Goal: Register for event/course: Register for event/course

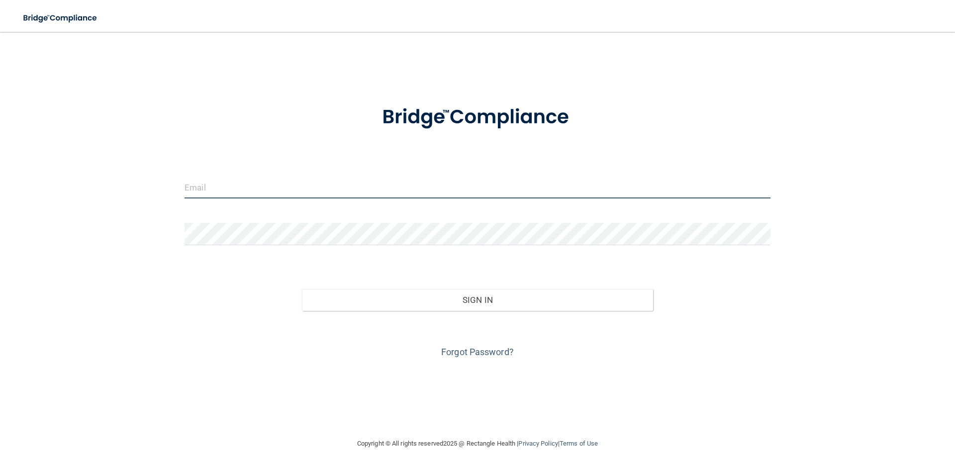
click at [320, 192] on input "email" at bounding box center [478, 187] width 586 height 22
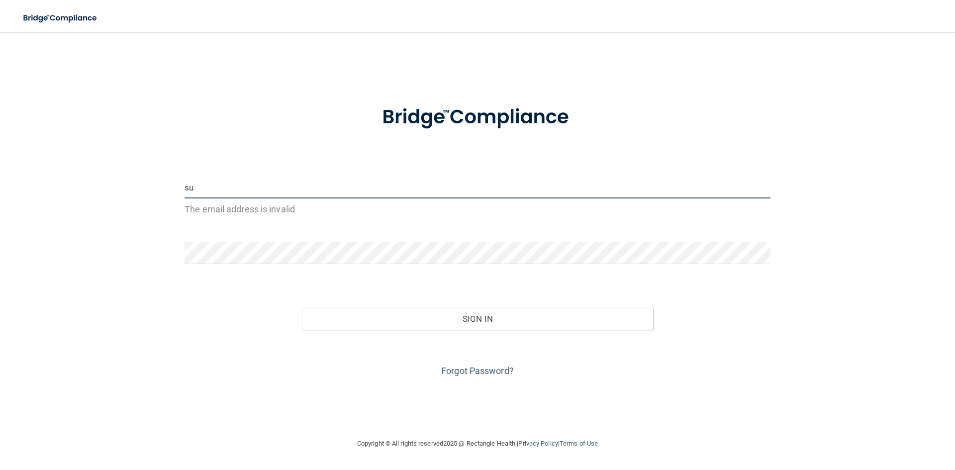
type input "s"
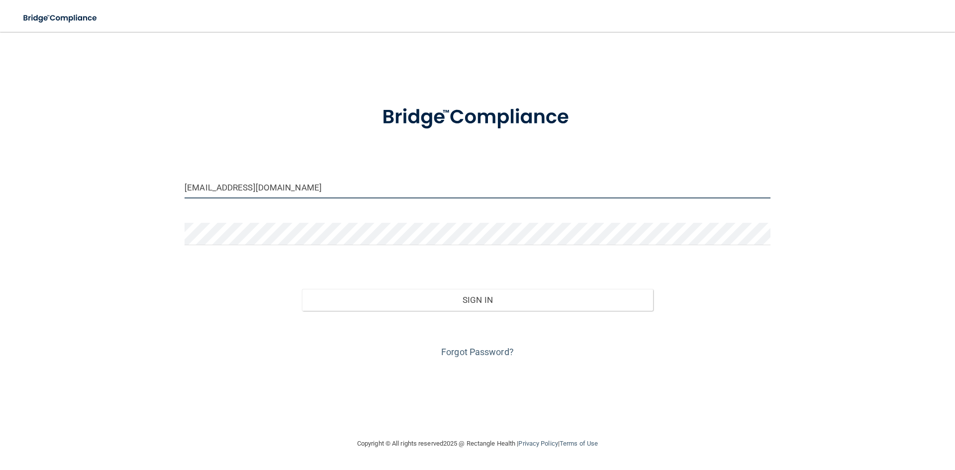
type input "[EMAIL_ADDRESS][DOMAIN_NAME]"
click at [257, 220] on form "smora@pinnacleapc.com Invalid email/password. You don't have permission to acce…" at bounding box center [478, 226] width 586 height 269
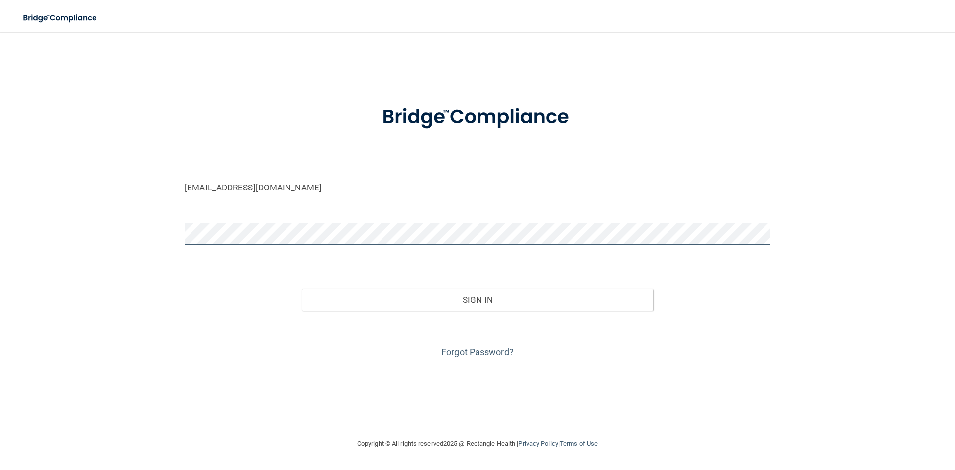
click at [302, 289] on button "Sign In" at bounding box center [478, 300] width 352 height 22
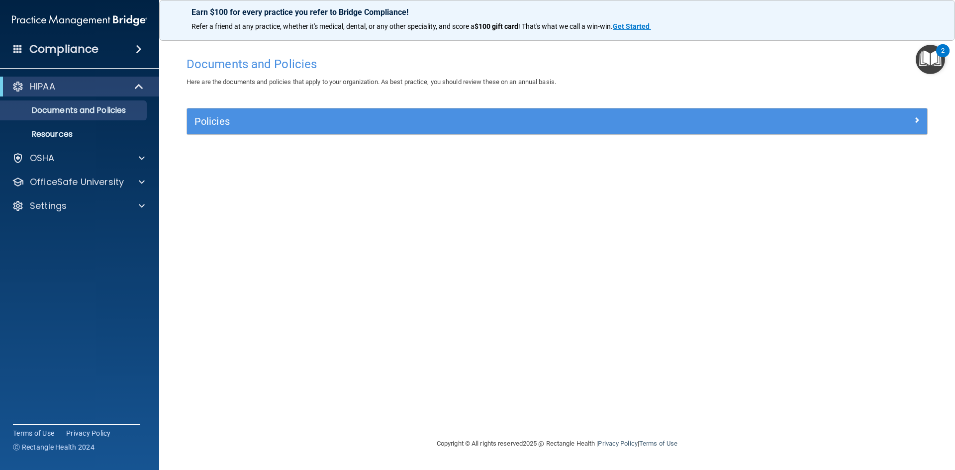
click at [406, 180] on div "Documents and Policies Here are the documents and policies that apply to your o…" at bounding box center [557, 245] width 756 height 386
click at [54, 133] on p "Resources" at bounding box center [74, 134] width 136 height 10
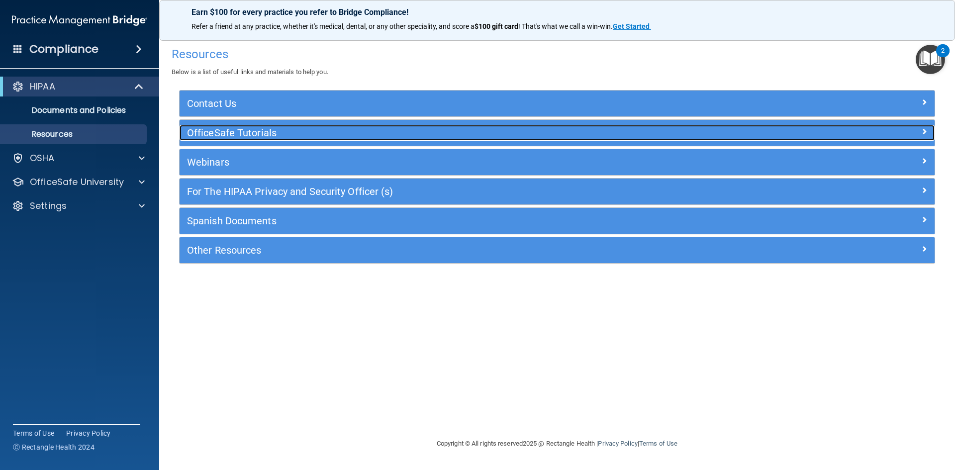
click at [221, 133] on h5 "OfficeSafe Tutorials" at bounding box center [463, 132] width 552 height 11
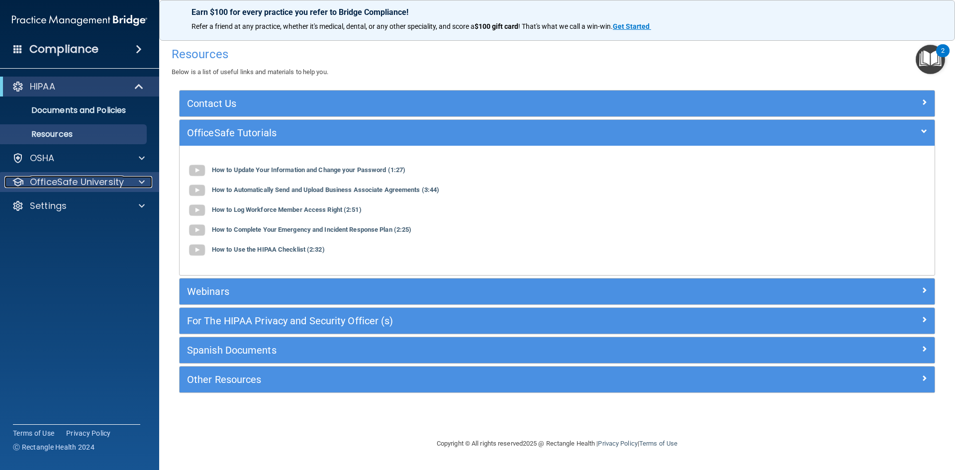
click at [71, 181] on p "OfficeSafe University" at bounding box center [77, 182] width 94 height 12
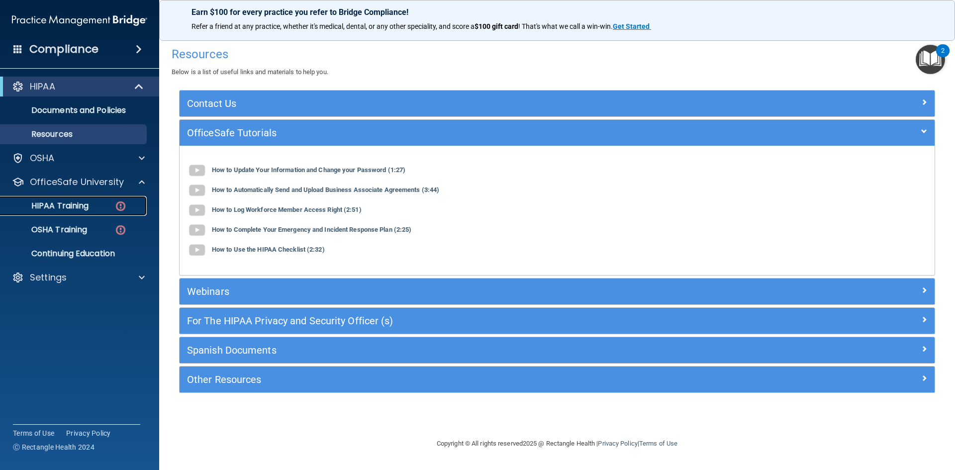
click at [72, 197] on link "HIPAA Training" at bounding box center [68, 206] width 157 height 20
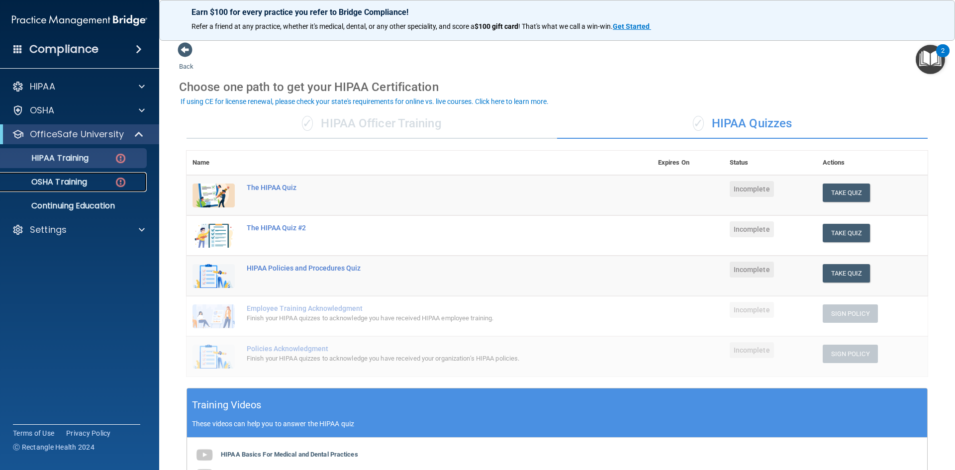
click at [69, 175] on link "OSHA Training" at bounding box center [68, 182] width 157 height 20
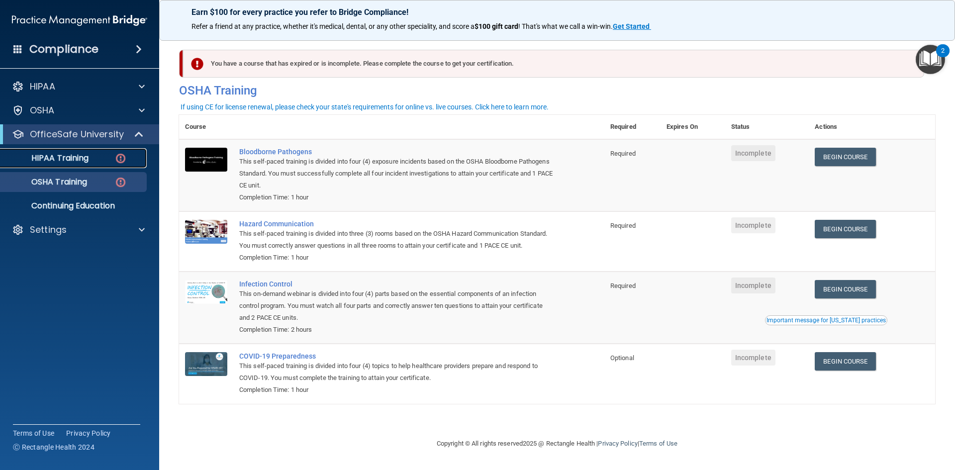
click at [84, 165] on link "HIPAA Training" at bounding box center [68, 158] width 157 height 20
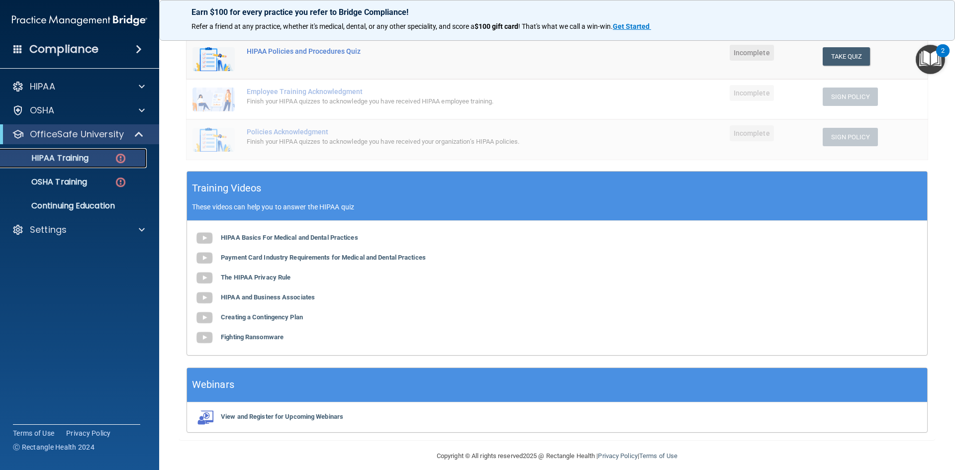
scroll to position [227, 0]
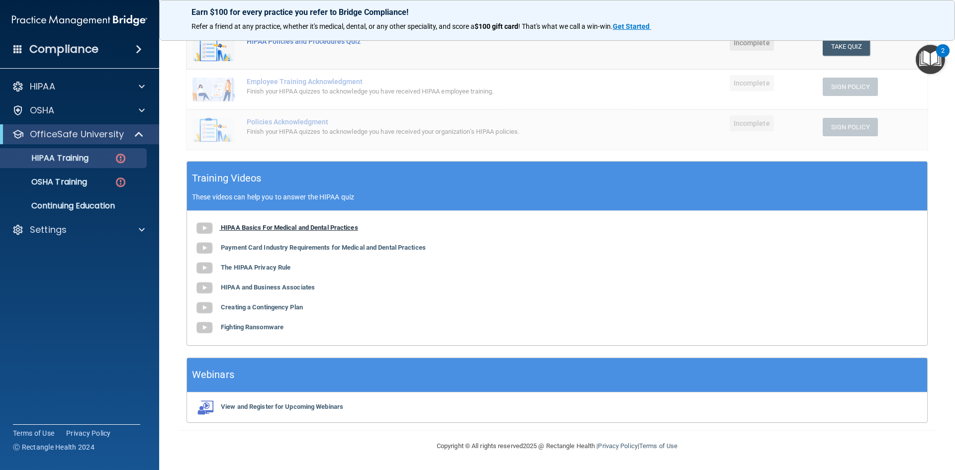
click at [328, 230] on b "HIPAA Basics For Medical and Dental Practices" at bounding box center [289, 227] width 137 height 7
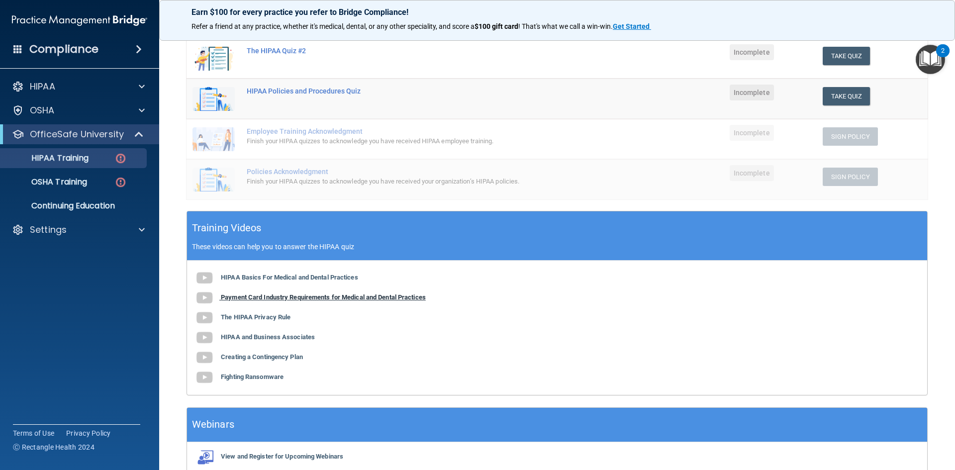
click at [250, 298] on b "Payment Card Industry Requirements for Medical and Dental Practices" at bounding box center [323, 296] width 205 height 7
click at [259, 313] on b "The HIPAA Privacy Rule" at bounding box center [256, 316] width 70 height 7
click at [257, 336] on b "HIPAA and Business Associates" at bounding box center [268, 336] width 94 height 7
click at [257, 356] on b "Creating a Contingency Plan" at bounding box center [262, 356] width 82 height 7
click at [253, 375] on b "Fighting Ransomware" at bounding box center [252, 376] width 63 height 7
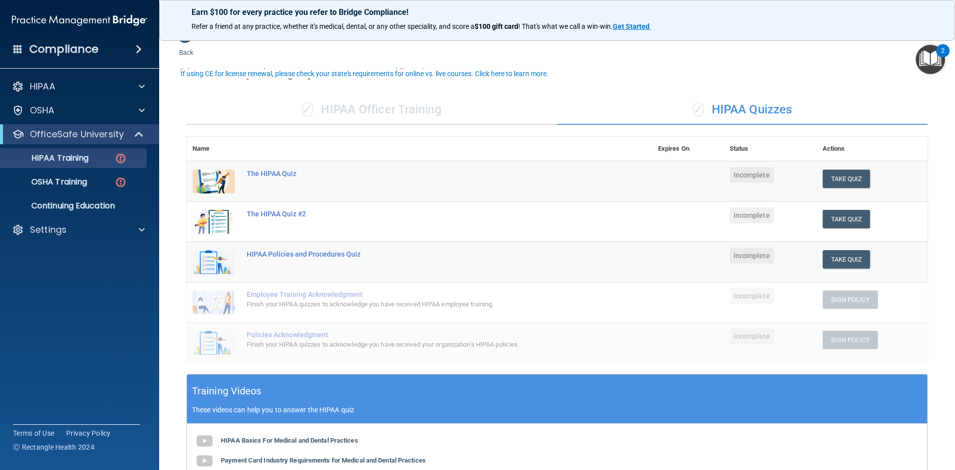
scroll to position [0, 0]
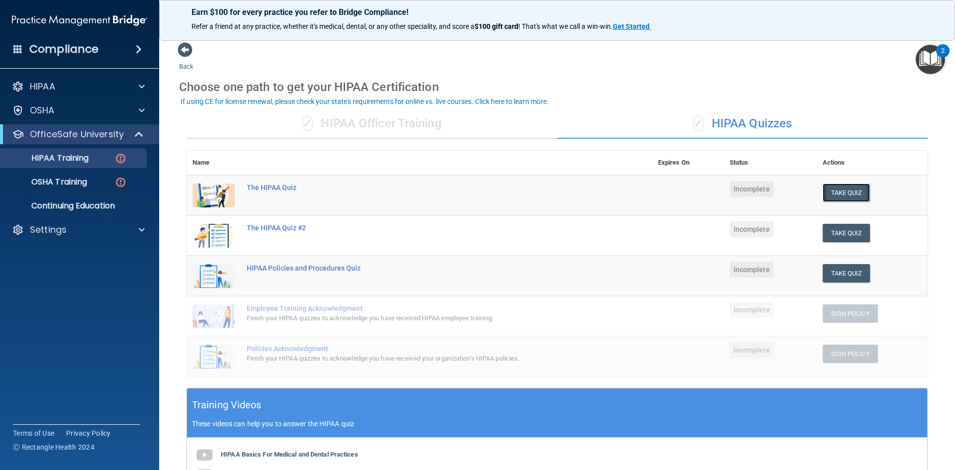
click at [841, 197] on button "Take Quiz" at bounding box center [847, 193] width 48 height 18
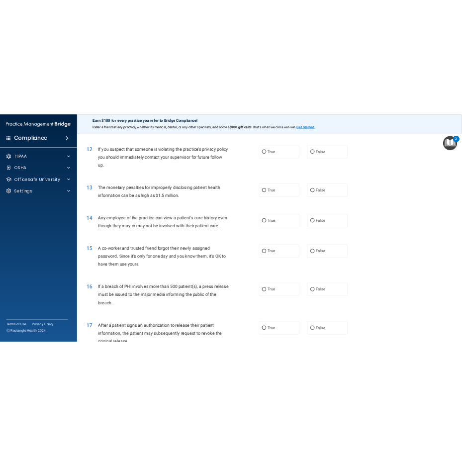
scroll to position [597, 0]
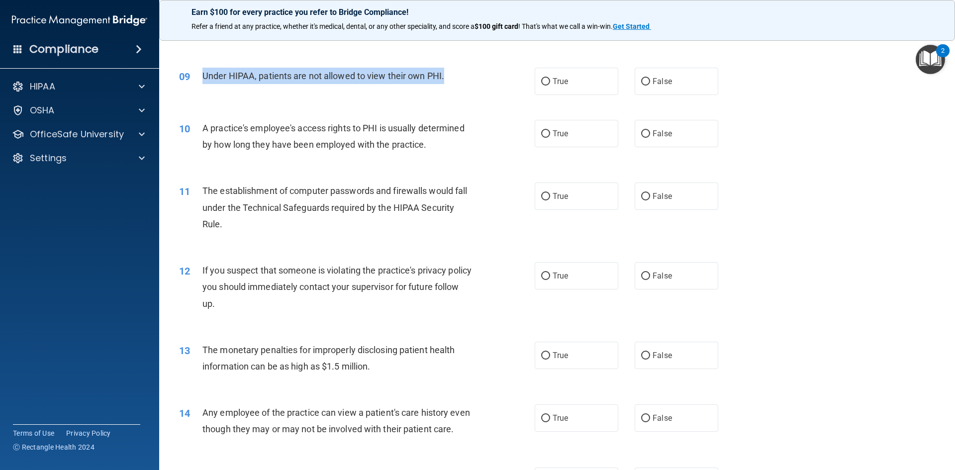
drag, startPoint x: 447, startPoint y: 77, endPoint x: 199, endPoint y: 77, distance: 247.7
click at [199, 77] on div "09 Under HIPAA, patients are not allowed to view their own PHI." at bounding box center [356, 78] width 385 height 21
copy div "Under HIPAA, patients are not allowed to view their own PHI."
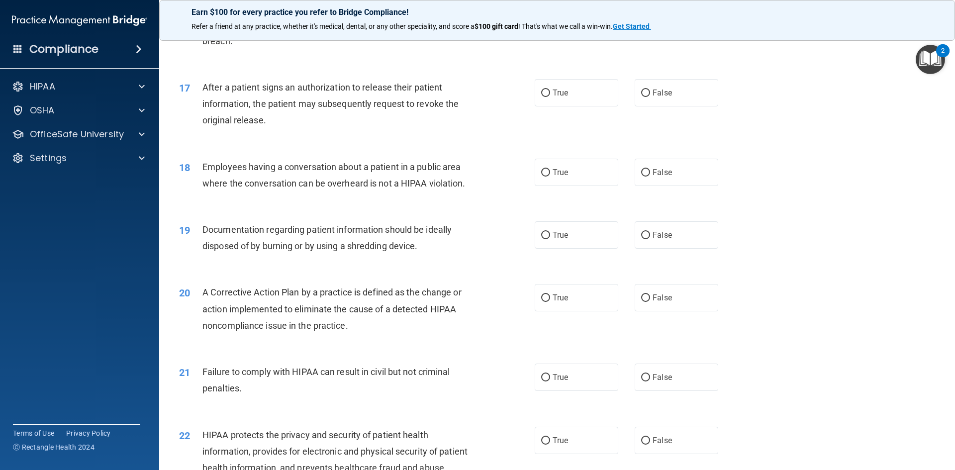
scroll to position [895, 0]
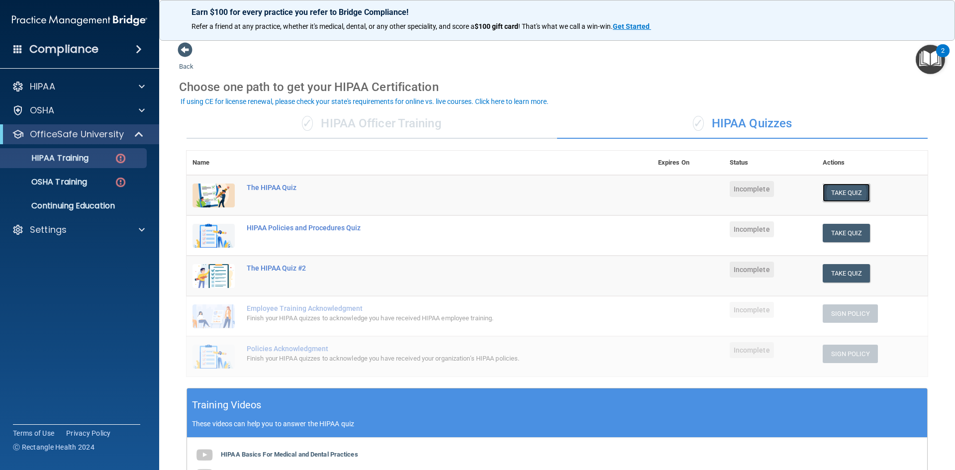
click at [836, 195] on button "Take Quiz" at bounding box center [847, 193] width 48 height 18
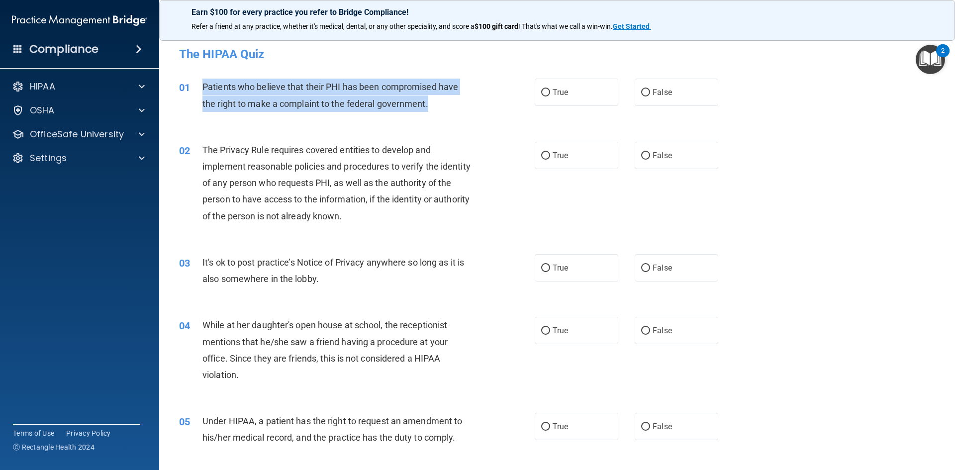
drag, startPoint x: 435, startPoint y: 108, endPoint x: 201, endPoint y: 88, distance: 234.7
click at [201, 88] on div "01 Patients who believe that their PHI has been compromised have the right to m…" at bounding box center [356, 98] width 385 height 38
copy div "Patients who believe that their PHI has been compromised have the right to make…"
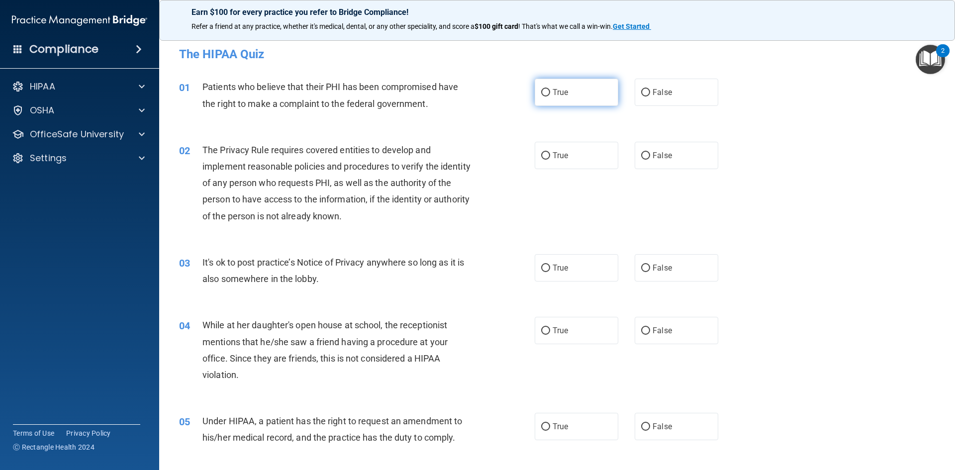
click at [549, 85] on label "True" at bounding box center [577, 92] width 84 height 27
click at [549, 89] on input "True" at bounding box center [545, 92] width 9 height 7
radio input "true"
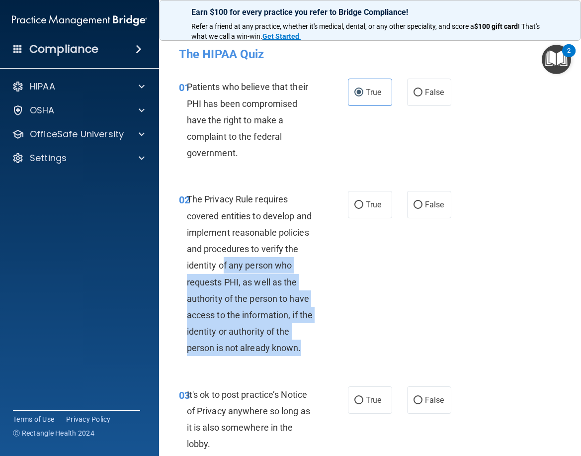
drag, startPoint x: 304, startPoint y: 355, endPoint x: 222, endPoint y: 259, distance: 125.9
click at [222, 261] on div "The Privacy Rule requires covered entities to develop and implement reasonable …" at bounding box center [256, 273] width 138 height 165
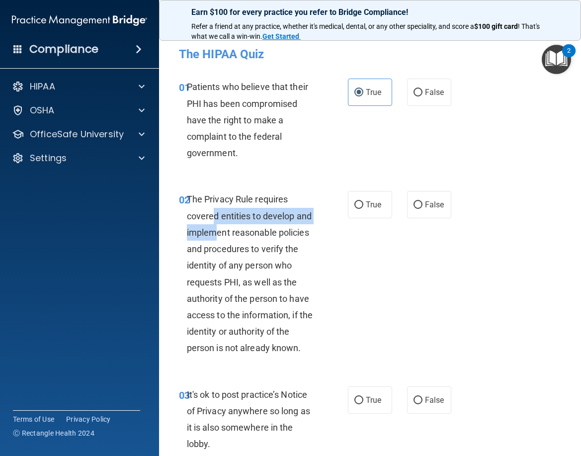
drag, startPoint x: 214, startPoint y: 228, endPoint x: 205, endPoint y: 208, distance: 21.6
click at [210, 219] on span "The Privacy Rule requires covered entities to develop and implement reasonable …" at bounding box center [250, 273] width 126 height 159
click at [191, 202] on span "The Privacy Rule requires covered entities to develop and implement reasonable …" at bounding box center [250, 273] width 126 height 159
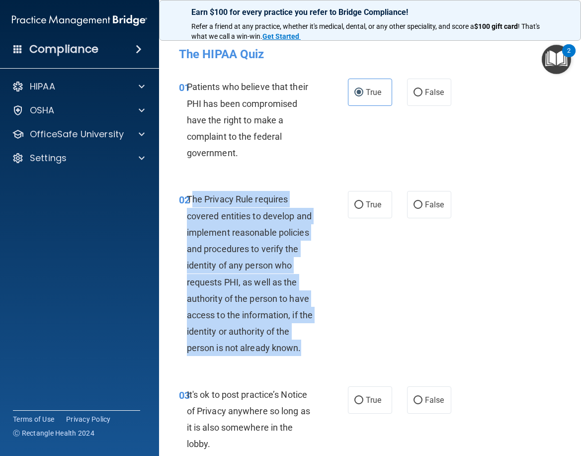
drag, startPoint x: 190, startPoint y: 195, endPoint x: 314, endPoint y: 343, distance: 193.1
click at [314, 343] on div "The Privacy Rule requires covered entities to develop and implement reasonable …" at bounding box center [256, 273] width 138 height 165
drag, startPoint x: 189, startPoint y: 197, endPoint x: 304, endPoint y: 378, distance: 213.6
copy div "The Privacy Rule requires covered entities to develop and implement reasonable …"
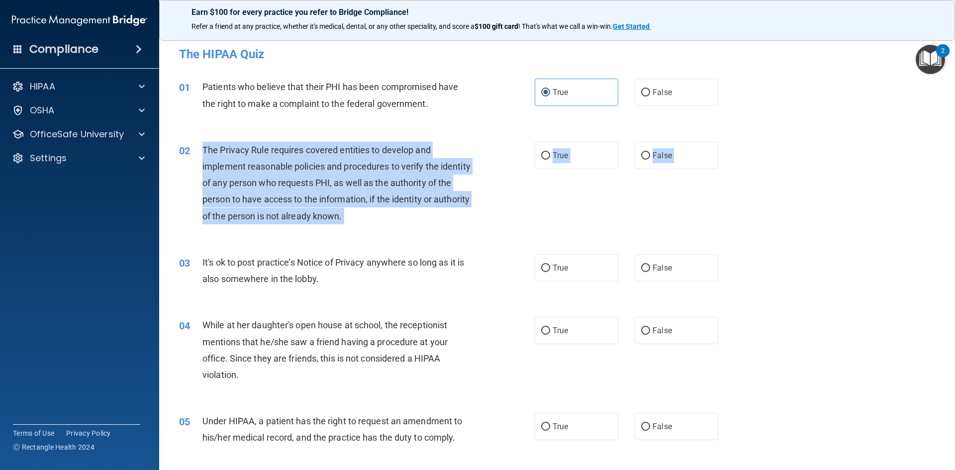
click at [446, 220] on div "The Privacy Rule requires covered entities to develop and implement reasonable …" at bounding box center [341, 183] width 278 height 83
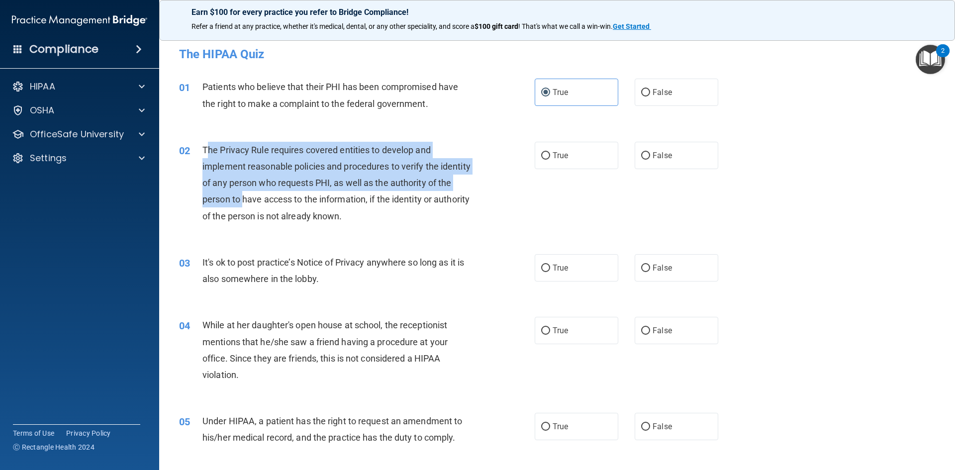
drag, startPoint x: 208, startPoint y: 144, endPoint x: 325, endPoint y: 201, distance: 130.1
click at [270, 196] on span "The Privacy Rule requires covered entities to develop and implement reasonable …" at bounding box center [336, 183] width 268 height 77
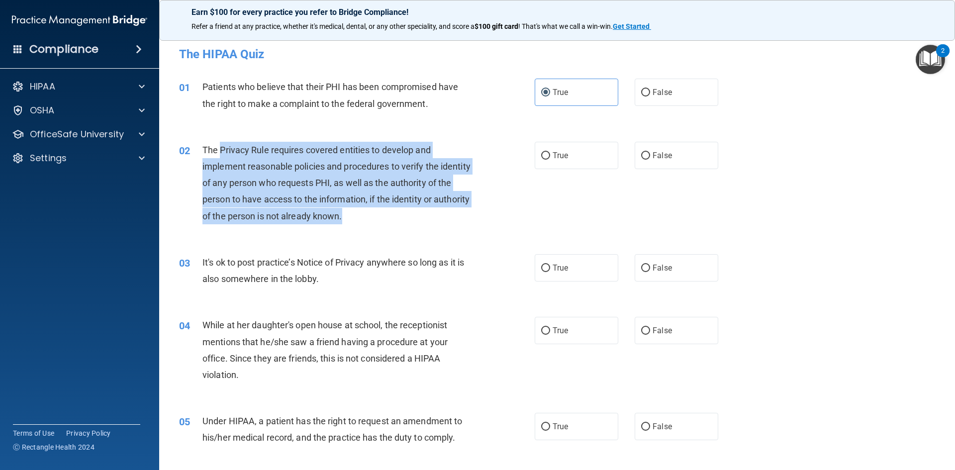
drag, startPoint x: 413, startPoint y: 211, endPoint x: 222, endPoint y: 156, distance: 198.8
click at [222, 156] on div "The Privacy Rule requires covered entities to develop and implement reasonable …" at bounding box center [341, 183] width 278 height 83
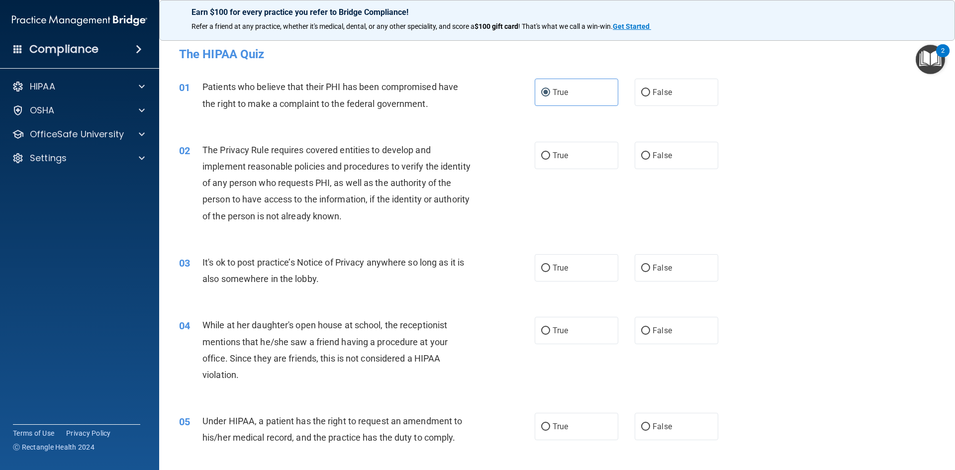
click at [200, 146] on div "02" at bounding box center [187, 151] width 31 height 18
drag, startPoint x: 203, startPoint y: 146, endPoint x: 412, endPoint y: 236, distance: 227.5
click at [412, 236] on div "02 The Privacy Rule requires covered entities to develop and implement reasonab…" at bounding box center [557, 185] width 771 height 112
click at [394, 223] on div "The Privacy Rule requires covered entities to develop and implement reasonable …" at bounding box center [341, 183] width 278 height 83
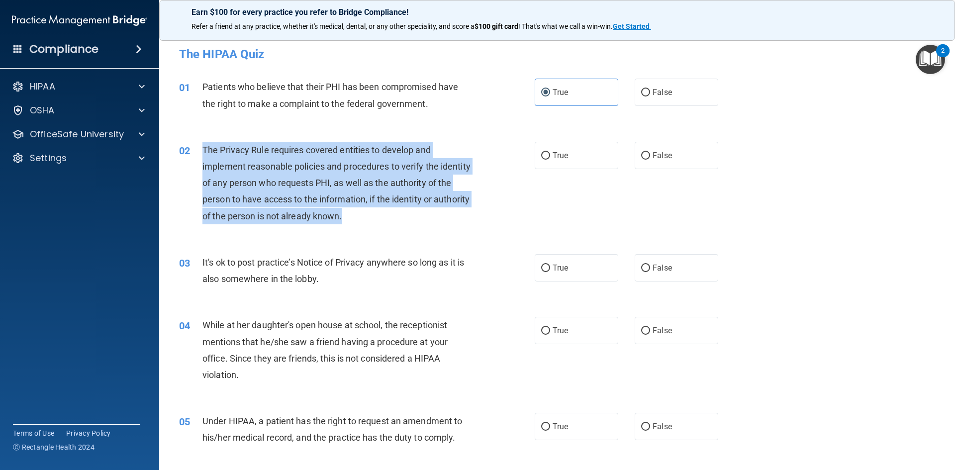
drag, startPoint x: 385, startPoint y: 218, endPoint x: 204, endPoint y: 145, distance: 194.8
click at [204, 145] on div "The Privacy Rule requires covered entities to develop and implement reasonable …" at bounding box center [341, 183] width 278 height 83
copy span "The Privacy Rule requires covered entities to develop and implement reasonable …"
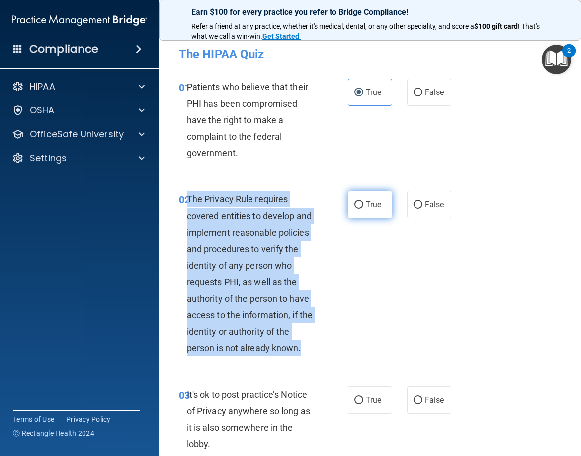
click at [355, 207] on input "True" at bounding box center [359, 204] width 9 height 7
radio input "true"
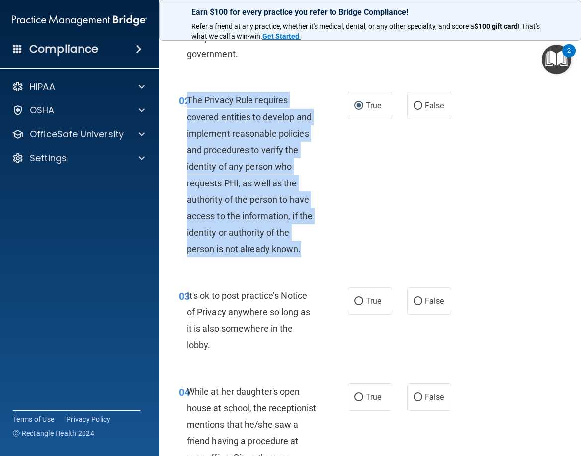
scroll to position [199, 0]
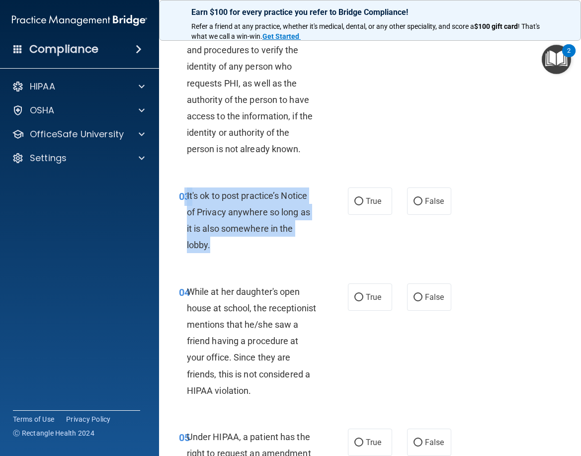
drag, startPoint x: 221, startPoint y: 244, endPoint x: 185, endPoint y: 190, distance: 65.7
click at [185, 190] on div "03 It's ok to post practice’s Notice of Privacy anywhere so long as it is also …" at bounding box center [263, 223] width 199 height 71
copy div "3 It's ok to post practice’s Notice of Privacy anywhere so long as it is also s…"
click at [253, 229] on span "It's ok to post practice’s Notice of Privacy anywhere so long as it is also som…" at bounding box center [248, 221] width 123 height 60
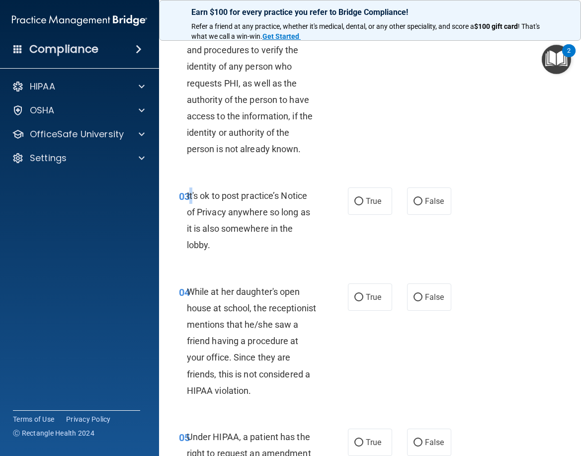
click at [191, 191] on span "It's ok to post practice’s Notice of Privacy anywhere so long as it is also som…" at bounding box center [248, 221] width 123 height 60
click at [468, 252] on div "03 It's ok to post practice’s Notice of Privacy anywhere so long as it is also …" at bounding box center [370, 223] width 397 height 96
click at [421, 206] on label "False" at bounding box center [429, 201] width 44 height 27
click at [421, 205] on input "False" at bounding box center [418, 201] width 9 height 7
radio input "true"
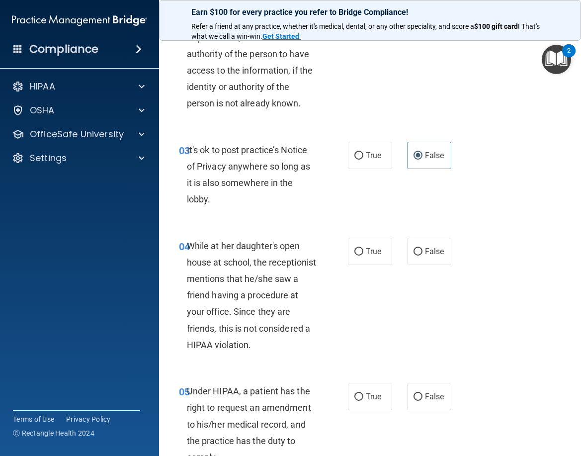
scroll to position [298, 0]
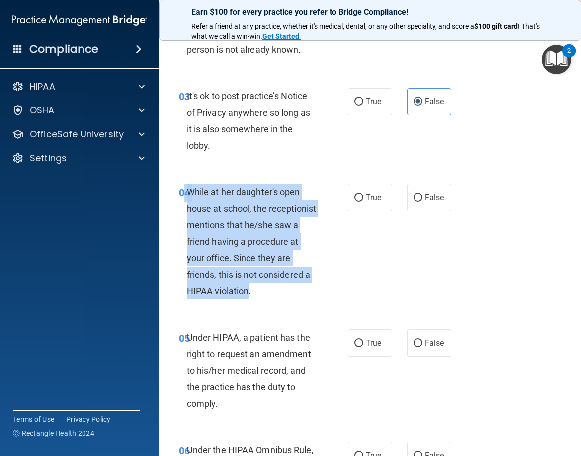
drag, startPoint x: 303, startPoint y: 291, endPoint x: 185, endPoint y: 192, distance: 154.3
click at [185, 192] on div "04 While at her daughter's open house at school, the receptionist mentions that…" at bounding box center [263, 244] width 199 height 121
copy div "4 While at her daughter's open house at school, the receptionist mentions that …"
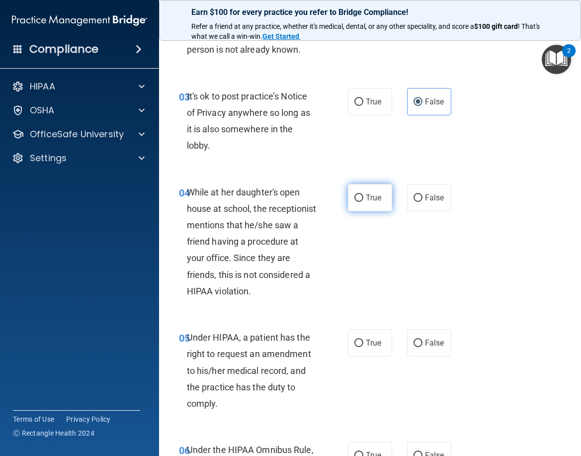
click at [369, 193] on span "True" at bounding box center [373, 197] width 15 height 9
click at [364, 194] on input "True" at bounding box center [359, 197] width 9 height 7
radio input "true"
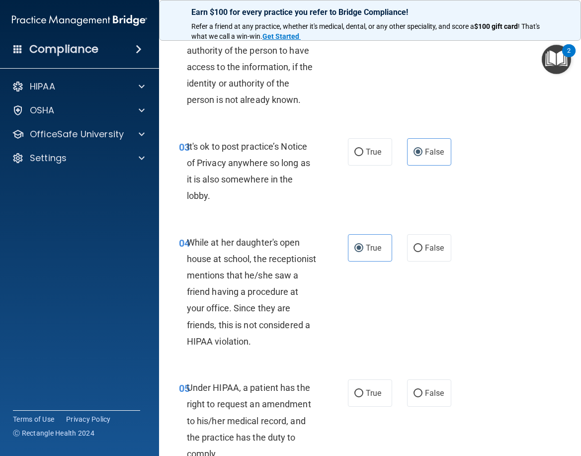
scroll to position [198, 0]
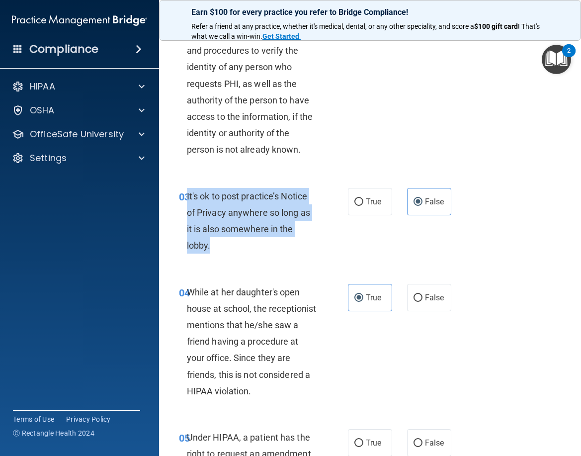
drag, startPoint x: 188, startPoint y: 195, endPoint x: 308, endPoint y: 246, distance: 130.6
click at [308, 246] on div "It's ok to post practice’s Notice of Privacy anywhere so long as it is also som…" at bounding box center [256, 221] width 138 height 66
copy span "It's ok to post practice’s Notice of Privacy anywhere so long as it is also som…"
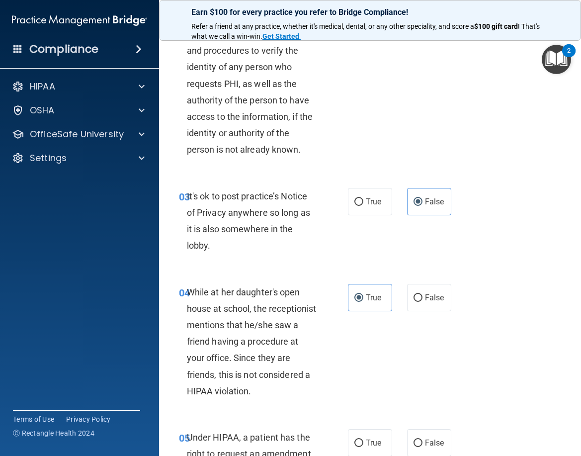
click at [259, 316] on div "While at her daughter's open house at school, the receptionist mentions that he…" at bounding box center [256, 342] width 138 height 116
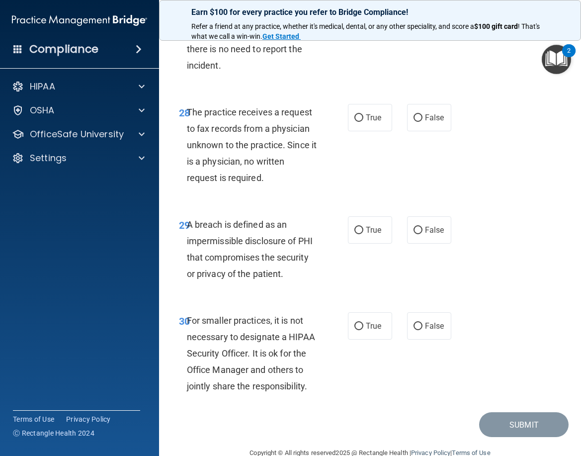
scroll to position [3132, 0]
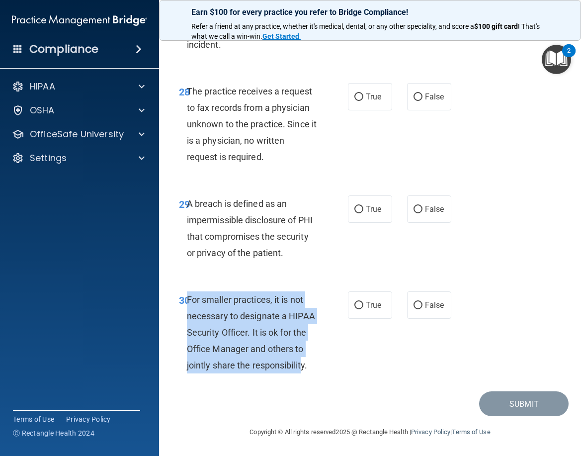
drag, startPoint x: 187, startPoint y: 281, endPoint x: 235, endPoint y: 371, distance: 102.1
click at [235, 371] on div "For smaller practices, it is not necessary to designate a HIPAA Security Office…" at bounding box center [256, 332] width 138 height 83
drag, startPoint x: 244, startPoint y: 366, endPoint x: 189, endPoint y: 285, distance: 97.7
click at [189, 291] on div "For smaller practices, it is not necessary to designate a HIPAA Security Office…" at bounding box center [256, 332] width 138 height 83
copy span "For smaller practices, it is not necessary to designate a HIPAA Security Office…"
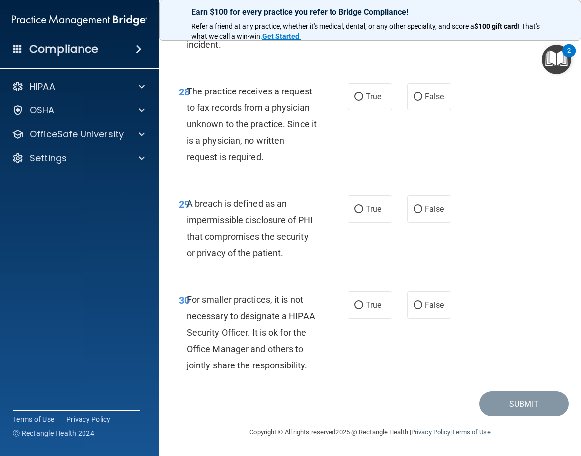
click at [461, 280] on div "30 For smaller practices, it is not necessary to designate a HIPAA Security Off…" at bounding box center [370, 335] width 397 height 112
click at [433, 291] on label "False" at bounding box center [429, 304] width 44 height 27
click at [423, 302] on input "False" at bounding box center [418, 305] width 9 height 7
radio input "true"
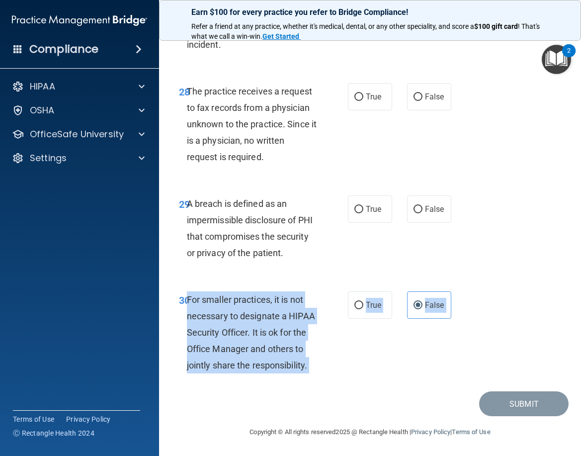
drag, startPoint x: 189, startPoint y: 280, endPoint x: 251, endPoint y: 384, distance: 121.3
click at [251, 384] on div "30 For smaller practices, it is not necessary to designate a HIPAA Security Off…" at bounding box center [370, 335] width 397 height 112
copy main "For smaller practices, it is not necessary to designate a HIPAA Security Office…"
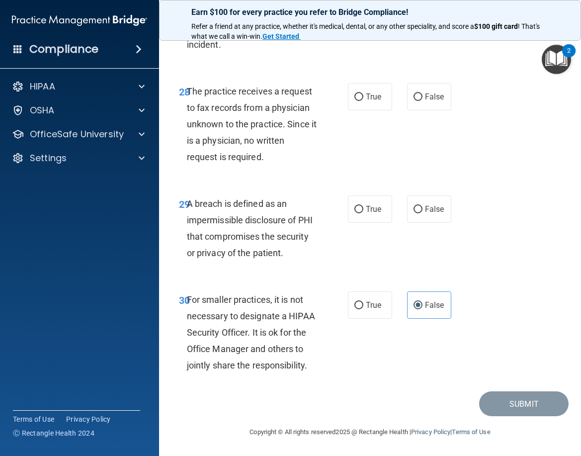
click at [256, 210] on div "A breach is defined as an impermissible disclosure of PHI that compromises the …" at bounding box center [256, 228] width 138 height 66
click at [190, 198] on span "A breach is defined as an impermissible disclosure of PHI that compromises the …" at bounding box center [250, 228] width 126 height 60
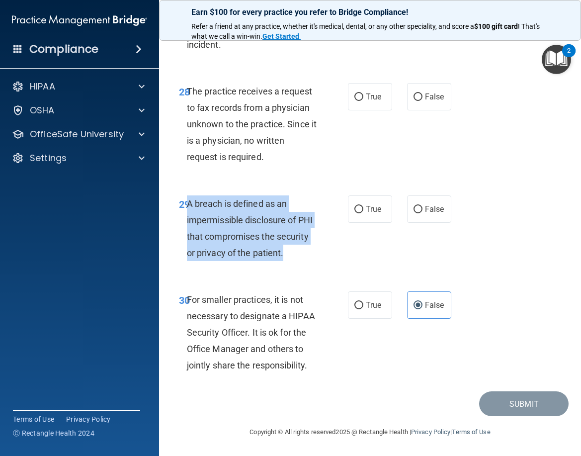
drag, startPoint x: 187, startPoint y: 171, endPoint x: 226, endPoint y: 239, distance: 78.7
click at [226, 239] on div "A breach is defined as an impermissible disclosure of PHI that compromises the …" at bounding box center [256, 228] width 138 height 66
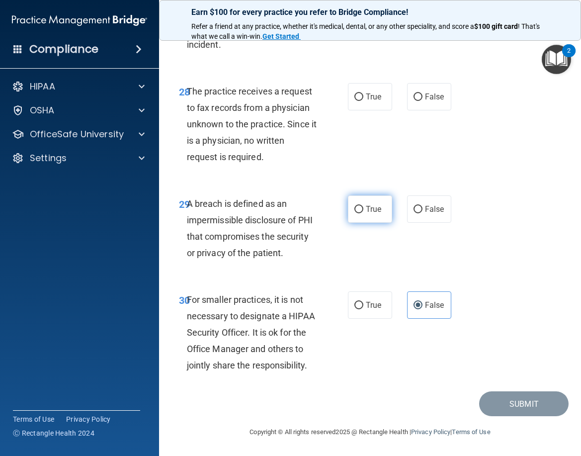
click at [366, 204] on span "True" at bounding box center [373, 208] width 15 height 9
click at [364, 206] on input "True" at bounding box center [359, 209] width 9 height 7
radio input "true"
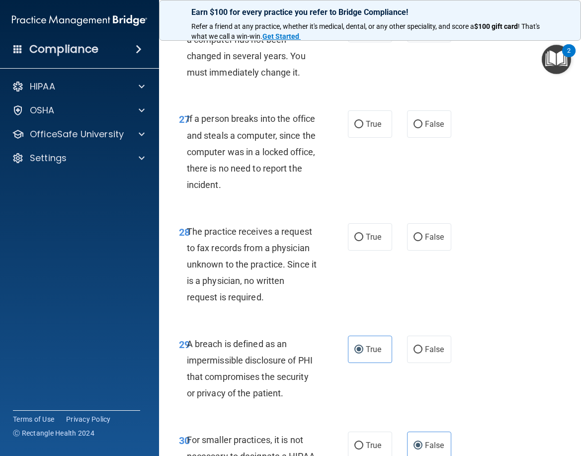
scroll to position [2933, 0]
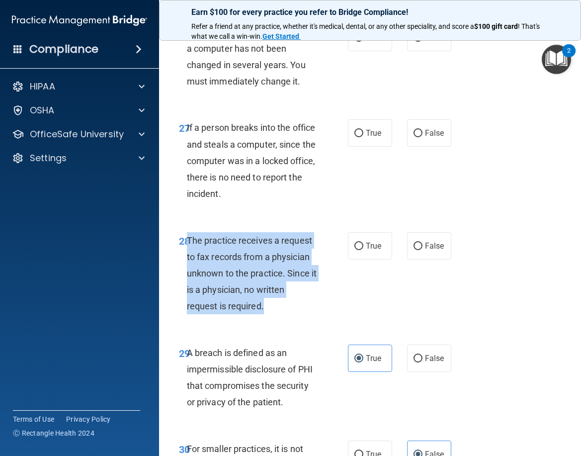
drag, startPoint x: 188, startPoint y: 259, endPoint x: 286, endPoint y: 330, distance: 121.1
click at [286, 315] on div "The practice receives a request to fax records from a physician unknown to the …" at bounding box center [256, 273] width 138 height 83
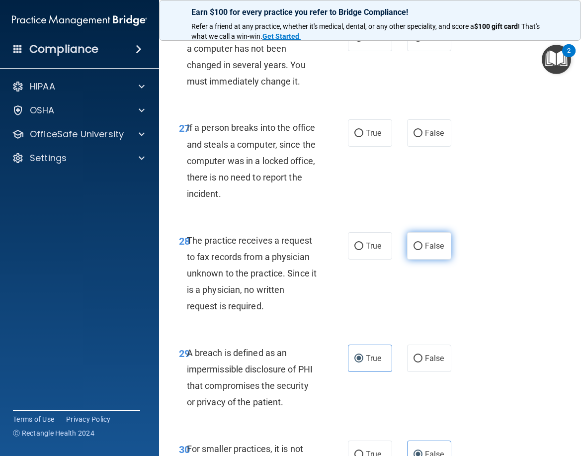
click at [407, 260] on label "False" at bounding box center [429, 245] width 44 height 27
click at [414, 250] on input "False" at bounding box center [418, 246] width 9 height 7
radio input "true"
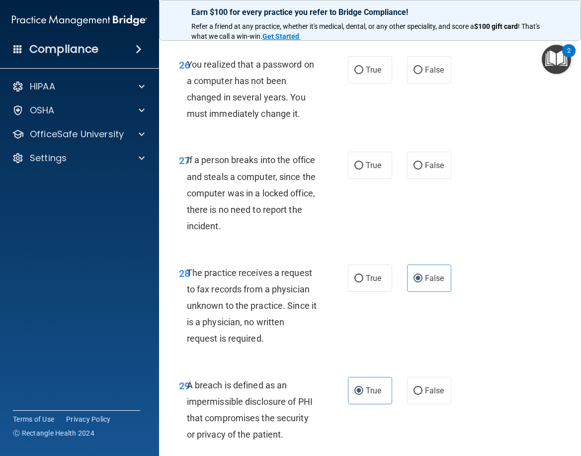
scroll to position [2833, 0]
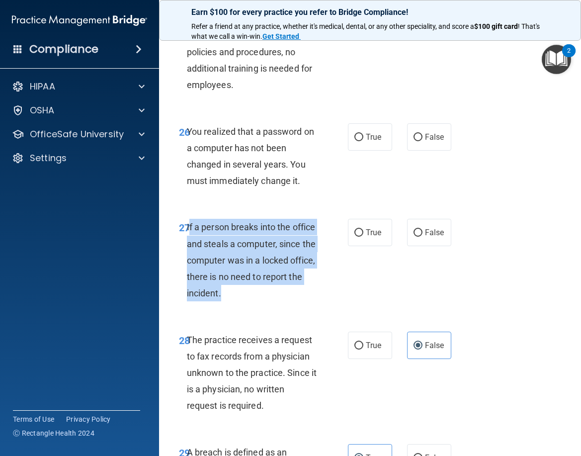
drag, startPoint x: 188, startPoint y: 239, endPoint x: 277, endPoint y: 314, distance: 116.5
click at [277, 301] on div "If a person breaks into the office and steals a computer, since the computer wa…" at bounding box center [256, 260] width 138 height 83
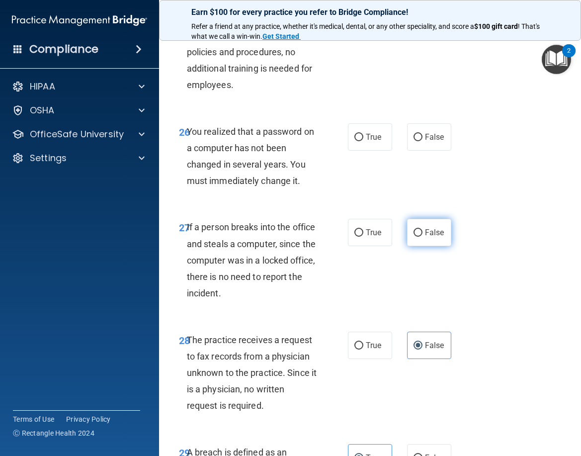
click at [427, 237] on span "False" at bounding box center [434, 232] width 19 height 9
click at [423, 237] on input "False" at bounding box center [418, 232] width 9 height 7
radio input "true"
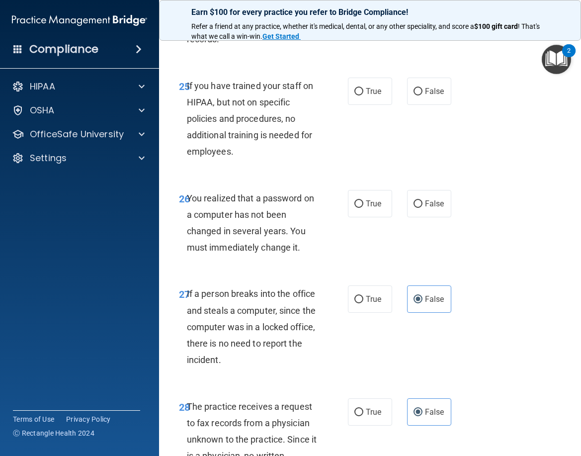
scroll to position [2784, 0]
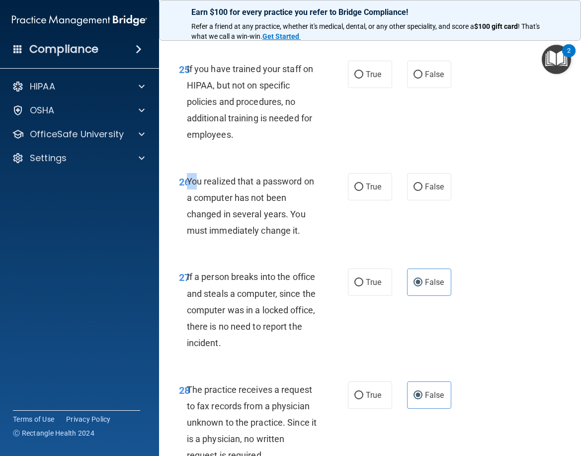
drag, startPoint x: 188, startPoint y: 195, endPoint x: 215, endPoint y: 224, distance: 40.5
click at [206, 213] on span "You realized that a password on a computer has not been changed in several year…" at bounding box center [250, 206] width 127 height 60
drag, startPoint x: 240, startPoint y: 238, endPoint x: 290, endPoint y: 243, distance: 50.5
click at [258, 236] on span "You realized that a password on a computer has not been changed in several year…" at bounding box center [250, 206] width 127 height 60
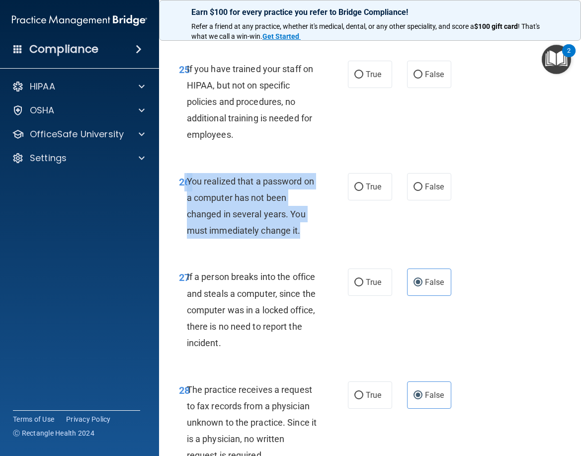
drag, startPoint x: 305, startPoint y: 250, endPoint x: 186, endPoint y: 195, distance: 131.6
click at [186, 195] on div "26 You realized that a password on a computer has not been changed in several y…" at bounding box center [263, 208] width 199 height 71
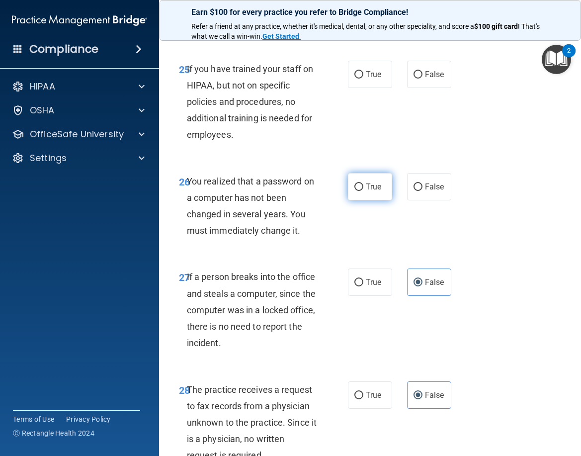
click at [378, 195] on label "True" at bounding box center [370, 186] width 44 height 27
click at [364, 191] on input "True" at bounding box center [359, 187] width 9 height 7
radio input "true"
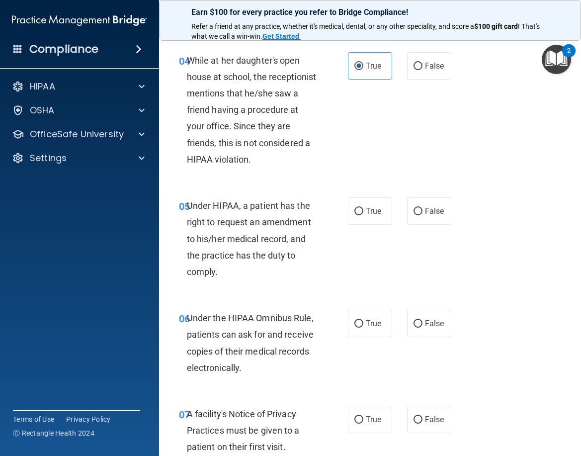
scroll to position [448, 0]
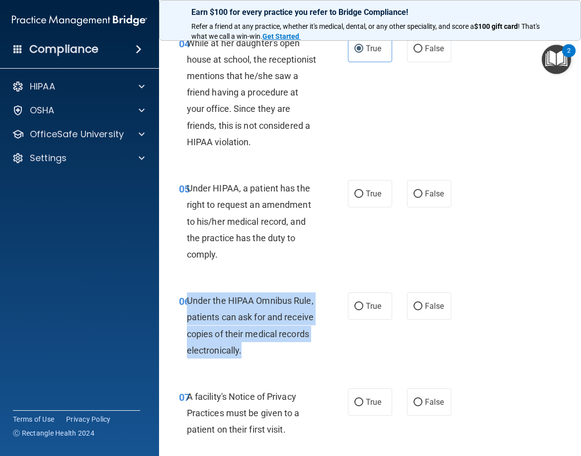
drag, startPoint x: 189, startPoint y: 299, endPoint x: 281, endPoint y: 353, distance: 106.6
click at [281, 353] on div "Under the HIPAA Omnibus Rule, patients can ask for and receive copies of their …" at bounding box center [256, 325] width 138 height 66
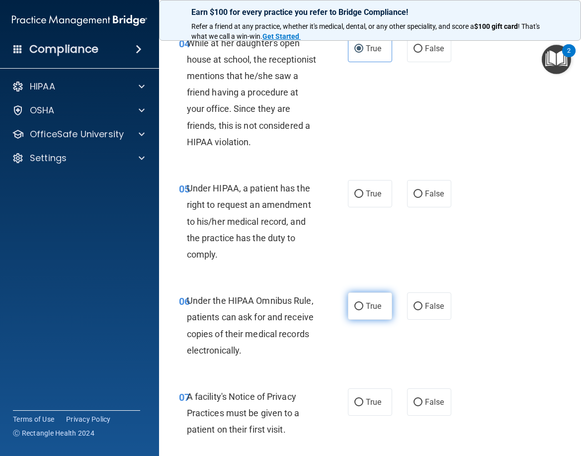
click at [356, 299] on label "True" at bounding box center [370, 305] width 44 height 27
click at [356, 303] on input "True" at bounding box center [359, 306] width 9 height 7
radio input "true"
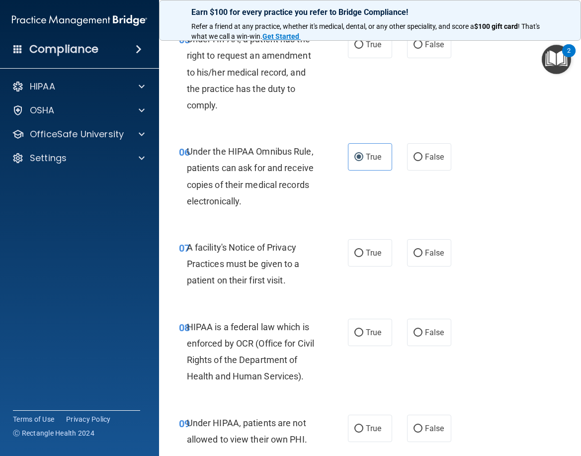
scroll to position [696, 0]
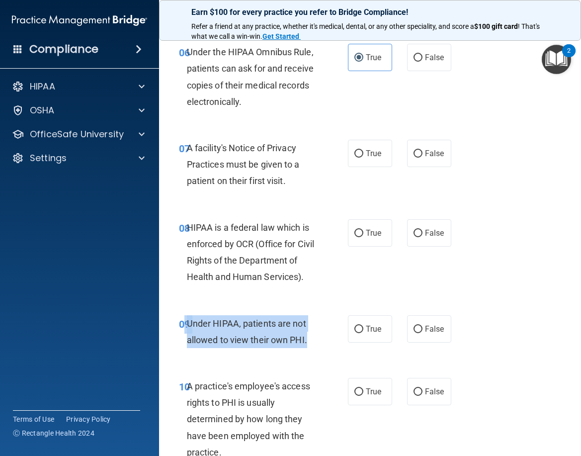
drag, startPoint x: 186, startPoint y: 336, endPoint x: 337, endPoint y: 365, distance: 154.4
click at [337, 353] on div "09 Under HIPAA, patients are not allowed to view their own PHI." at bounding box center [263, 334] width 199 height 38
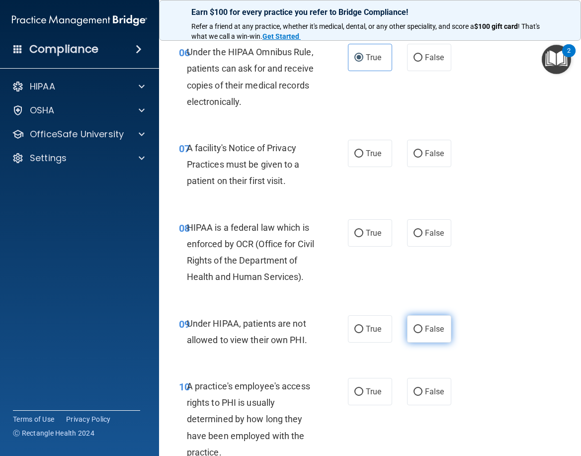
click at [440, 343] on label "False" at bounding box center [429, 328] width 44 height 27
click at [423, 333] on input "False" at bounding box center [418, 329] width 9 height 7
radio input "true"
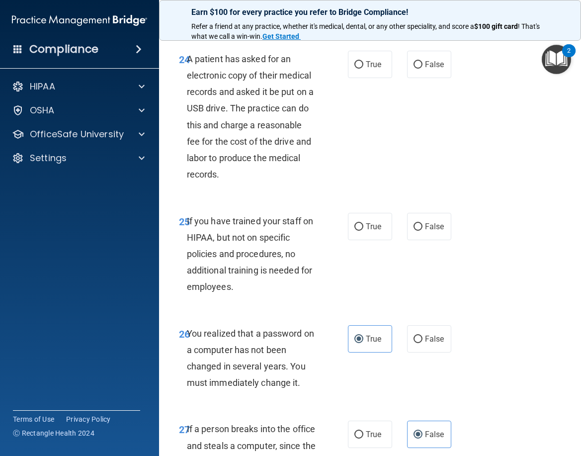
scroll to position [2636, 0]
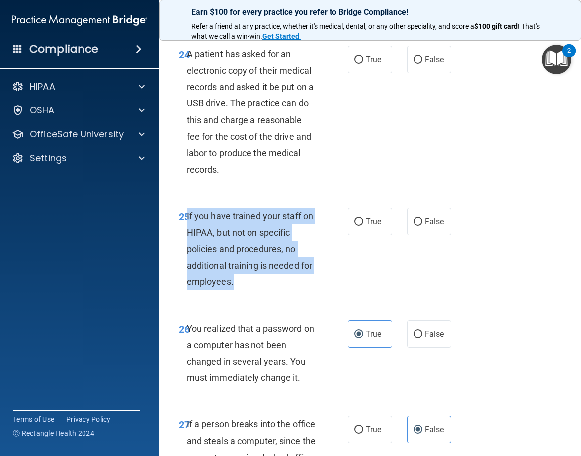
drag, startPoint x: 187, startPoint y: 227, endPoint x: 260, endPoint y: 299, distance: 102.4
click at [260, 290] on div "If you have trained your staff on HIPAA, but not on specific policies and proce…" at bounding box center [256, 249] width 138 height 83
click at [393, 232] on div "True False" at bounding box center [401, 221] width 107 height 27
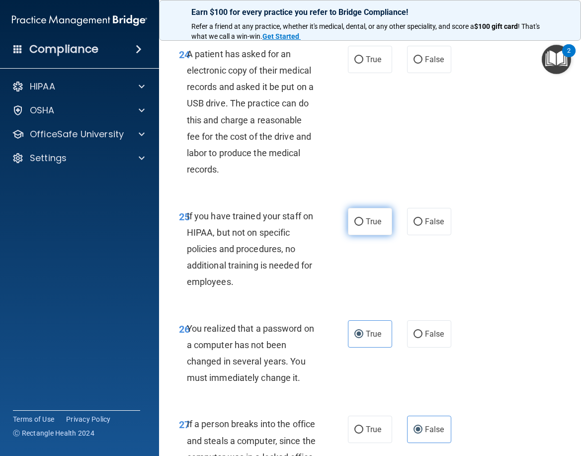
click at [378, 233] on label "True" at bounding box center [370, 221] width 44 height 27
click at [364, 226] on input "True" at bounding box center [359, 221] width 9 height 7
radio input "true"
click at [398, 235] on div "True False" at bounding box center [401, 221] width 107 height 27
click at [417, 226] on input "False" at bounding box center [418, 221] width 9 height 7
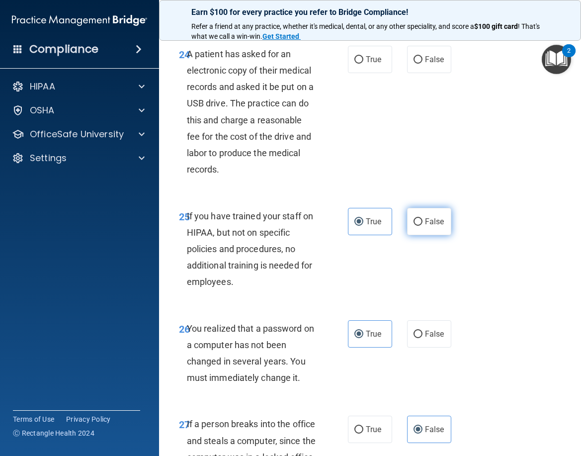
radio input "true"
radio input "false"
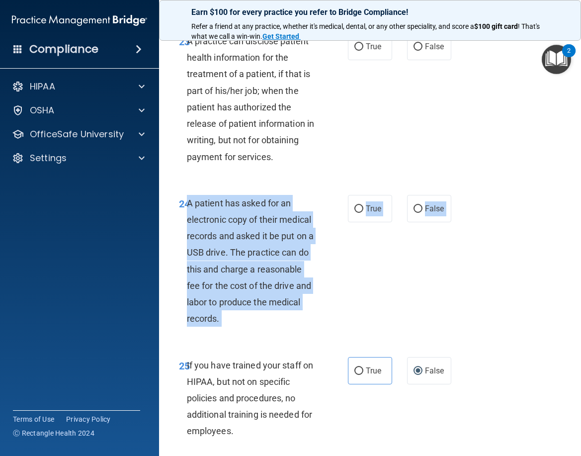
drag, startPoint x: 188, startPoint y: 220, endPoint x: 285, endPoint y: 346, distance: 159.3
click at [285, 345] on div "24 A patient has asked for an electronic copy of their medical records and aske…" at bounding box center [370, 264] width 397 height 162
drag, startPoint x: 265, startPoint y: 289, endPoint x: 287, endPoint y: 275, distance: 26.2
click at [287, 275] on div "A patient has asked for an electronic copy of their medical records and asked i…" at bounding box center [256, 261] width 138 height 132
drag, startPoint x: 188, startPoint y: 219, endPoint x: 274, endPoint y: 341, distance: 149.5
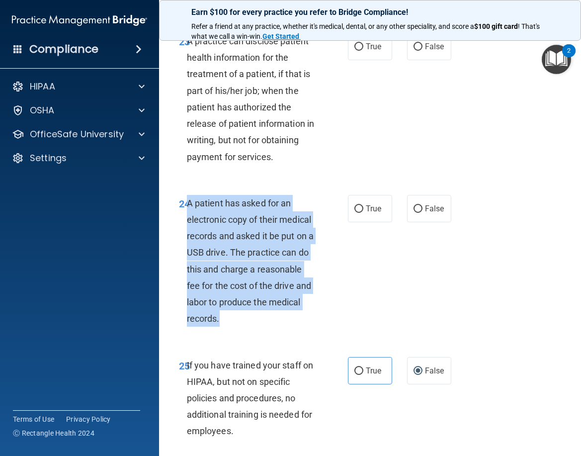
click at [274, 327] on div "A patient has asked for an electronic copy of their medical records and asked i…" at bounding box center [256, 261] width 138 height 132
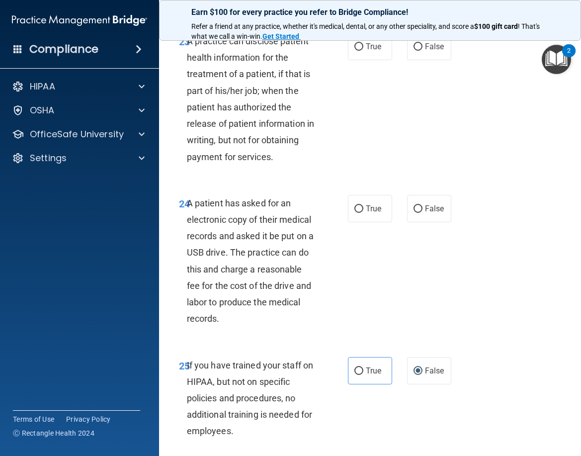
click at [390, 218] on div "True False" at bounding box center [401, 208] width 107 height 27
click at [370, 218] on label "True" at bounding box center [370, 208] width 44 height 27
click at [364, 213] on input "True" at bounding box center [359, 208] width 9 height 7
radio input "true"
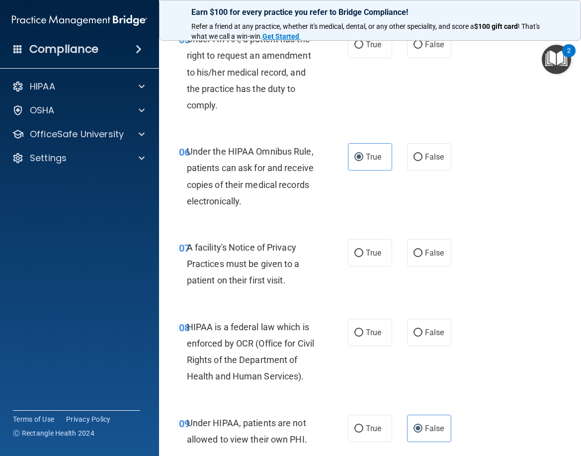
scroll to position [696, 0]
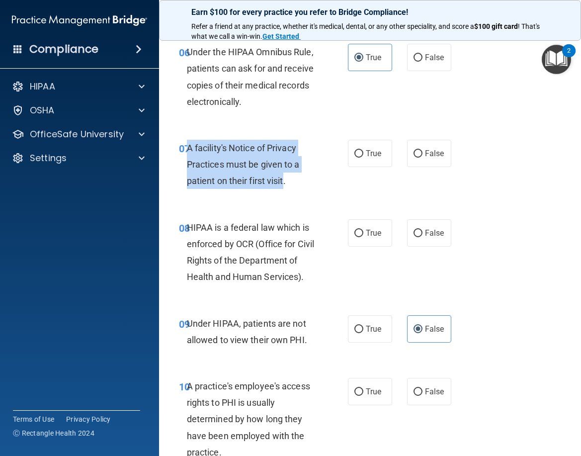
drag, startPoint x: 285, startPoint y: 178, endPoint x: 188, endPoint y: 147, distance: 101.8
click at [188, 147] on span "A facility's Notice of Privacy Practices must be given to a patient on their fi…" at bounding box center [243, 164] width 113 height 43
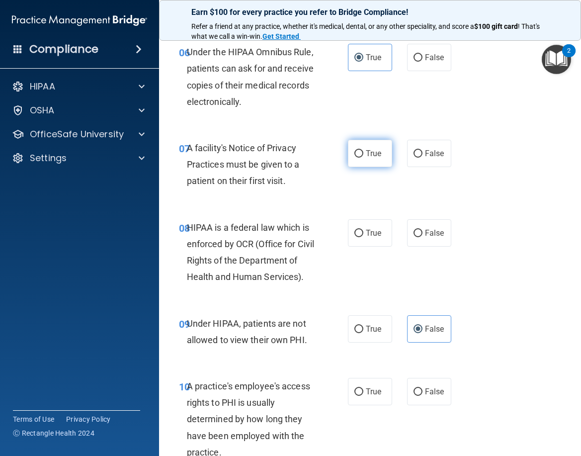
click at [354, 148] on label "True" at bounding box center [370, 153] width 44 height 27
click at [355, 150] on input "True" at bounding box center [359, 153] width 9 height 7
radio input "true"
drag, startPoint x: 184, startPoint y: 339, endPoint x: 396, endPoint y: 376, distance: 215.6
click at [396, 366] on div "09 Under HIPAA, patients are not allowed to view their own PHI. True False" at bounding box center [370, 334] width 397 height 63
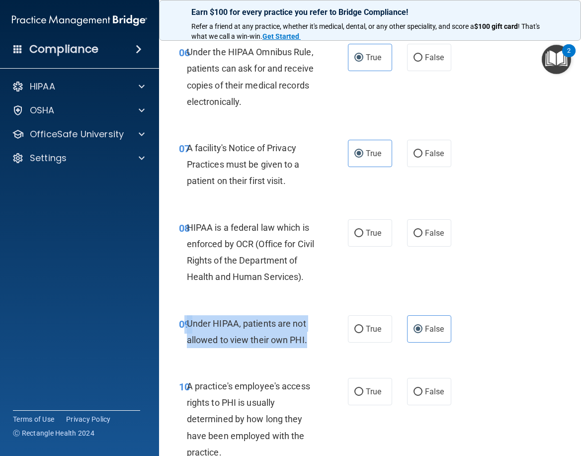
drag, startPoint x: 314, startPoint y: 352, endPoint x: 193, endPoint y: 341, distance: 121.4
click at [192, 341] on div "Under HIPAA, patients are not allowed to view their own PHI." at bounding box center [256, 331] width 138 height 33
click at [193, 341] on span "Under HIPAA, patients are not allowed to view their own PHI." at bounding box center [247, 331] width 120 height 27
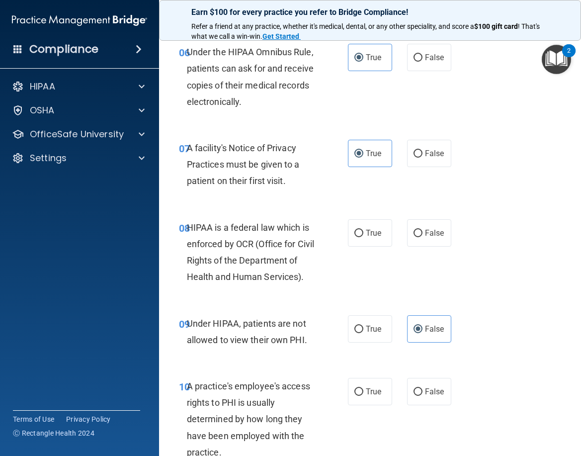
click at [191, 337] on span "Under HIPAA, patients are not allowed to view their own PHI." at bounding box center [247, 331] width 120 height 27
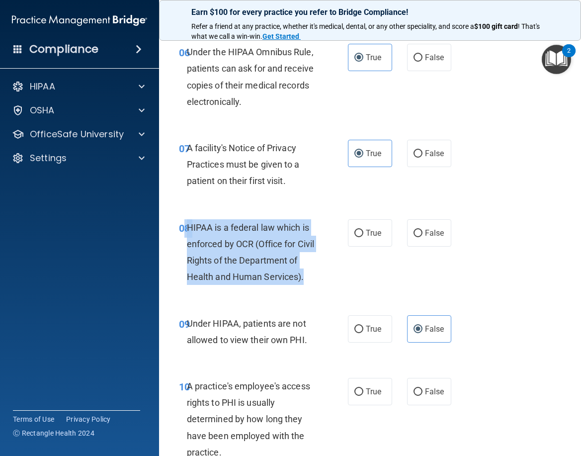
drag, startPoint x: 185, startPoint y: 226, endPoint x: 236, endPoint y: 287, distance: 79.4
click at [236, 287] on div "08 HIPAA is a federal law which is enforced by OCR (Office for Civil Rights of …" at bounding box center [263, 254] width 199 height 71
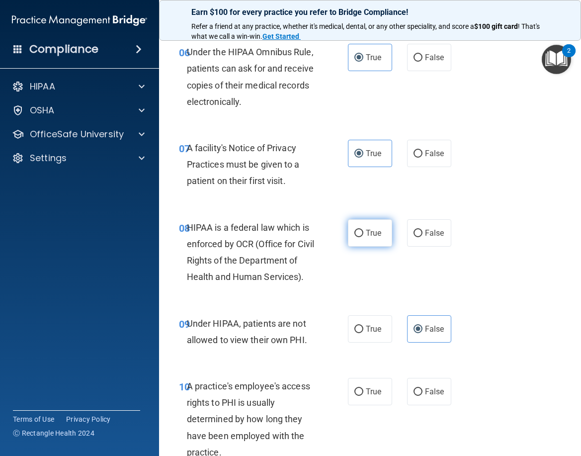
click at [364, 238] on label "True" at bounding box center [370, 232] width 44 height 27
click at [364, 237] on input "True" at bounding box center [359, 233] width 9 height 7
radio input "true"
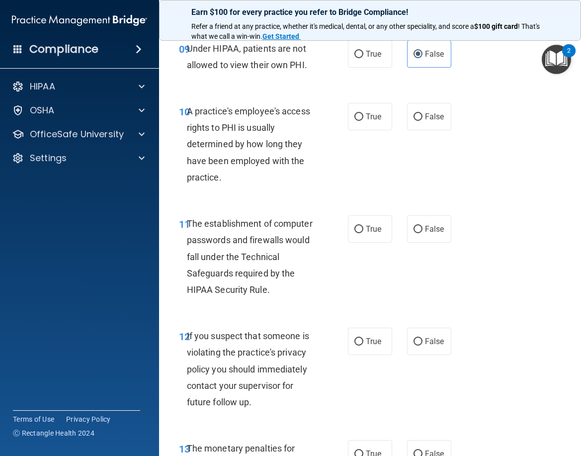
scroll to position [995, 0]
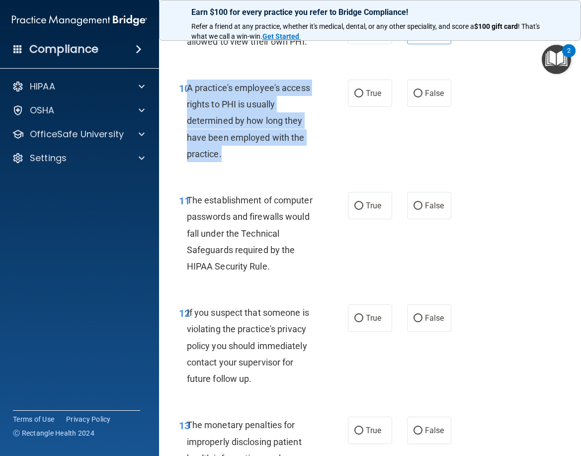
drag, startPoint x: 188, startPoint y: 99, endPoint x: 229, endPoint y: 170, distance: 81.6
click at [229, 162] on div "A practice's employee's access rights to PHI is usually determined by how long …" at bounding box center [256, 121] width 138 height 83
click at [414, 97] on input "False" at bounding box center [418, 93] width 9 height 7
radio input "true"
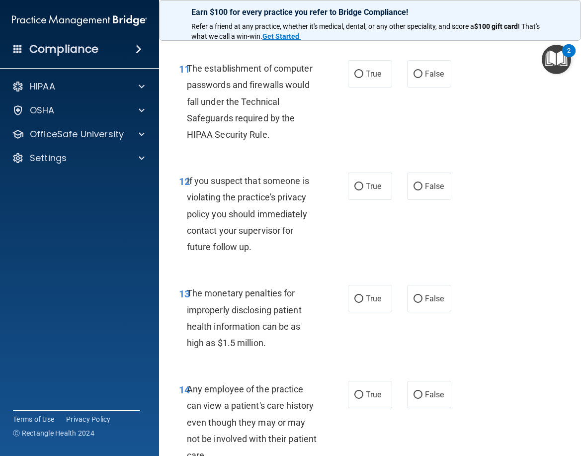
scroll to position [1045, 0]
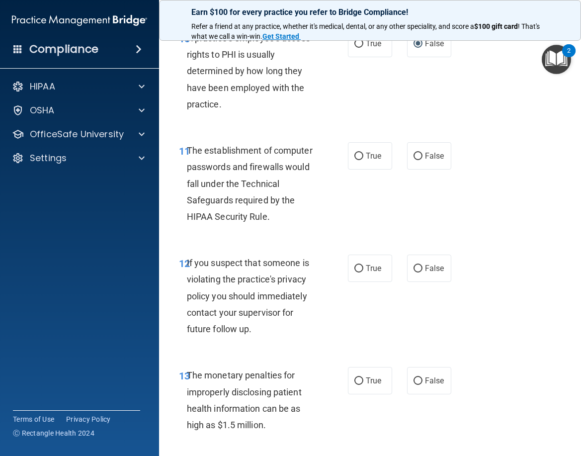
click at [327, 226] on div "11 The establishment of computer passwords and firewalls would fall under the T…" at bounding box center [263, 186] width 199 height 88
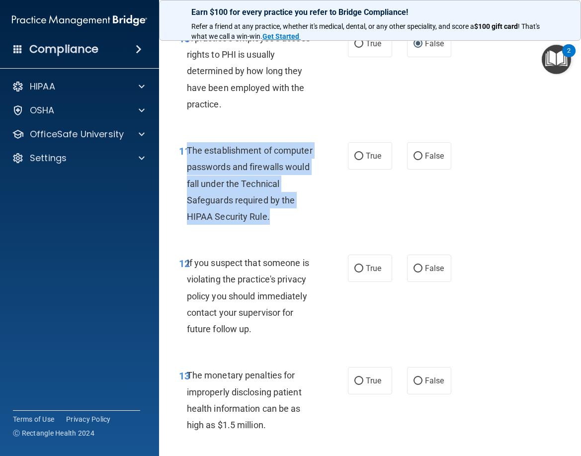
drag, startPoint x: 276, startPoint y: 231, endPoint x: 189, endPoint y: 163, distance: 110.2
click at [189, 163] on div "The establishment of computer passwords and firewalls would fall under the Tech…" at bounding box center [256, 183] width 138 height 83
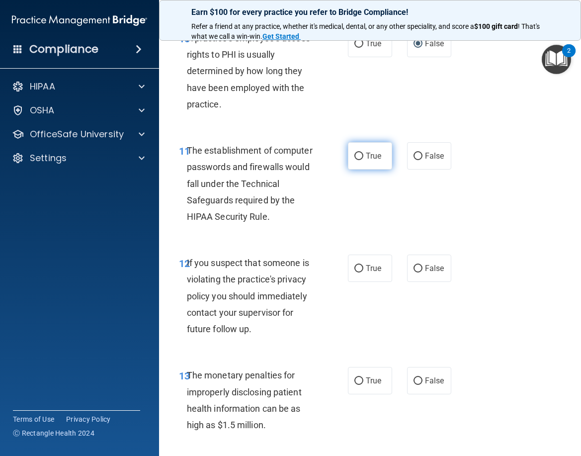
click at [348, 170] on label "True" at bounding box center [370, 155] width 44 height 27
click at [355, 160] on input "True" at bounding box center [359, 156] width 9 height 7
radio input "true"
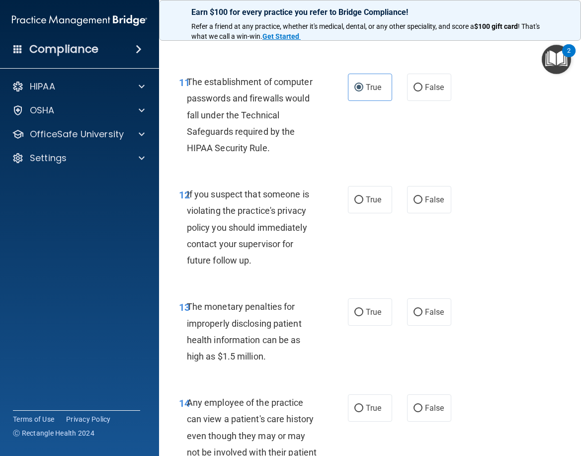
scroll to position [1194, 0]
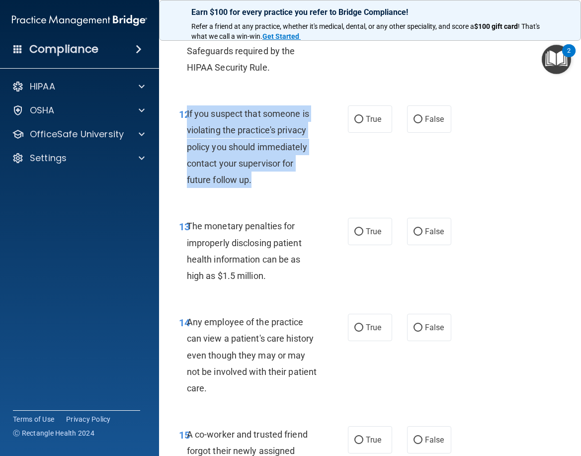
drag, startPoint x: 187, startPoint y: 131, endPoint x: 255, endPoint y: 200, distance: 97.8
click at [255, 188] on div "If you suspect that someone is violating the practice's privacy policy you shou…" at bounding box center [256, 146] width 138 height 83
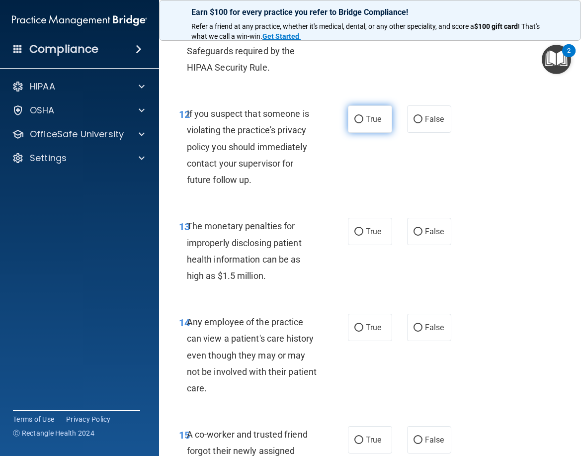
click at [379, 133] on label "True" at bounding box center [370, 118] width 44 height 27
click at [364, 123] on input "True" at bounding box center [359, 119] width 9 height 7
radio input "true"
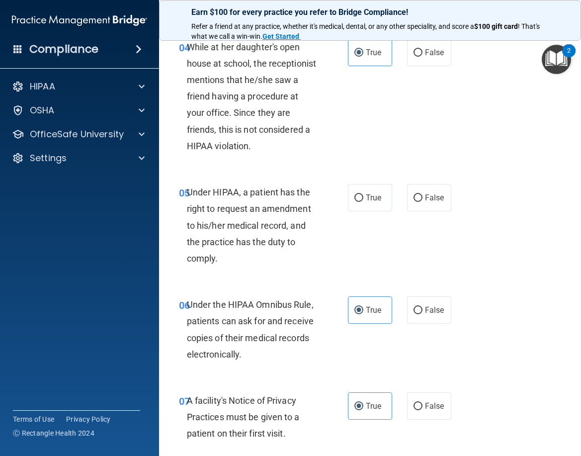
scroll to position [448, 0]
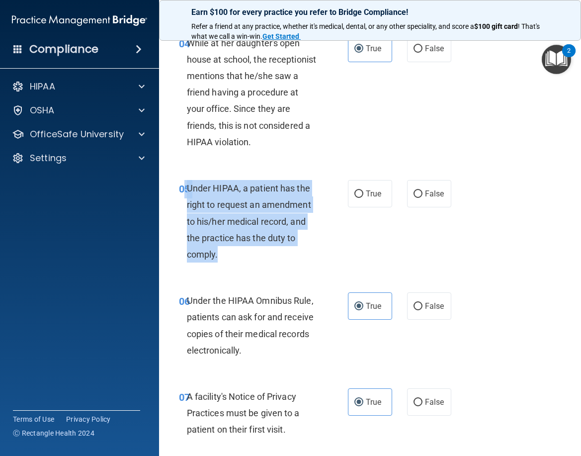
drag, startPoint x: 186, startPoint y: 186, endPoint x: 255, endPoint y: 253, distance: 96.4
click at [255, 253] on div "05 Under HIPAA, a patient has the right to request an amendment to his/her medi…" at bounding box center [263, 224] width 199 height 88
drag, startPoint x: 255, startPoint y: 225, endPoint x: 273, endPoint y: 234, distance: 20.0
click at [272, 229] on div "Under HIPAA, a patient has the right to request an amendment to his/her medical…" at bounding box center [256, 221] width 138 height 83
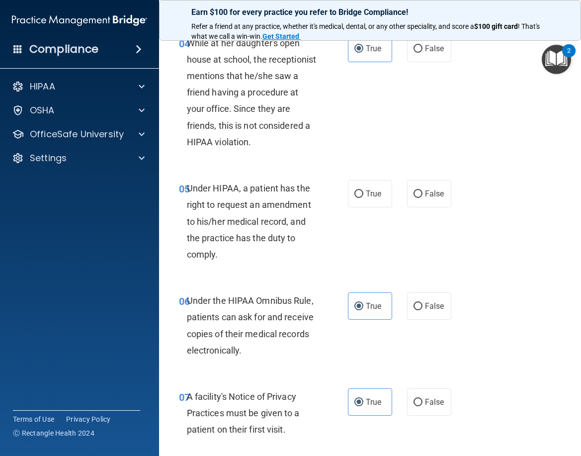
drag, startPoint x: 273, startPoint y: 234, endPoint x: 189, endPoint y: 189, distance: 95.9
click at [189, 189] on span "Under HIPAA, a patient has the right to request an amendment to his/her medical…" at bounding box center [249, 221] width 124 height 77
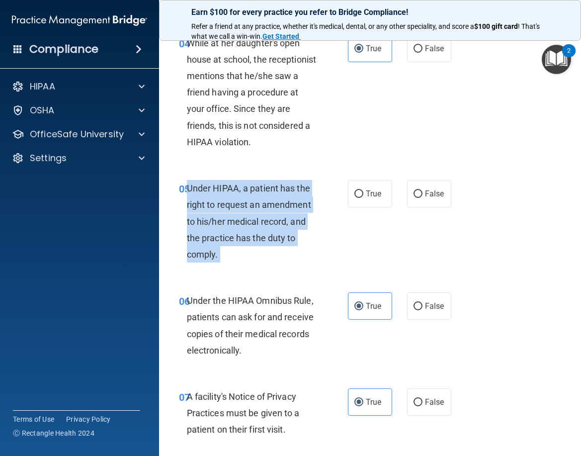
drag, startPoint x: 189, startPoint y: 189, endPoint x: 234, endPoint y: 248, distance: 74.5
click at [234, 248] on div "Under HIPAA, a patient has the right to request an amendment to his/her medical…" at bounding box center [256, 221] width 138 height 83
drag, startPoint x: 301, startPoint y: 220, endPoint x: 314, endPoint y: 222, distance: 12.6
click at [314, 222] on div "Under HIPAA, a patient has the right to request an amendment to his/her medical…" at bounding box center [256, 221] width 138 height 83
drag, startPoint x: 190, startPoint y: 188, endPoint x: 243, endPoint y: 264, distance: 92.9
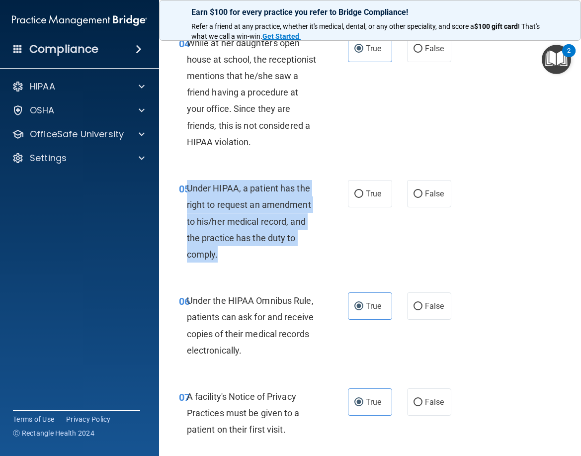
click at [243, 264] on div "05 Under HIPAA, a patient has the right to request an amendment to his/her medi…" at bounding box center [263, 224] width 199 height 88
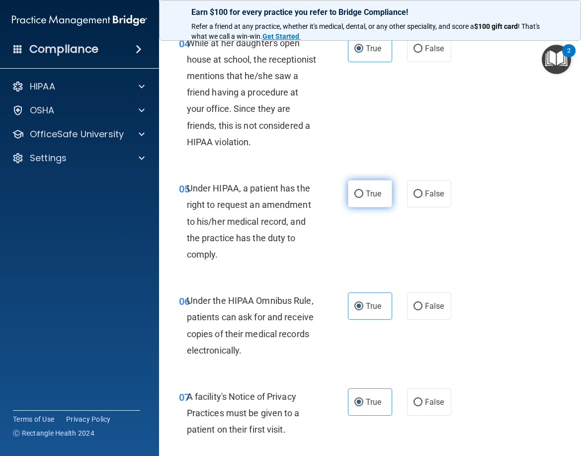
click at [361, 200] on label "True" at bounding box center [370, 193] width 44 height 27
click at [361, 198] on input "True" at bounding box center [359, 194] width 9 height 7
radio input "true"
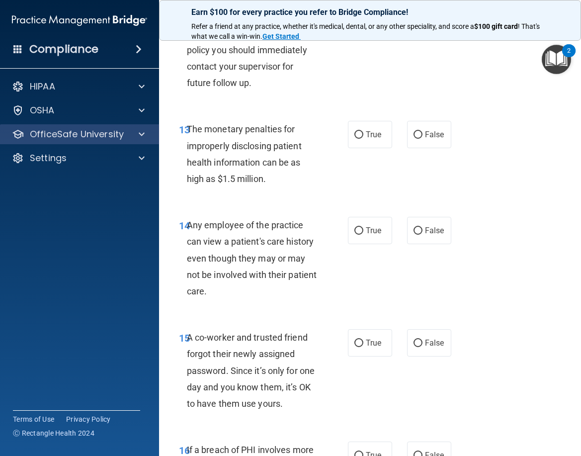
scroll to position [1293, 0]
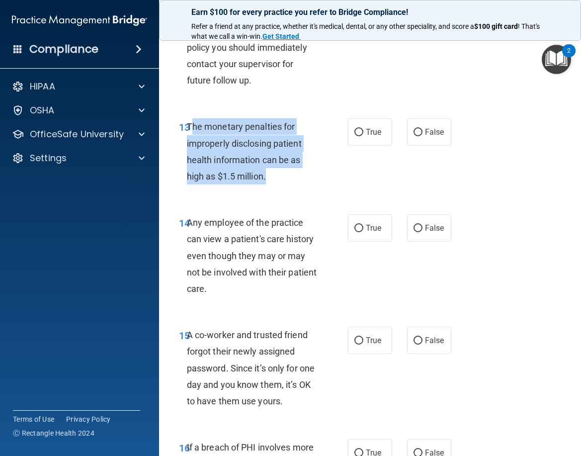
drag, startPoint x: 190, startPoint y: 141, endPoint x: 266, endPoint y: 184, distance: 87.3
click at [274, 185] on div "The monetary penalties for improperly disclosing patient health information can…" at bounding box center [256, 151] width 138 height 66
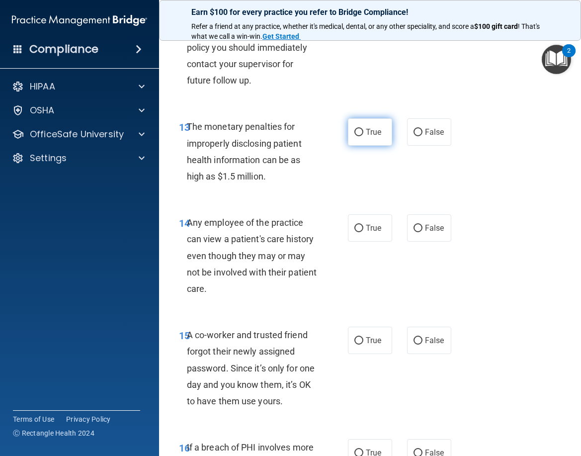
click at [366, 137] on span "True" at bounding box center [373, 131] width 15 height 9
click at [364, 136] on input "True" at bounding box center [359, 132] width 9 height 7
radio input "true"
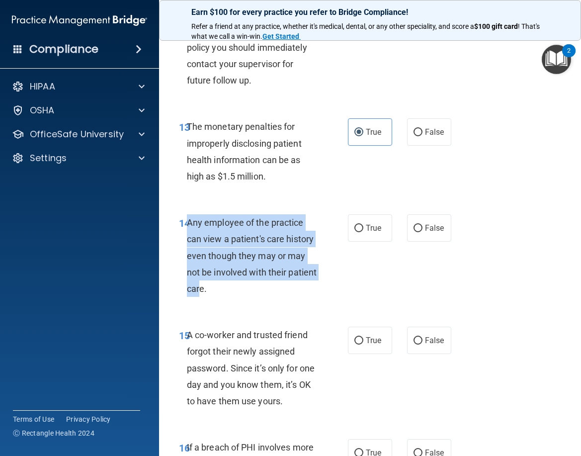
drag, startPoint x: 188, startPoint y: 239, endPoint x: 252, endPoint y: 308, distance: 94.3
click at [252, 294] on span "Any employee of the practice can view a patient's care history even though they…" at bounding box center [252, 255] width 130 height 77
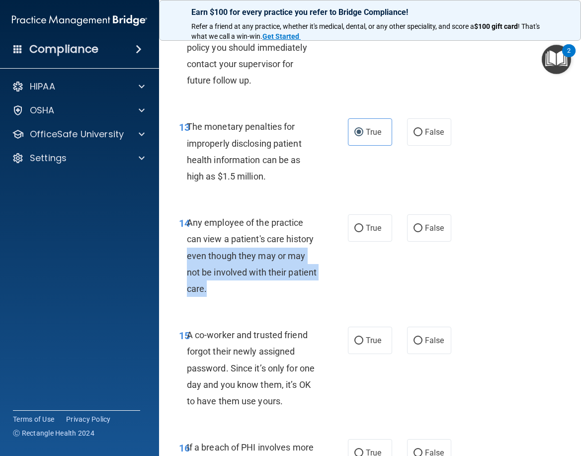
drag, startPoint x: 267, startPoint y: 307, endPoint x: 209, endPoint y: 268, distance: 69.7
click at [212, 272] on div "Any employee of the practice can view a patient's care history even though they…" at bounding box center [256, 255] width 138 height 83
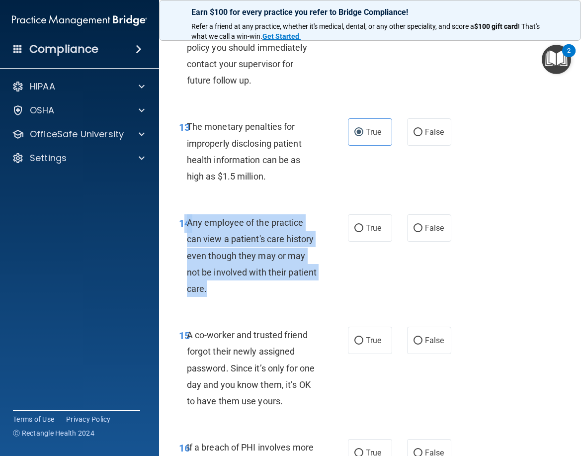
drag, startPoint x: 186, startPoint y: 240, endPoint x: 283, endPoint y: 316, distance: 123.6
click at [283, 302] on div "14 Any employee of the practice can view a patient's care history even though t…" at bounding box center [263, 258] width 199 height 88
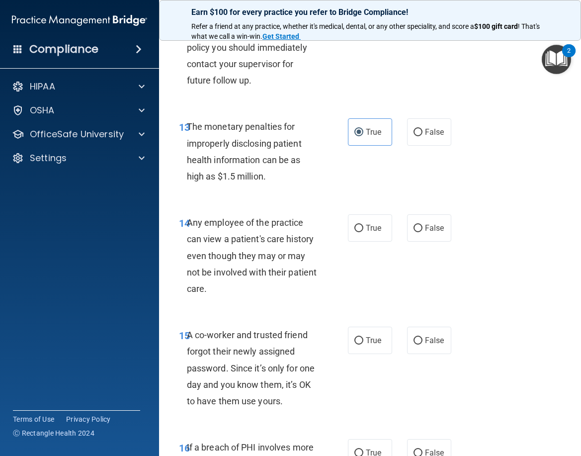
click at [394, 242] on div "True False" at bounding box center [401, 227] width 107 height 27
click at [408, 242] on label "False" at bounding box center [429, 227] width 44 height 27
click at [414, 232] on input "False" at bounding box center [418, 228] width 9 height 7
radio input "true"
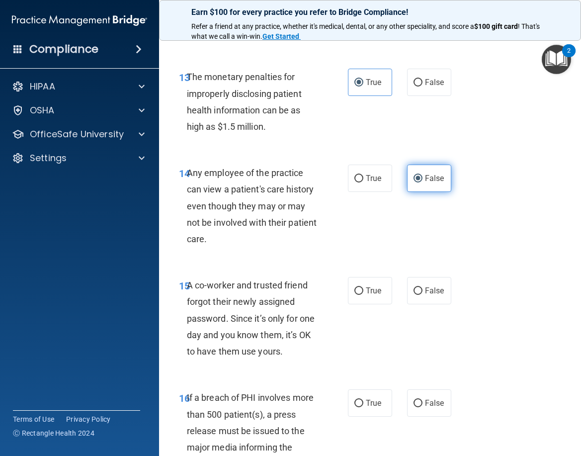
scroll to position [1442, 0]
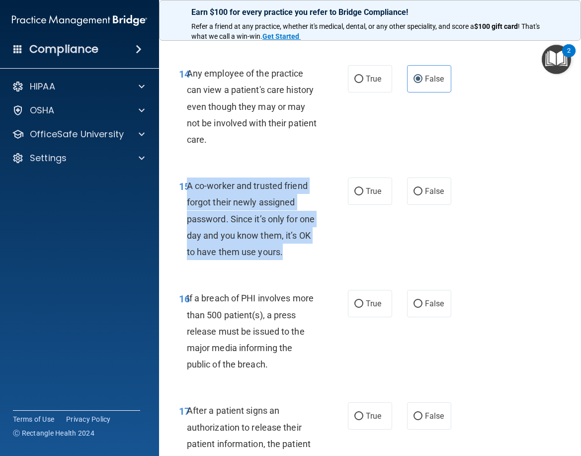
drag, startPoint x: 188, startPoint y: 201, endPoint x: 301, endPoint y: 266, distance: 130.1
click at [301, 260] on div "A co-worker and trusted friend forgot their newly assigned password. Since it’s…" at bounding box center [256, 219] width 138 height 83
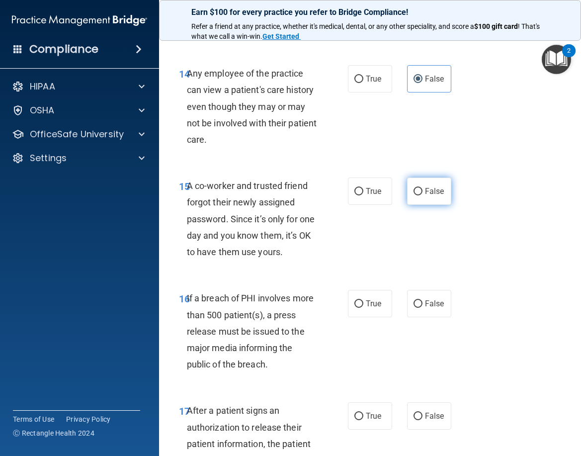
click at [425, 196] on span "False" at bounding box center [434, 191] width 19 height 9
click at [422, 195] on input "False" at bounding box center [418, 191] width 9 height 7
radio input "true"
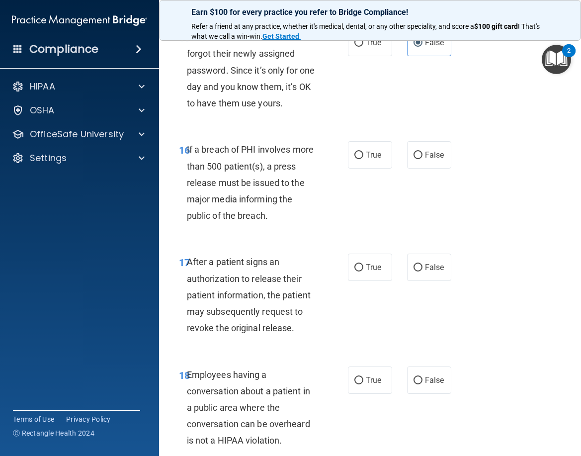
scroll to position [1592, 0]
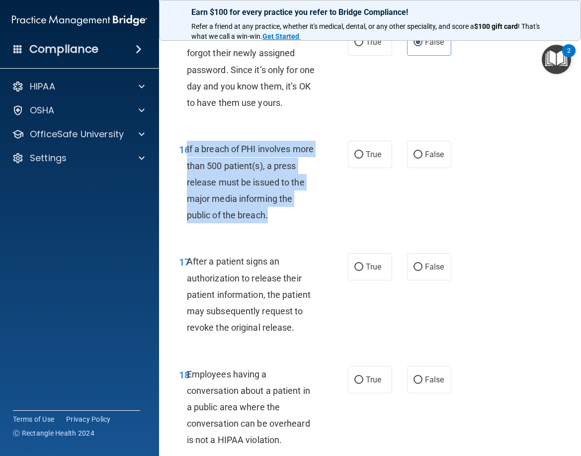
drag, startPoint x: 188, startPoint y: 163, endPoint x: 286, endPoint y: 227, distance: 116.9
click at [286, 223] on div "If a breach of PHI involves more than 500 patient(s), a press release must be i…" at bounding box center [256, 182] width 138 height 83
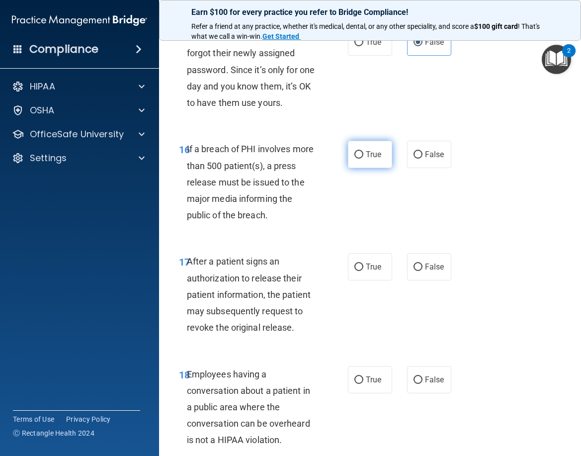
click at [361, 168] on label "True" at bounding box center [370, 154] width 44 height 27
click at [361, 159] on input "True" at bounding box center [359, 154] width 9 height 7
radio input "true"
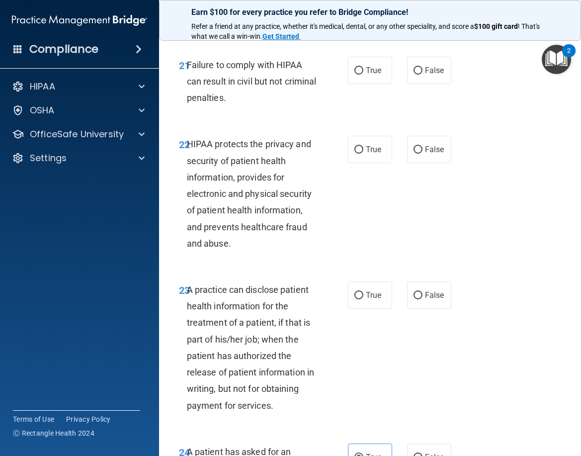
scroll to position [2338, 0]
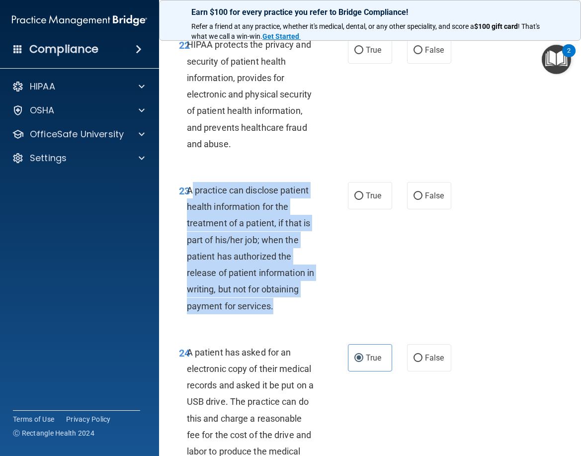
drag, startPoint x: 192, startPoint y: 204, endPoint x: 297, endPoint y: 324, distance: 160.0
click at [297, 314] on div "A practice can disclose patient health information for the treatment of a patie…" at bounding box center [256, 248] width 138 height 132
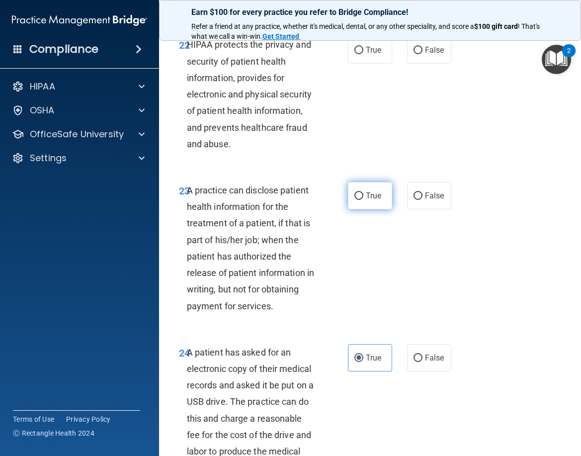
click at [348, 209] on label "True" at bounding box center [370, 195] width 44 height 27
click at [355, 200] on input "True" at bounding box center [359, 195] width 9 height 7
radio input "true"
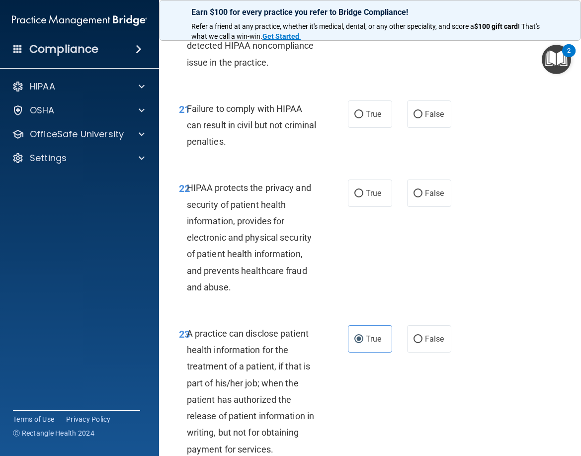
scroll to position [2139, 0]
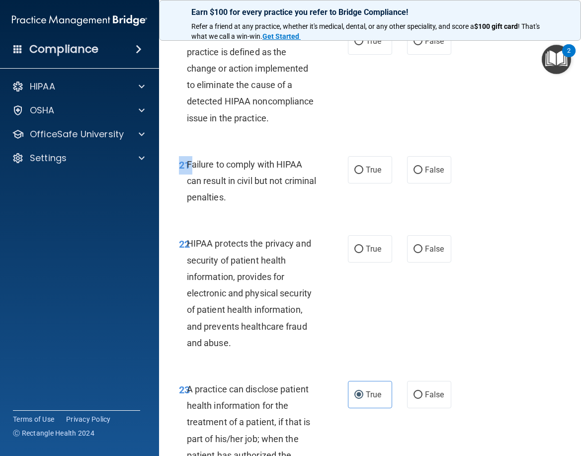
drag, startPoint x: 188, startPoint y: 179, endPoint x: 278, endPoint y: 229, distance: 102.4
click at [278, 223] on div "21 Failure to comply with HIPAA can result in civil but not criminal penalties.…" at bounding box center [370, 184] width 397 height 80
click at [204, 189] on div "Failure to comply with HIPAA can result in civil but not criminal penalties." at bounding box center [256, 181] width 138 height 50
drag, startPoint x: 187, startPoint y: 178, endPoint x: 282, endPoint y: 232, distance: 109.6
click at [282, 223] on div "21 Failure to comply with HIPAA can result in civil but not criminal penalties.…" at bounding box center [370, 184] width 397 height 80
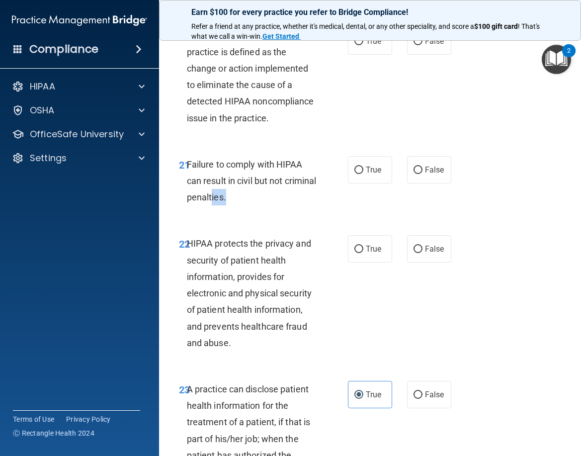
drag, startPoint x: 272, startPoint y: 223, endPoint x: 236, endPoint y: 210, distance: 38.1
click at [238, 210] on div "21 Failure to comply with HIPAA can result in civil but not criminal penalties." at bounding box center [263, 183] width 199 height 55
click at [198, 205] on div "Failure to comply with HIPAA can result in civil but not criminal penalties." at bounding box center [256, 181] width 138 height 50
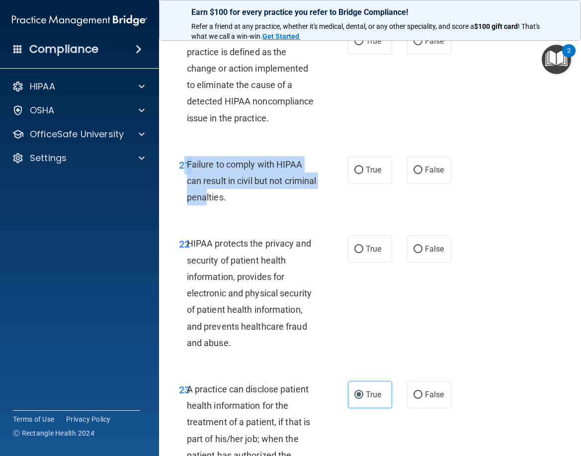
drag, startPoint x: 184, startPoint y: 177, endPoint x: 241, endPoint y: 214, distance: 67.9
click at [241, 211] on div "21 Failure to comply with HIPAA can result in civil but not criminal penalties." at bounding box center [263, 183] width 199 height 55
click at [185, 171] on span "21" at bounding box center [184, 165] width 11 height 12
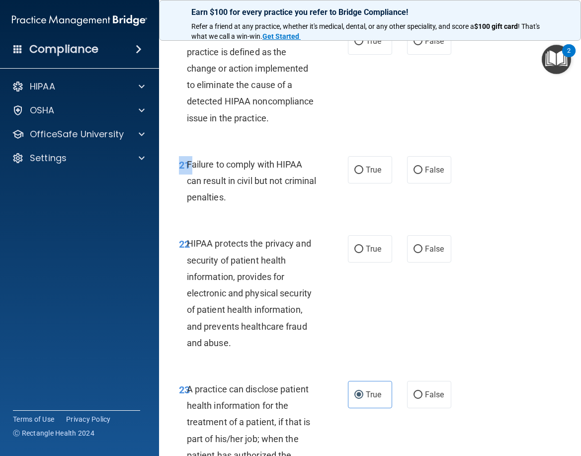
drag, startPoint x: 188, startPoint y: 178, endPoint x: 288, endPoint y: 236, distance: 115.3
click at [288, 223] on div "21 Failure to comply with HIPAA can result in civil but not criminal penalties.…" at bounding box center [370, 184] width 397 height 80
click at [197, 196] on span "Failure to comply with HIPAA can result in civil but not criminal penalties." at bounding box center [252, 180] width 130 height 43
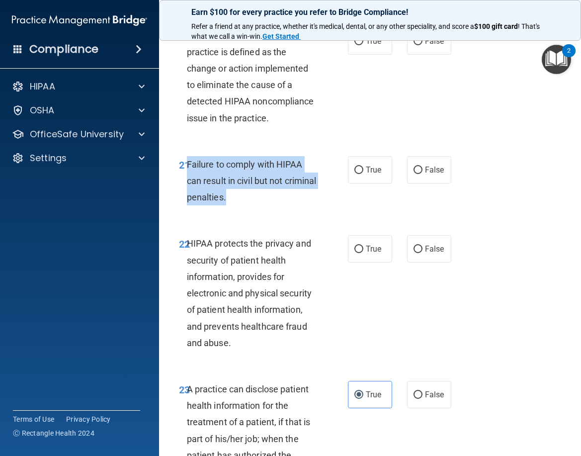
drag, startPoint x: 187, startPoint y: 181, endPoint x: 273, endPoint y: 210, distance: 90.6
click at [273, 206] on div "Failure to comply with HIPAA can result in civil but not criminal penalties." at bounding box center [256, 181] width 138 height 50
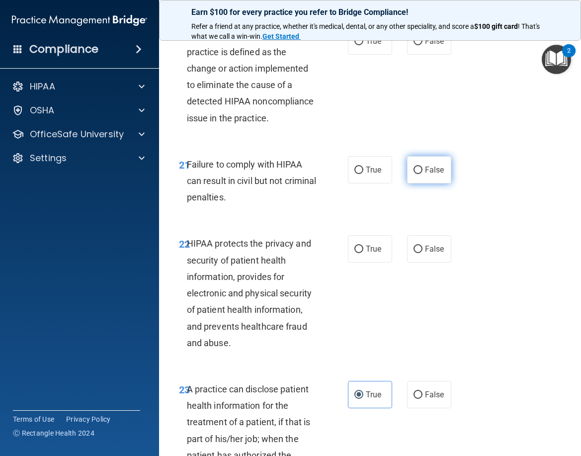
click at [407, 184] on label "False" at bounding box center [429, 169] width 44 height 27
click at [414, 174] on input "False" at bounding box center [418, 170] width 9 height 7
radio input "true"
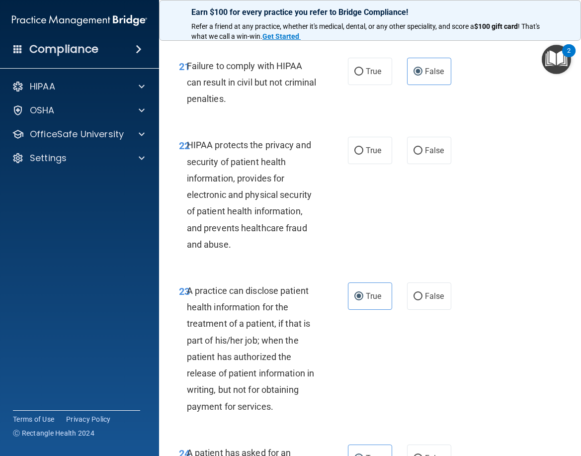
scroll to position [2238, 0]
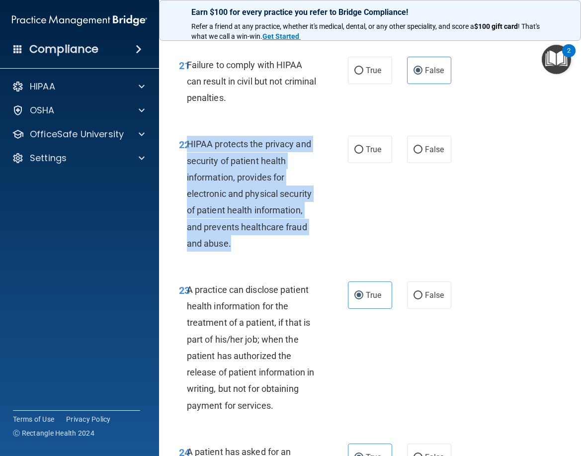
drag, startPoint x: 187, startPoint y: 158, endPoint x: 298, endPoint y: 241, distance: 138.7
click at [310, 257] on div "22 HIPAA protects the privacy and security of patient health information, provi…" at bounding box center [263, 196] width 199 height 121
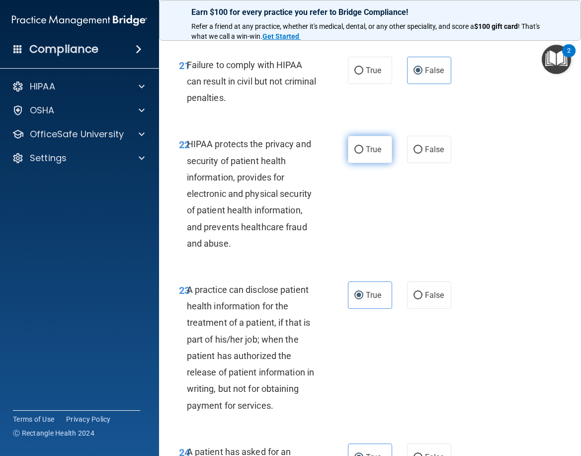
click at [372, 154] on span "True" at bounding box center [373, 149] width 15 height 9
click at [364, 154] on input "True" at bounding box center [359, 149] width 9 height 7
radio input "true"
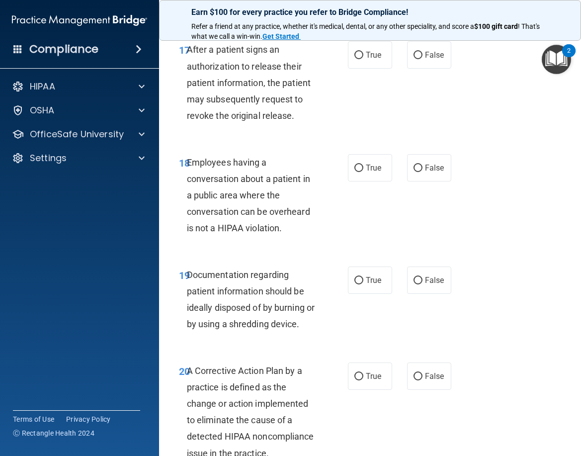
scroll to position [1739, 0]
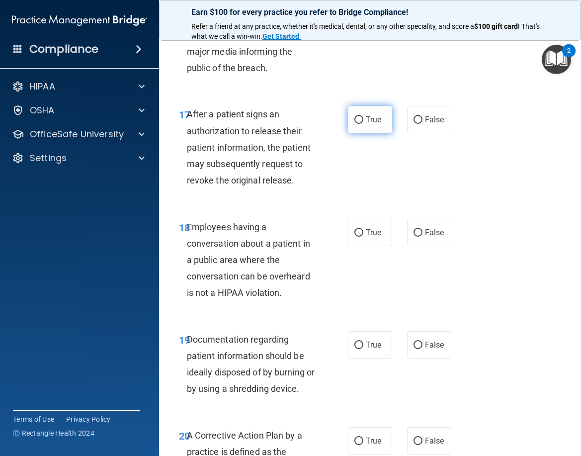
click at [363, 133] on label "True" at bounding box center [370, 119] width 44 height 27
click at [363, 124] on input "True" at bounding box center [359, 119] width 9 height 7
radio input "true"
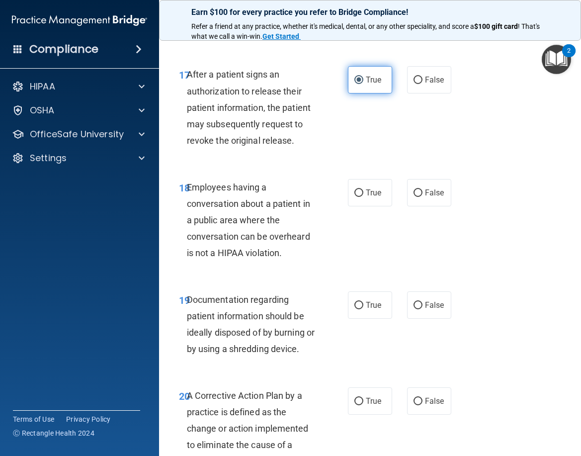
scroll to position [1838, 0]
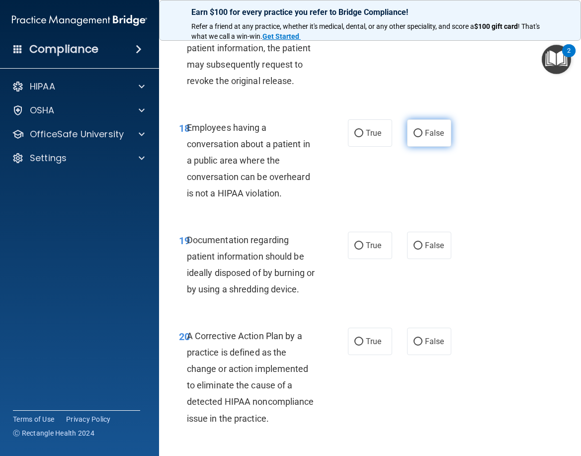
click at [421, 140] on label "False" at bounding box center [429, 132] width 44 height 27
click at [421, 137] on input "False" at bounding box center [418, 133] width 9 height 7
radio input "true"
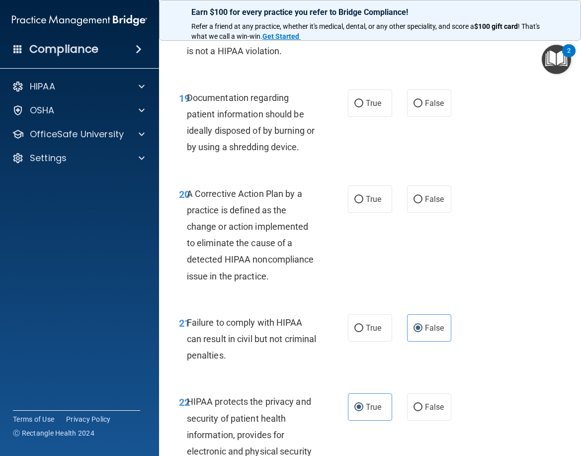
scroll to position [1988, 0]
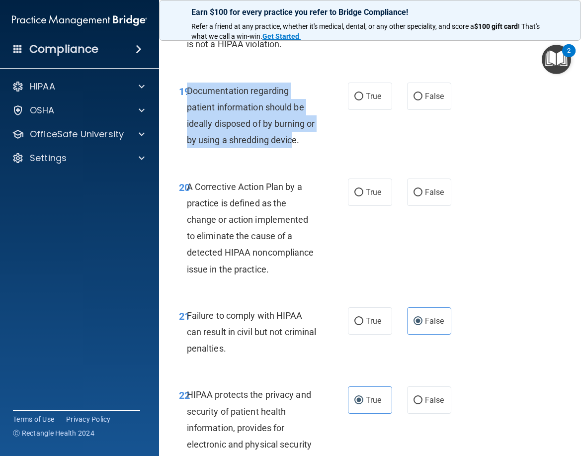
drag, startPoint x: 187, startPoint y: 105, endPoint x: 305, endPoint y: 159, distance: 130.2
click at [305, 146] on span "Documentation regarding patient information should be ideally disposed of by bu…" at bounding box center [251, 116] width 128 height 60
click at [303, 146] on span "Documentation regarding patient information should be ideally disposed of by bu…" at bounding box center [251, 116] width 128 height 60
drag, startPoint x: 310, startPoint y: 156, endPoint x: 186, endPoint y: 107, distance: 133.6
click at [186, 107] on div "19 Documentation regarding patient information should be ideally disposed of by…" at bounding box center [263, 118] width 199 height 71
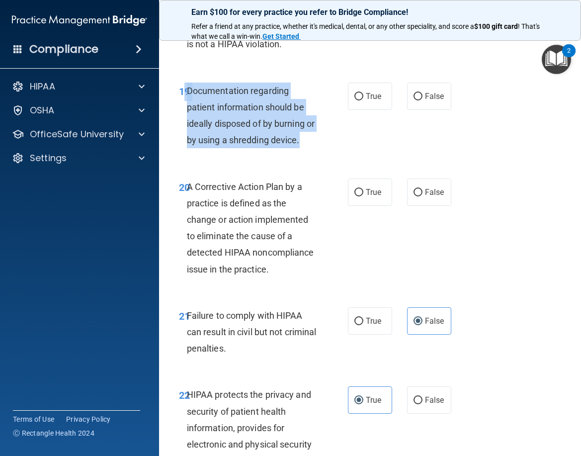
click at [187, 107] on span "Documentation regarding patient information should be ideally disposed of by bu…" at bounding box center [251, 116] width 128 height 60
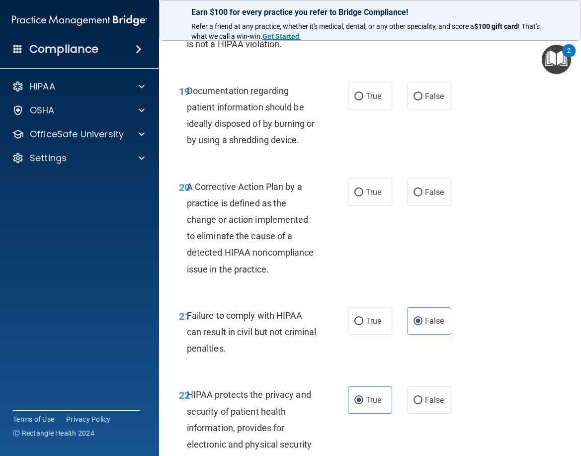
drag, startPoint x: 187, startPoint y: 107, endPoint x: 205, endPoint y: 97, distance: 20.7
click at [205, 97] on div "19 Documentation regarding patient information should be ideally disposed of by…" at bounding box center [370, 118] width 397 height 96
click at [348, 110] on label "True" at bounding box center [370, 96] width 44 height 27
click at [355, 100] on input "True" at bounding box center [359, 96] width 9 height 7
radio input "true"
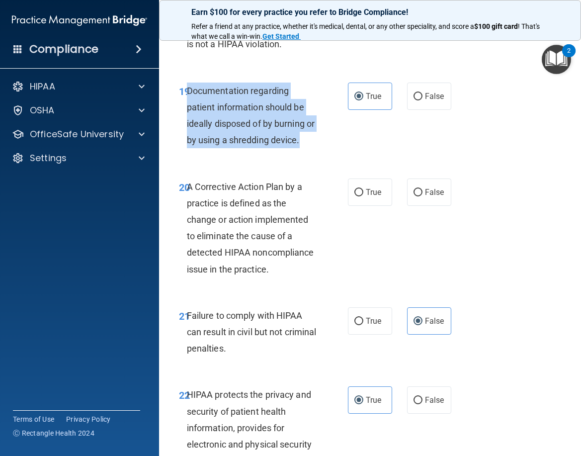
drag, startPoint x: 189, startPoint y: 108, endPoint x: 338, endPoint y: 166, distance: 160.2
click at [338, 154] on div "19 Documentation regarding patient information should be ideally disposed of by…" at bounding box center [263, 118] width 199 height 71
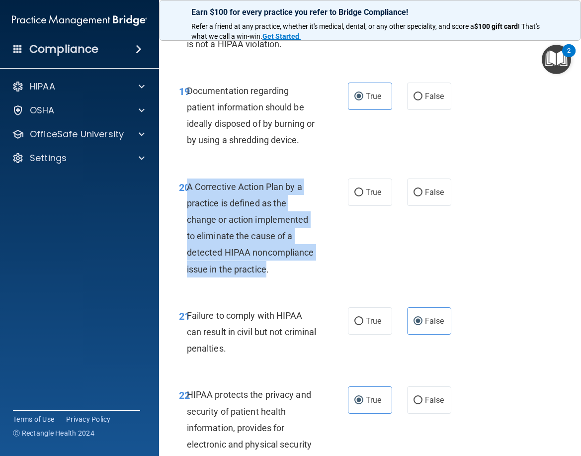
drag, startPoint x: 187, startPoint y: 205, endPoint x: 268, endPoint y: 293, distance: 119.7
click at [268, 278] on div "A Corrective Action Plan by a practice is defined as the change or action imple…" at bounding box center [256, 228] width 138 height 99
click at [355, 196] on input "True" at bounding box center [359, 192] width 9 height 7
radio input "true"
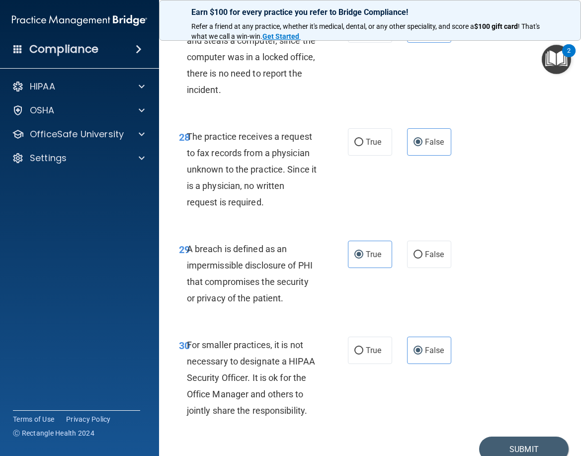
scroll to position [3132, 0]
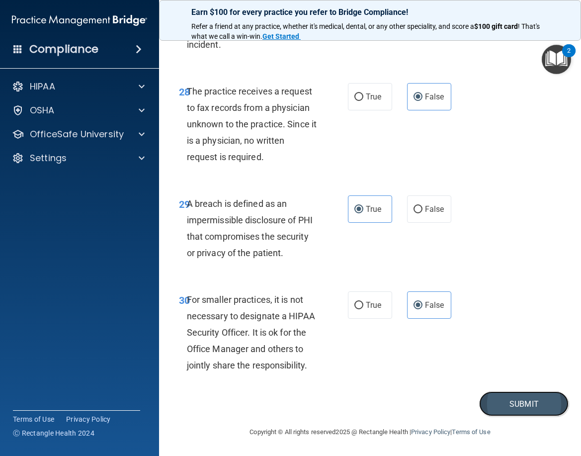
click at [515, 398] on button "Submit" at bounding box center [525, 403] width 90 height 25
click at [508, 411] on button "Submit" at bounding box center [525, 403] width 90 height 25
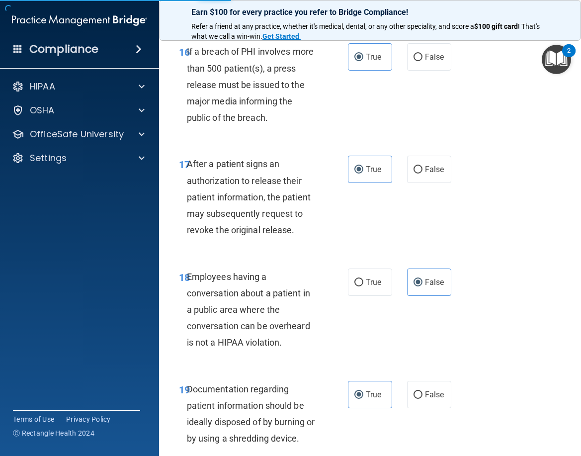
click at [521, 348] on div "18 Employees having a conversation about a patient in a public area where the c…" at bounding box center [370, 312] width 397 height 112
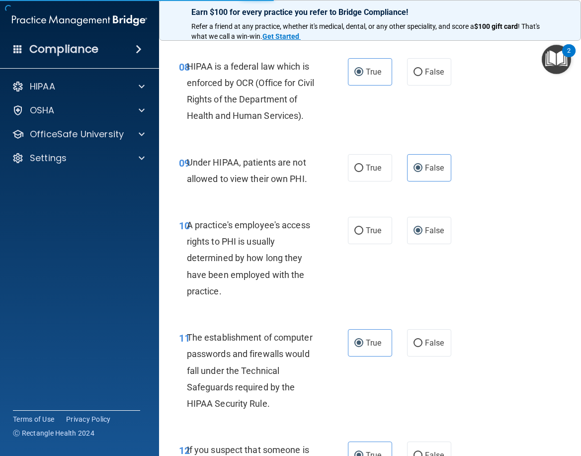
scroll to position [794, 0]
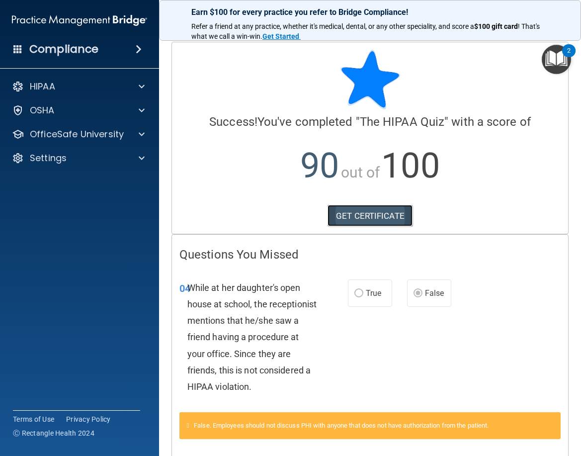
click at [354, 209] on link "GET CERTIFICATE" at bounding box center [370, 216] width 85 height 22
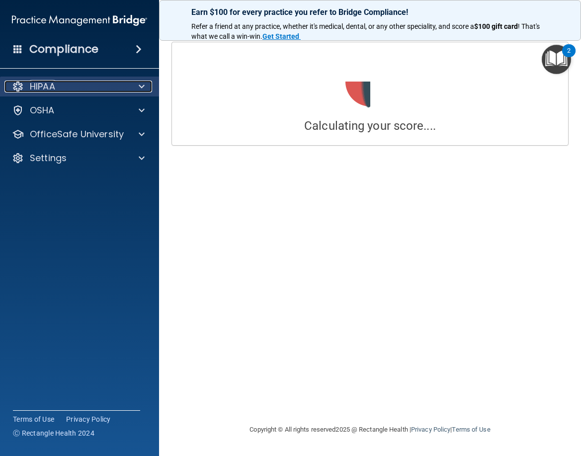
click at [74, 87] on div "HIPAA" at bounding box center [65, 87] width 123 height 12
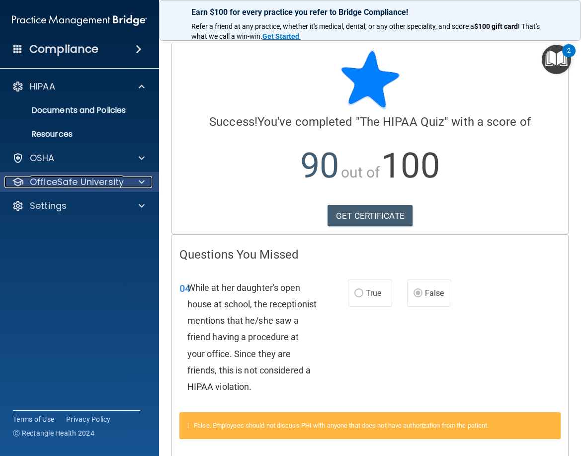
click at [88, 188] on p "OfficeSafe University" at bounding box center [77, 182] width 94 height 12
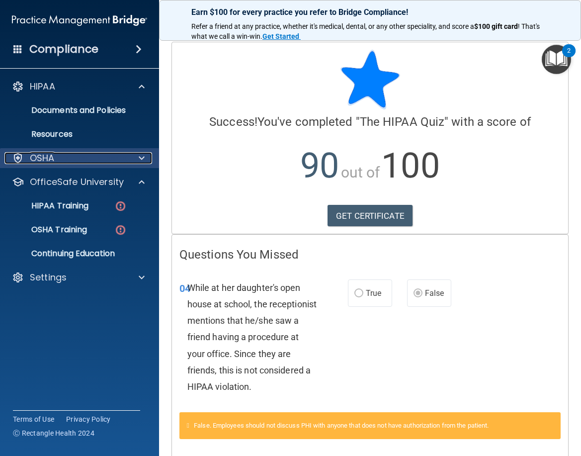
click at [85, 163] on div "OSHA" at bounding box center [65, 158] width 123 height 12
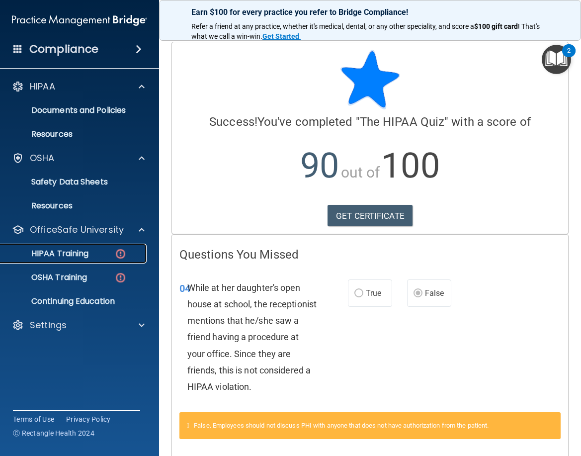
click at [56, 247] on link "HIPAA Training" at bounding box center [68, 254] width 157 height 20
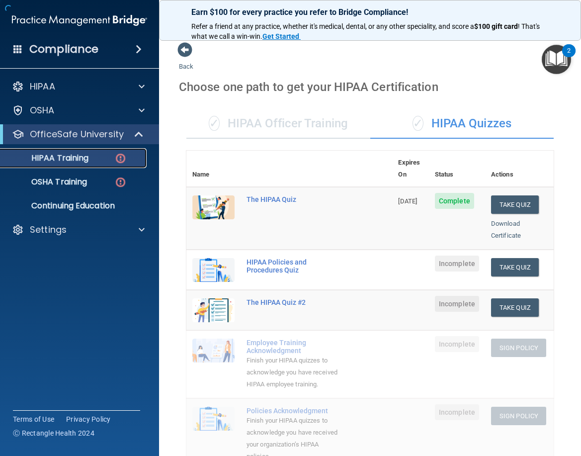
click at [51, 160] on p "HIPAA Training" at bounding box center [47, 158] width 82 height 10
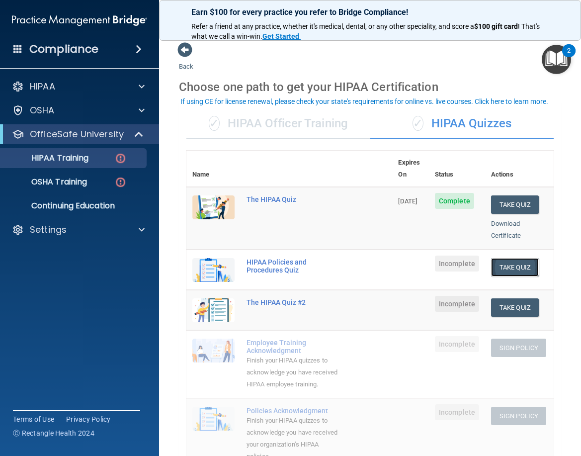
click at [501, 258] on button "Take Quiz" at bounding box center [515, 267] width 48 height 18
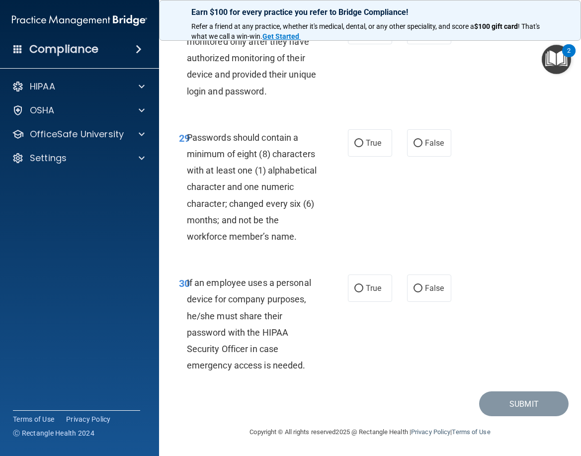
scroll to position [3462, 0]
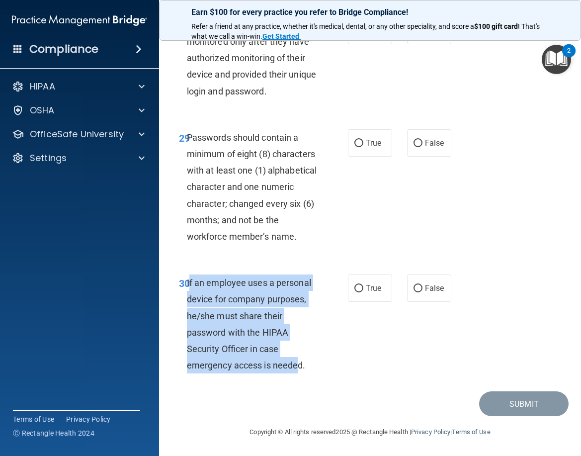
drag, startPoint x: 191, startPoint y: 283, endPoint x: 297, endPoint y: 376, distance: 141.0
click at [297, 376] on div "30 If an employee uses a personal device for company purposes, he/she must shar…" at bounding box center [263, 327] width 199 height 104
click at [204, 337] on span "If an employee uses a personal device for company purposes, he/she must share t…" at bounding box center [249, 324] width 124 height 93
drag, startPoint x: 192, startPoint y: 278, endPoint x: 338, endPoint y: 370, distance: 172.4
click at [338, 370] on div "30 If an employee uses a personal device for company purposes, he/she must shar…" at bounding box center [263, 327] width 199 height 104
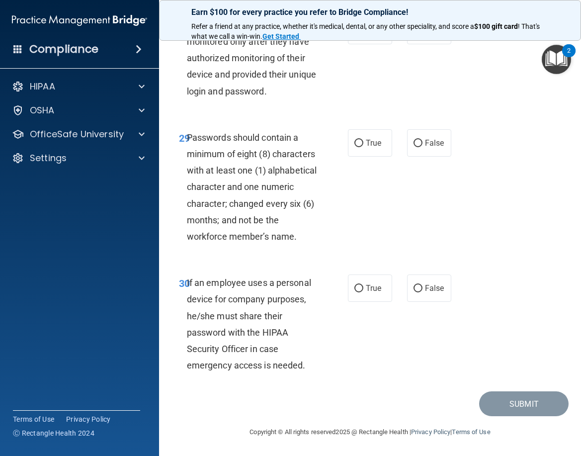
click at [396, 300] on div "True False" at bounding box center [401, 288] width 107 height 27
click at [415, 293] on label "False" at bounding box center [429, 288] width 44 height 27
click at [415, 292] on input "False" at bounding box center [418, 288] width 9 height 7
radio input "true"
click at [386, 134] on label "True" at bounding box center [370, 142] width 44 height 27
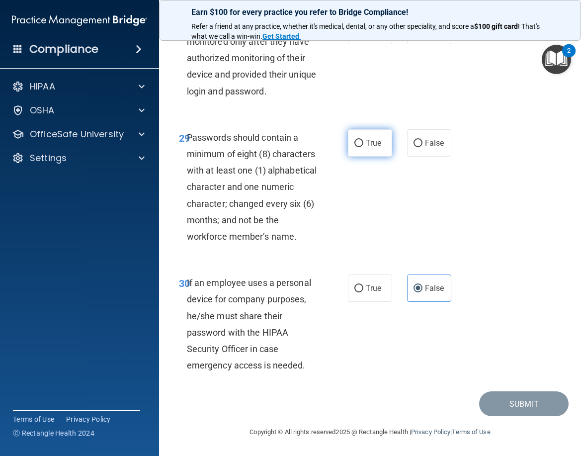
click at [364, 140] on input "True" at bounding box center [359, 143] width 9 height 7
radio input "true"
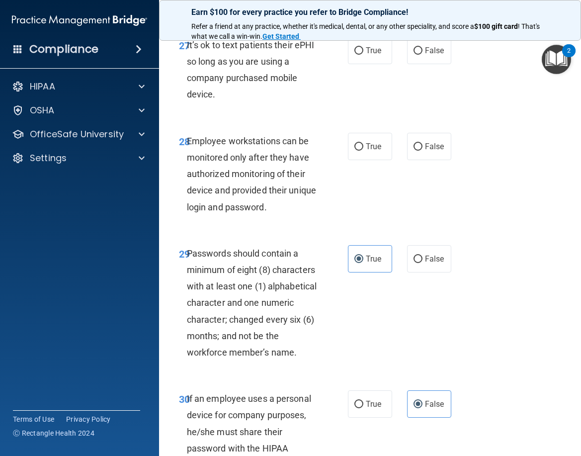
scroll to position [3213, 0]
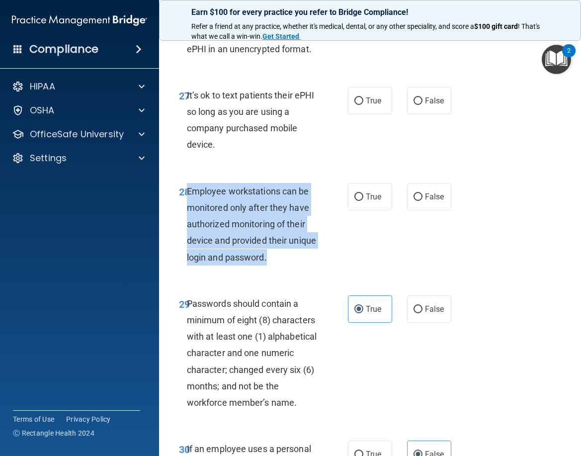
drag, startPoint x: 188, startPoint y: 257, endPoint x: 321, endPoint y: 333, distance: 153.5
click at [321, 271] on div "28 Employee workstations can be monitored only after they have authorized monit…" at bounding box center [263, 227] width 199 height 88
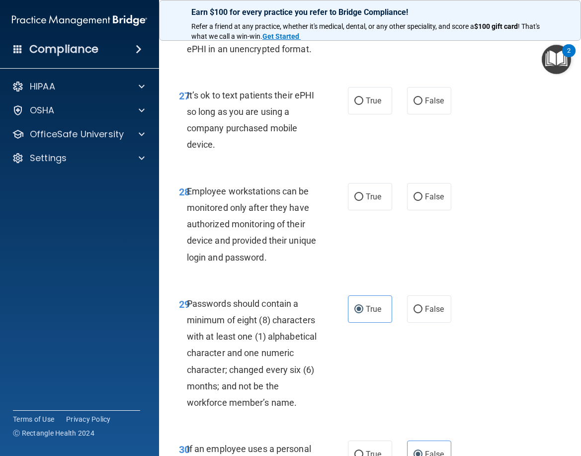
click at [452, 270] on div "28 Employee workstations can be monitored only after they have authorized monit…" at bounding box center [370, 227] width 397 height 112
click at [407, 210] on label "False" at bounding box center [429, 196] width 44 height 27
click at [414, 201] on input "False" at bounding box center [418, 196] width 9 height 7
radio input "true"
drag, startPoint x: 188, startPoint y: 160, endPoint x: 239, endPoint y: 216, distance: 76.1
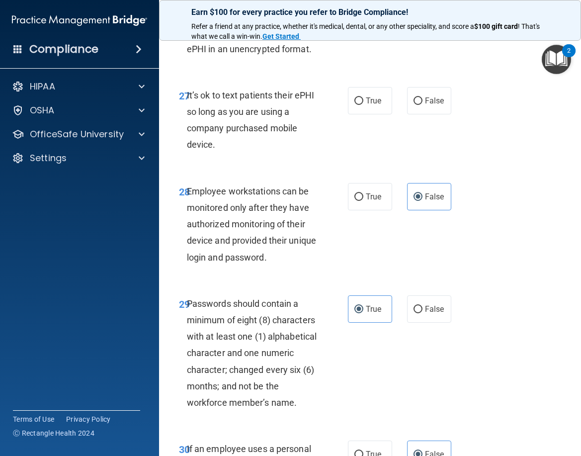
click at [239, 153] on div "It’s ok to text patients their ePHI so long as you are using a company purchase…" at bounding box center [256, 120] width 138 height 66
click at [427, 114] on label "False" at bounding box center [429, 100] width 44 height 27
click at [423, 105] on input "False" at bounding box center [418, 100] width 9 height 7
radio input "true"
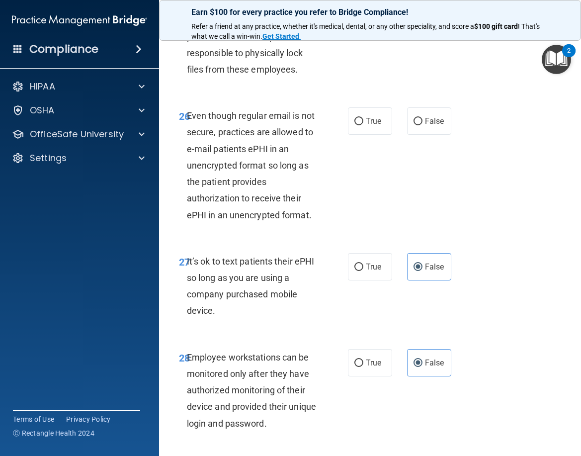
scroll to position [3064, 0]
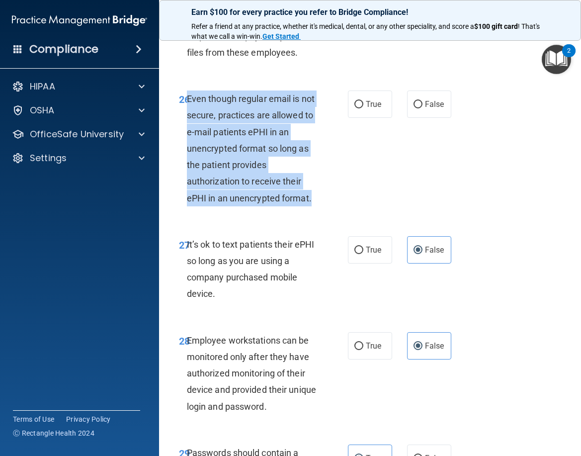
drag, startPoint x: 189, startPoint y: 165, endPoint x: 312, endPoint y: 260, distance: 155.6
click at [335, 211] on div "26 Even though regular email is not secure, practices are allowed to e-mail pat…" at bounding box center [263, 151] width 199 height 121
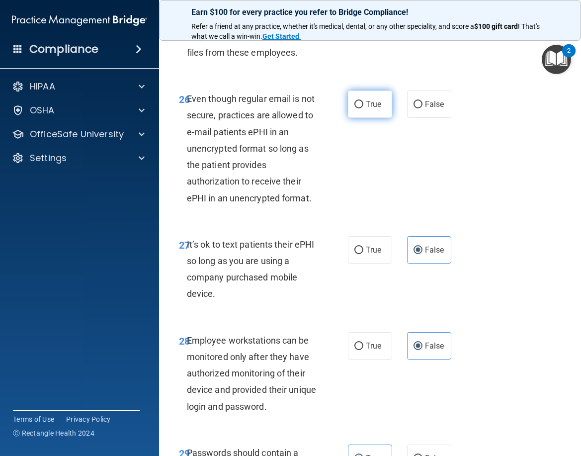
click at [369, 118] on label "True" at bounding box center [370, 104] width 44 height 27
click at [364, 108] on input "True" at bounding box center [359, 104] width 9 height 7
radio input "true"
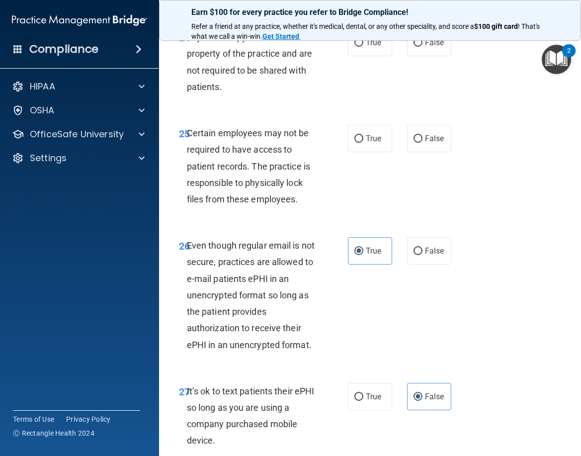
scroll to position [2915, 0]
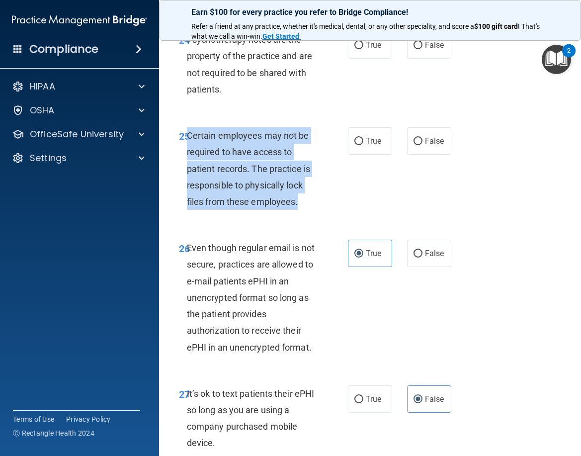
drag, startPoint x: 188, startPoint y: 203, endPoint x: 302, endPoint y: 281, distance: 137.8
click at [302, 215] on div "25 Certain employees may not be required to have access to patient records. The…" at bounding box center [263, 171] width 199 height 88
click at [356, 145] on input "True" at bounding box center [359, 141] width 9 height 7
radio input "true"
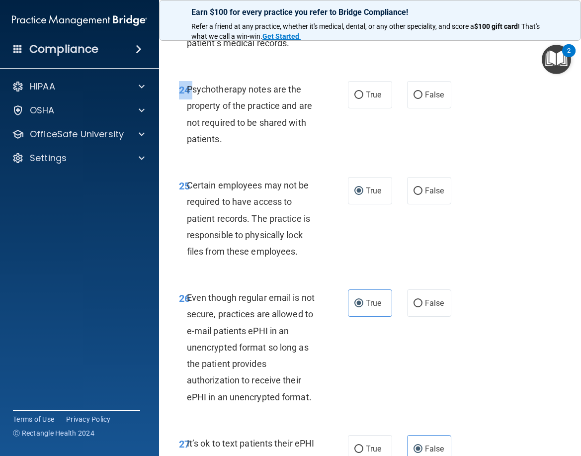
drag, startPoint x: 187, startPoint y: 153, endPoint x: 309, endPoint y: 228, distance: 143.2
click at [309, 165] on div "24 Psychotherapy notes are the property of the practice and are not required to…" at bounding box center [370, 117] width 397 height 96
click at [232, 144] on span "Psychotherapy notes are the property of the practice and are not required to be…" at bounding box center [249, 114] width 125 height 60
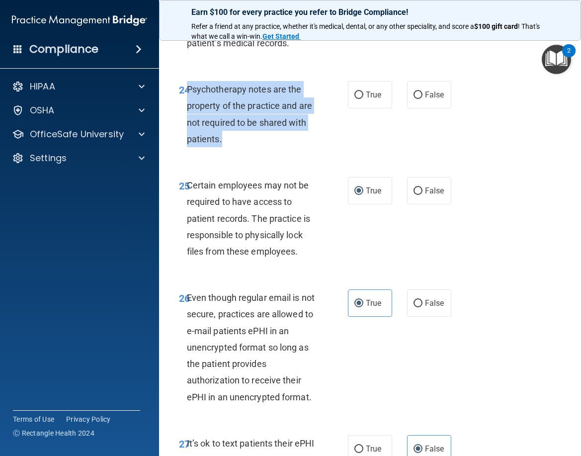
drag, startPoint x: 189, startPoint y: 156, endPoint x: 253, endPoint y: 211, distance: 84.6
click at [253, 147] on div "Psychotherapy notes are the property of the practice and are not required to be…" at bounding box center [256, 114] width 138 height 66
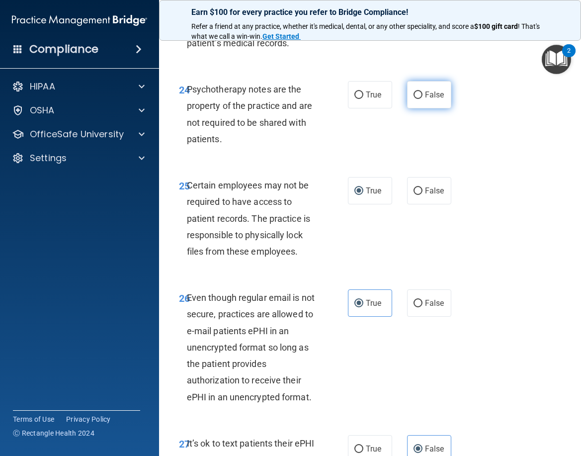
click at [407, 108] on label "False" at bounding box center [429, 94] width 44 height 27
click at [414, 99] on input "False" at bounding box center [418, 95] width 9 height 7
radio input "true"
click at [373, 99] on span "True" at bounding box center [373, 94] width 15 height 9
click at [364, 99] on input "True" at bounding box center [359, 95] width 9 height 7
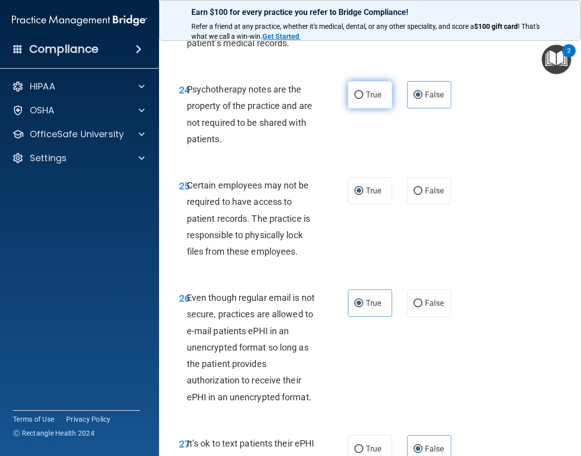
radio input "true"
radio input "false"
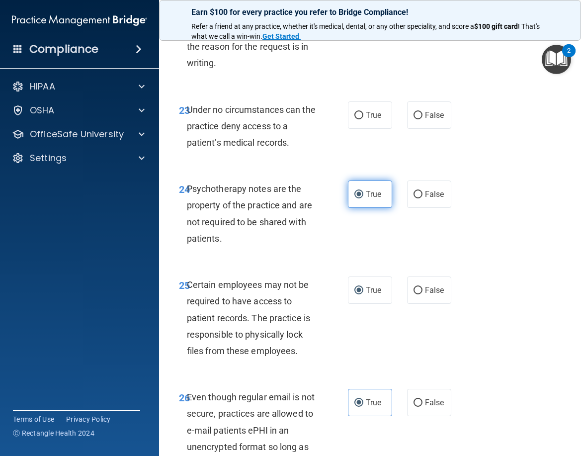
scroll to position [2716, 0]
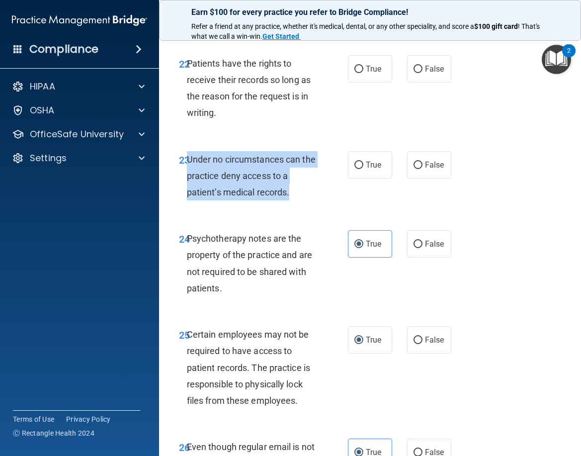
drag, startPoint x: 187, startPoint y: 223, endPoint x: 308, endPoint y: 262, distance: 127.9
click at [308, 201] on div "Under no circumstances can the practice deny access to a patient’s medical reco…" at bounding box center [256, 176] width 138 height 50
click at [356, 169] on input "True" at bounding box center [359, 165] width 9 height 7
radio input "true"
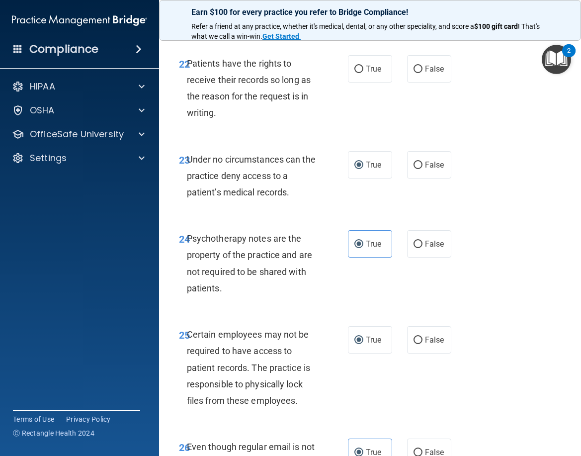
click at [397, 179] on div "True False" at bounding box center [401, 164] width 107 height 27
click at [425, 170] on span "False" at bounding box center [434, 164] width 19 height 9
click at [423, 169] on input "False" at bounding box center [418, 165] width 9 height 7
radio input "true"
click at [378, 170] on span "True" at bounding box center [373, 164] width 15 height 9
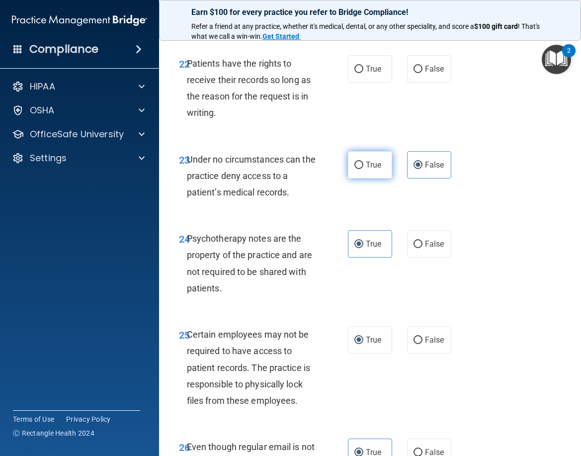
click at [364, 169] on input "True" at bounding box center [359, 165] width 9 height 7
radio input "true"
click at [425, 218] on div "23 Under no circumstances can the practice deny access to a patient’s medical r…" at bounding box center [370, 179] width 397 height 80
click at [427, 170] on span "False" at bounding box center [434, 164] width 19 height 9
click at [423, 169] on input "False" at bounding box center [418, 165] width 9 height 7
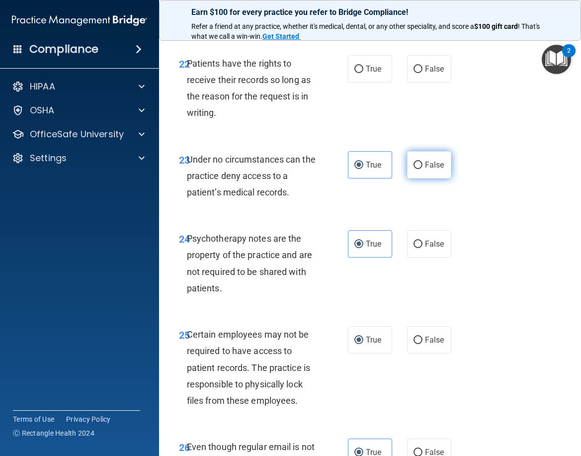
radio input "true"
radio input "false"
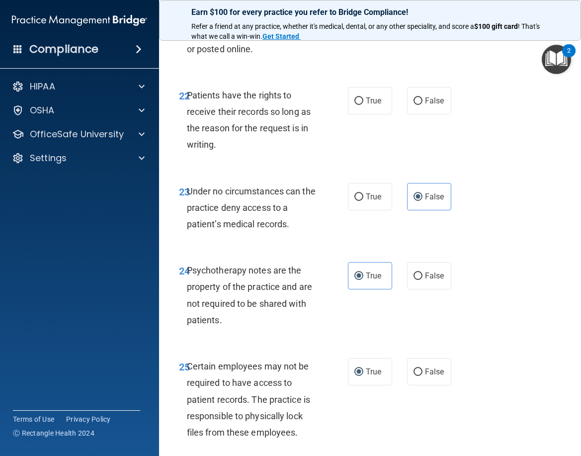
scroll to position [2666, 0]
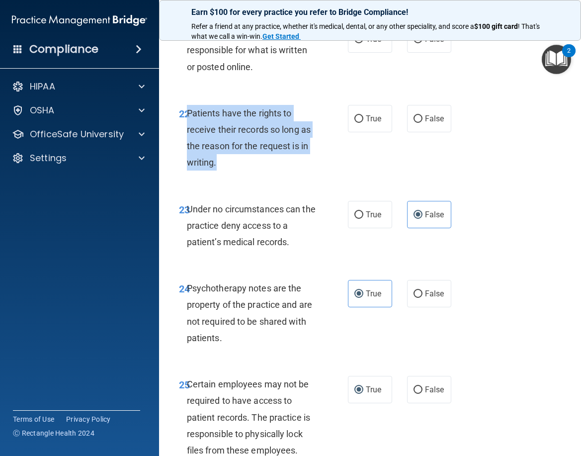
drag, startPoint x: 187, startPoint y: 178, endPoint x: 242, endPoint y: 222, distance: 71.2
click at [236, 171] on div "Patients have the rights to receive their records so long as the reason for the…" at bounding box center [256, 138] width 138 height 66
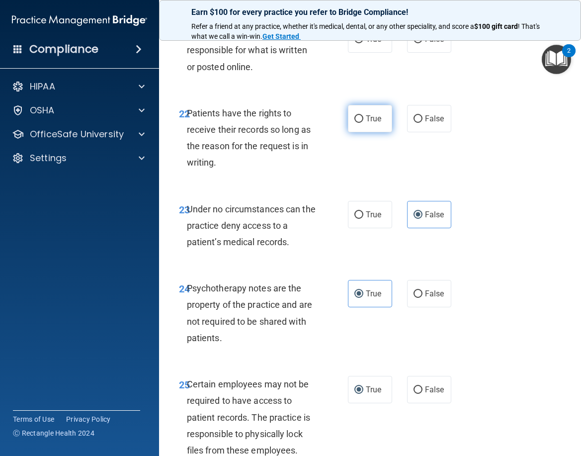
click at [372, 123] on span "True" at bounding box center [373, 118] width 15 height 9
click at [364, 123] on input "True" at bounding box center [359, 118] width 9 height 7
radio input "true"
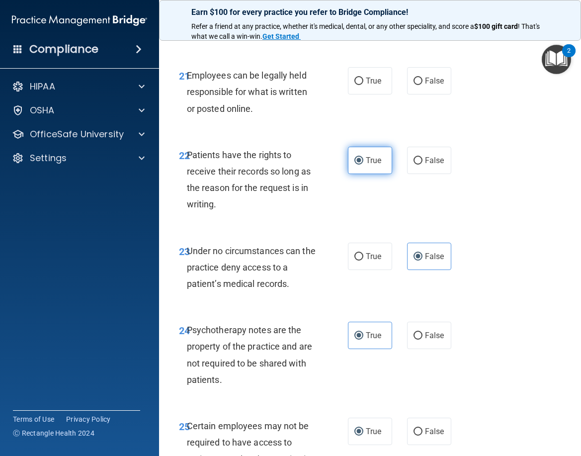
scroll to position [2567, 0]
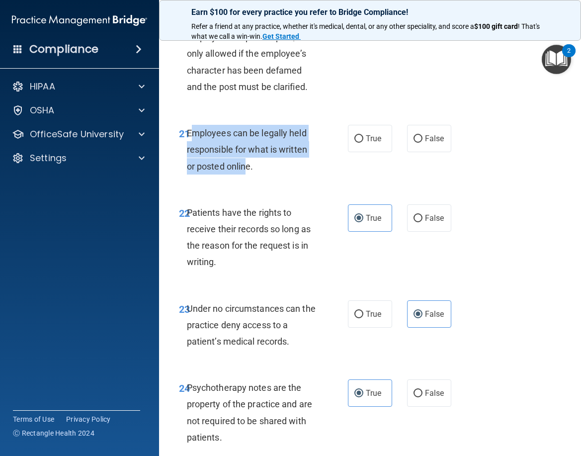
drag, startPoint x: 190, startPoint y: 198, endPoint x: 218, endPoint y: 217, distance: 34.4
click at [257, 180] on div "21 Employees can be legally held responsible for what is written or posted onli…" at bounding box center [263, 152] width 199 height 55
click at [194, 175] on div "Employees can be legally held responsible for what is written or posted online." at bounding box center [256, 150] width 138 height 50
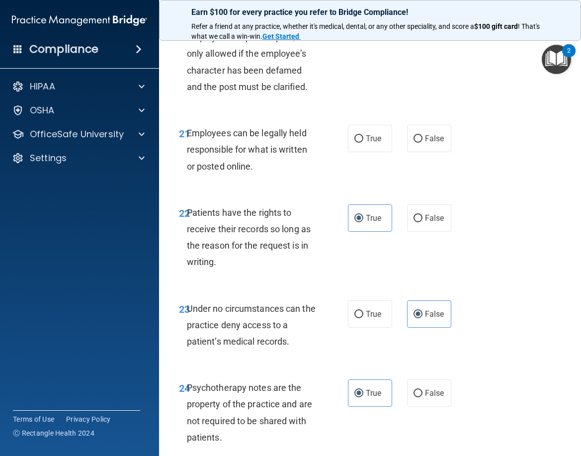
click at [186, 140] on span "21" at bounding box center [184, 134] width 11 height 12
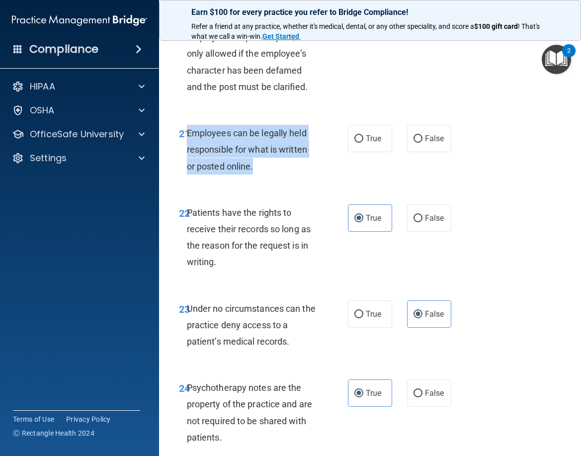
drag, startPoint x: 187, startPoint y: 198, endPoint x: 258, endPoint y: 239, distance: 82.2
click at [258, 175] on div "Employees can be legally held responsible for what is written or posted online." at bounding box center [256, 150] width 138 height 50
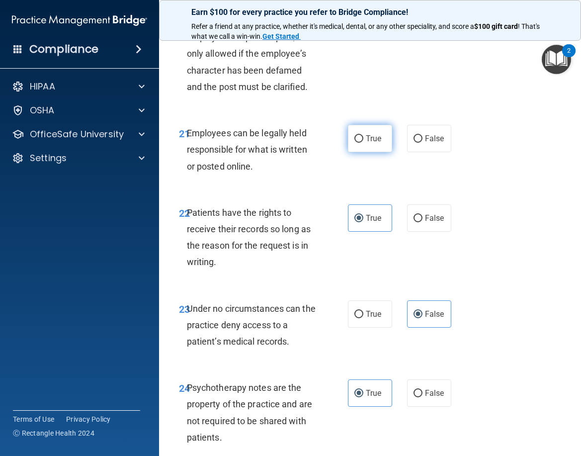
click at [360, 152] on label "True" at bounding box center [370, 138] width 44 height 27
click at [360, 143] on input "True" at bounding box center [359, 138] width 9 height 7
radio input "true"
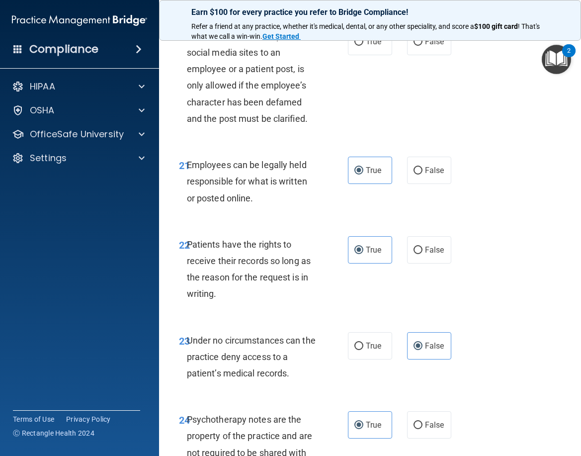
scroll to position [2517, 0]
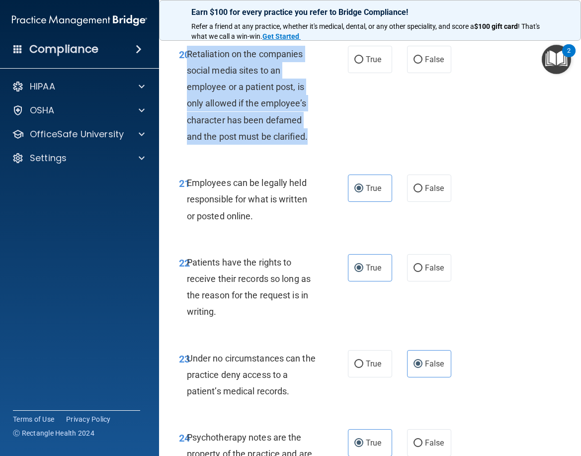
drag, startPoint x: 188, startPoint y: 119, endPoint x: 310, endPoint y: 200, distance: 146.4
click at [310, 145] on div "Retaliation on the companies social media sites to an employee or a patient pos…" at bounding box center [256, 95] width 138 height 99
click at [414, 64] on input "False" at bounding box center [418, 59] width 9 height 7
radio input "true"
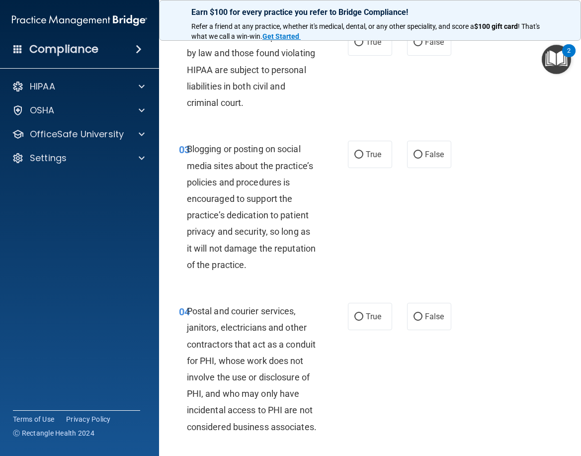
scroll to position [0, 0]
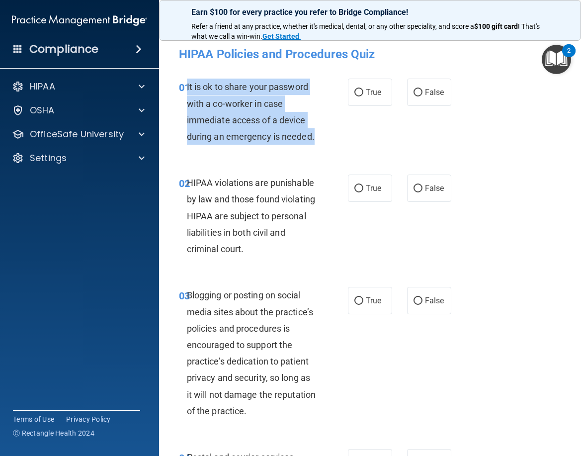
drag, startPoint x: 187, startPoint y: 86, endPoint x: 238, endPoint y: 156, distance: 87.5
click at [238, 145] on div "It is ok to share your password with a co-worker in case immediate access of a …" at bounding box center [256, 112] width 138 height 66
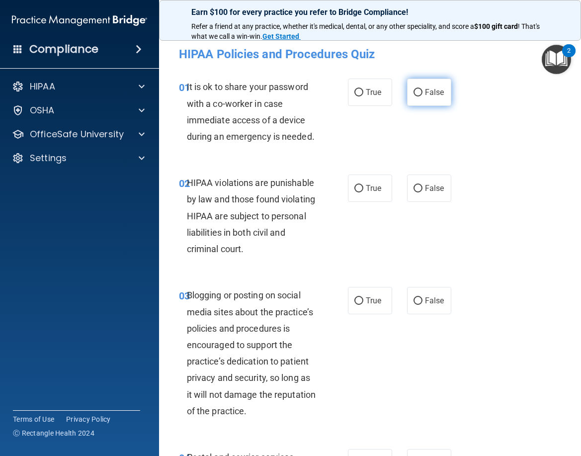
click at [426, 97] on label "False" at bounding box center [429, 92] width 44 height 27
click at [423, 96] on input "False" at bounding box center [418, 92] width 9 height 7
radio input "true"
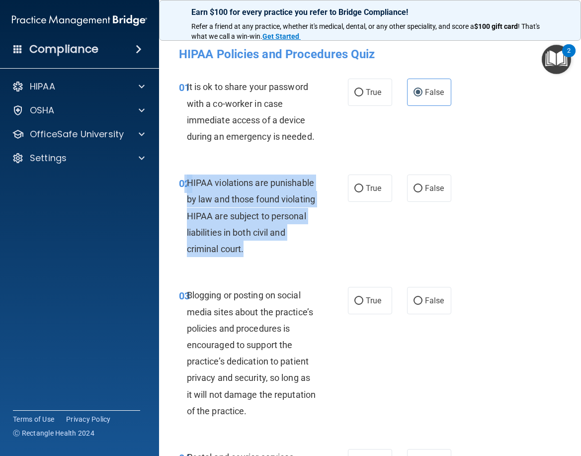
drag, startPoint x: 186, startPoint y: 199, endPoint x: 311, endPoint y: 268, distance: 142.9
click at [311, 262] on div "02 HIPAA violations are punishable by law and those found violating HIPAA are s…" at bounding box center [263, 219] width 199 height 88
click at [379, 202] on label "True" at bounding box center [370, 188] width 44 height 27
click at [364, 192] on input "True" at bounding box center [359, 188] width 9 height 7
radio input "true"
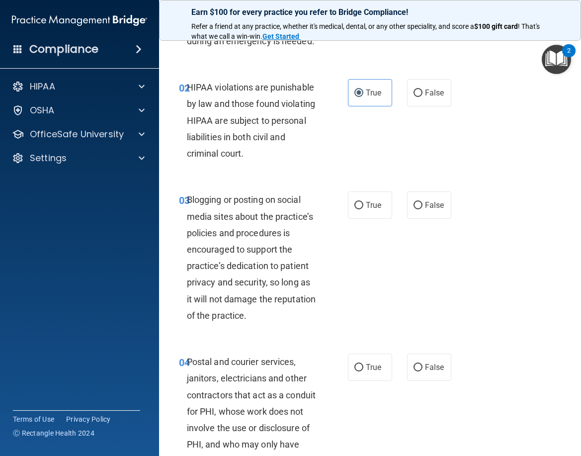
scroll to position [99, 0]
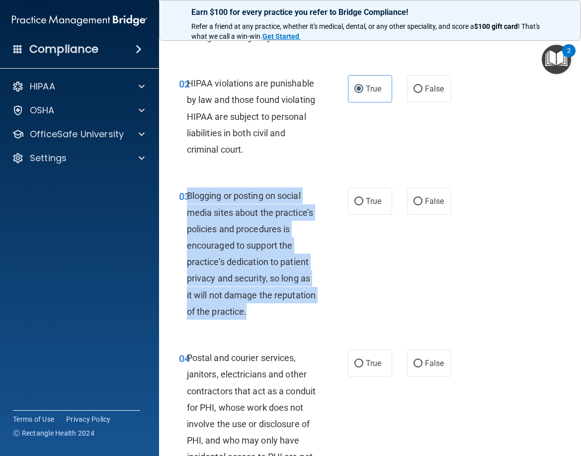
drag, startPoint x: 188, startPoint y: 211, endPoint x: 301, endPoint y: 338, distance: 170.5
click at [301, 325] on div "03 Blogging or posting on social media sites about the practice’s policies and …" at bounding box center [263, 256] width 199 height 137
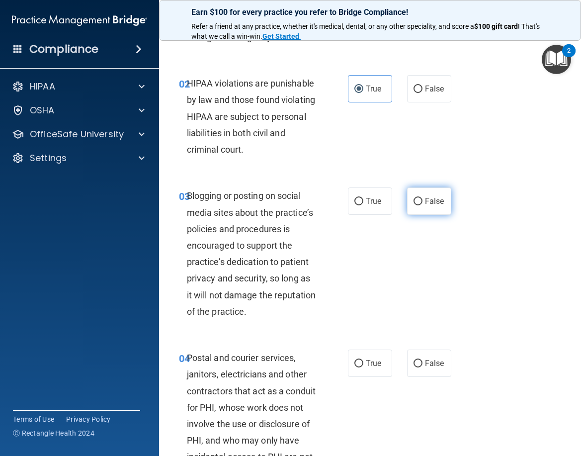
click at [426, 215] on label "False" at bounding box center [429, 201] width 44 height 27
click at [423, 205] on input "False" at bounding box center [418, 201] width 9 height 7
radio input "true"
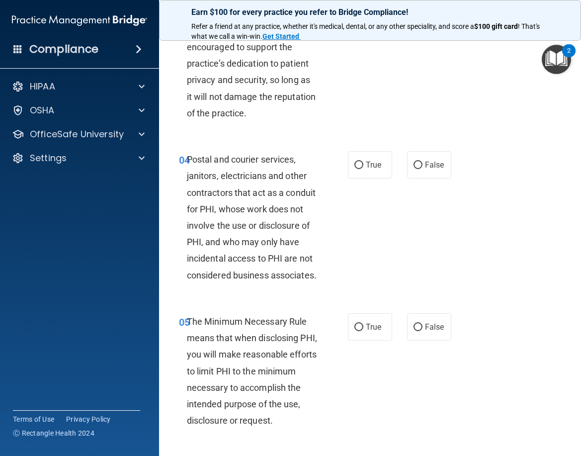
scroll to position [298, 0]
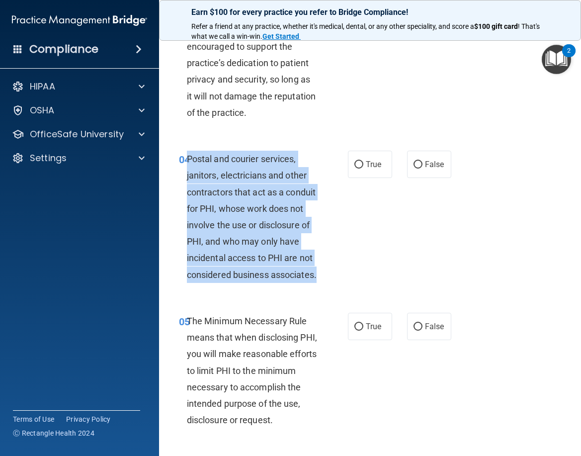
drag, startPoint x: 188, startPoint y: 172, endPoint x: 270, endPoint y: 309, distance: 160.6
click at [270, 280] on span "Postal and courier services, janitors, electricians and other contractors that …" at bounding box center [252, 217] width 130 height 126
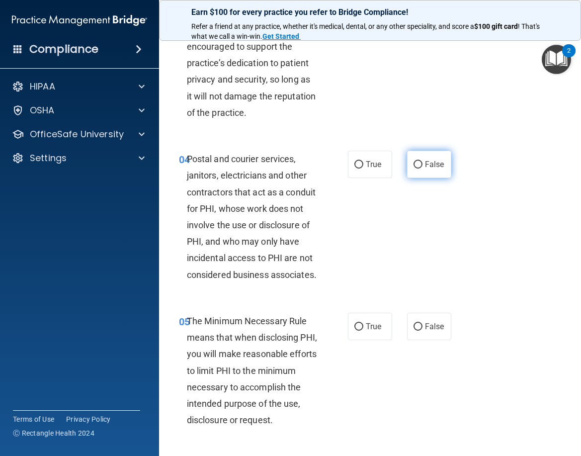
click at [433, 178] on label "False" at bounding box center [429, 164] width 44 height 27
click at [423, 169] on input "False" at bounding box center [418, 164] width 9 height 7
radio input "true"
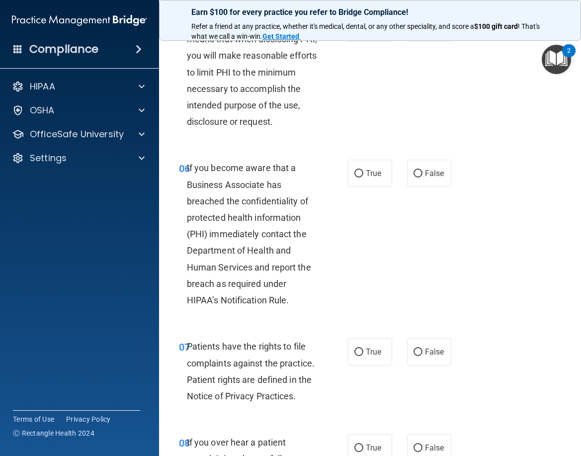
scroll to position [547, 0]
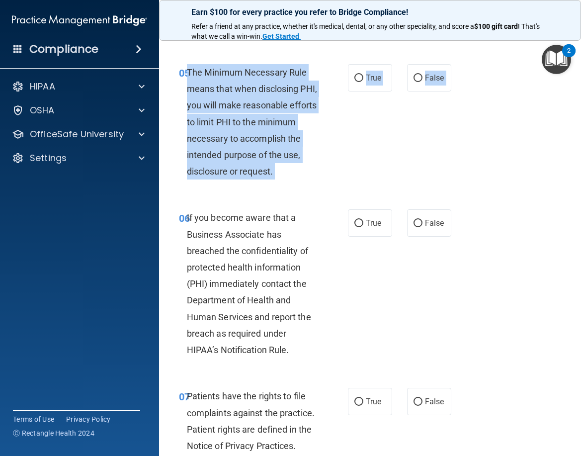
drag, startPoint x: 189, startPoint y: 99, endPoint x: 284, endPoint y: 237, distance: 167.4
click at [284, 197] on div "05 The Minimum Necessary Rule means that when disclosing PHI, you will make rea…" at bounding box center [370, 125] width 397 height 146
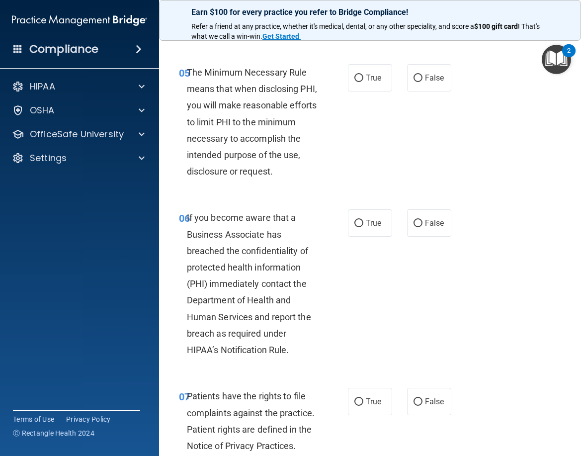
drag, startPoint x: 256, startPoint y: 192, endPoint x: 364, endPoint y: 155, distance: 114.2
click at [384, 157] on div "05 The Minimum Necessary Rule means that when disclosing PHI, you will make rea…" at bounding box center [370, 125] width 397 height 146
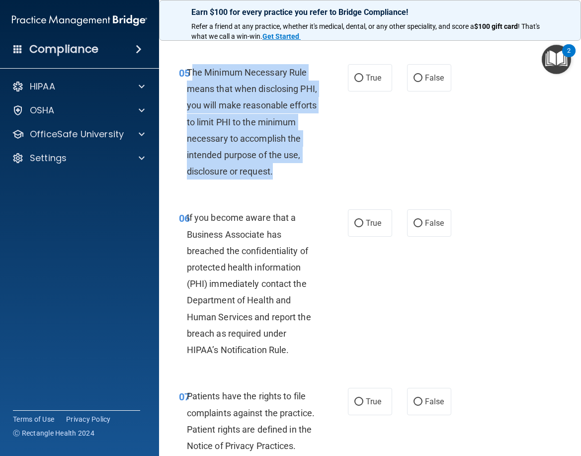
drag, startPoint x: 190, startPoint y: 102, endPoint x: 256, endPoint y: 217, distance: 133.0
click at [256, 180] on div "The Minimum Necessary Rule means that when disclosing PHI, you will make reason…" at bounding box center [256, 122] width 138 height 116
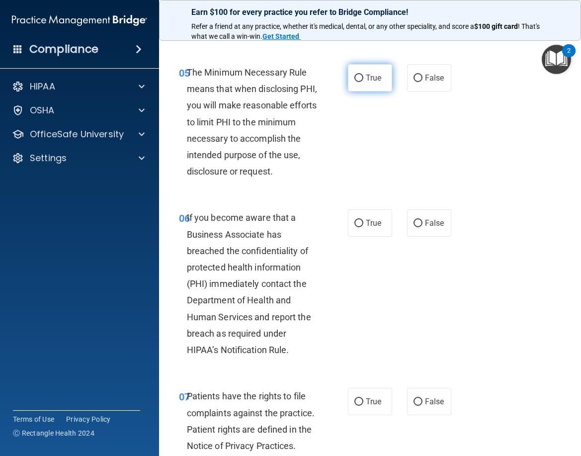
click at [354, 92] on label "True" at bounding box center [370, 77] width 44 height 27
click at [355, 82] on input "True" at bounding box center [359, 78] width 9 height 7
radio input "true"
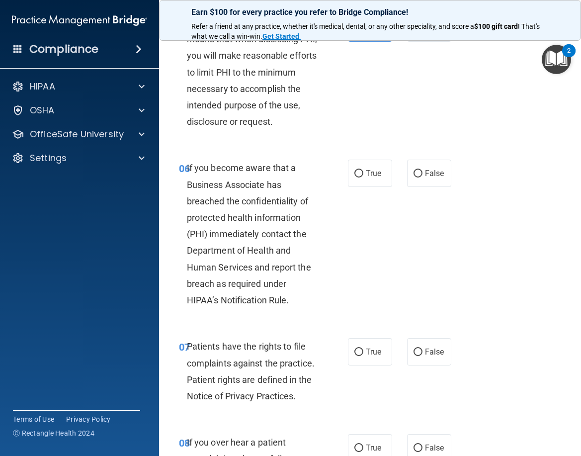
click at [191, 216] on span "If you become aware that a Business Associate has breached the confidentiality …" at bounding box center [249, 234] width 124 height 143
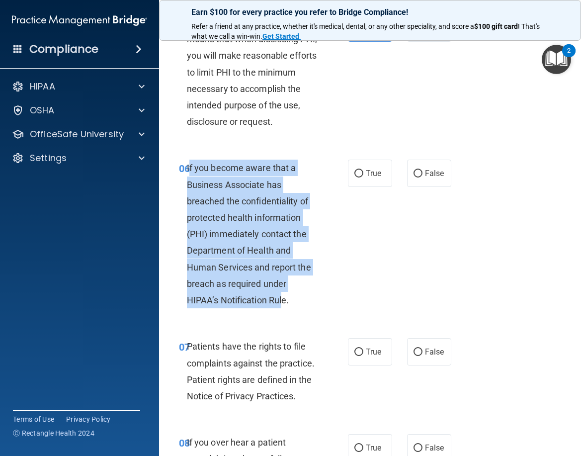
drag, startPoint x: 188, startPoint y: 216, endPoint x: 261, endPoint y: 328, distance: 133.7
click at [284, 305] on span "If you become aware that a Business Associate has breached the confidentiality …" at bounding box center [249, 234] width 124 height 143
click at [214, 263] on span "If you become aware that a Business Associate has breached the confidentiality …" at bounding box center [249, 234] width 124 height 143
drag, startPoint x: 187, startPoint y: 216, endPoint x: 290, endPoint y: 355, distance: 172.7
click at [290, 308] on div "If you become aware that a Business Associate has breached the confidentiality …" at bounding box center [256, 234] width 138 height 149
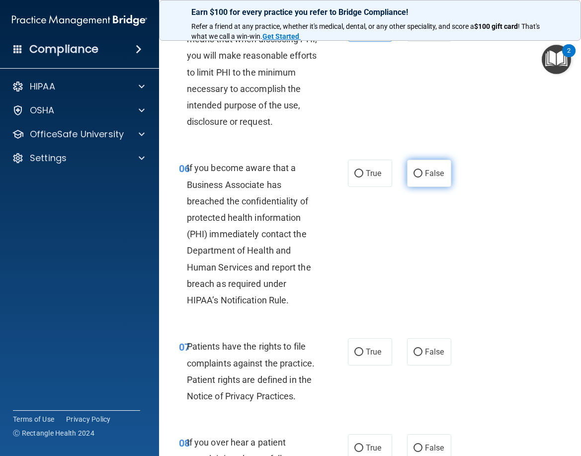
click at [429, 178] on span "False" at bounding box center [434, 173] width 19 height 9
click at [423, 178] on input "False" at bounding box center [418, 173] width 9 height 7
radio input "true"
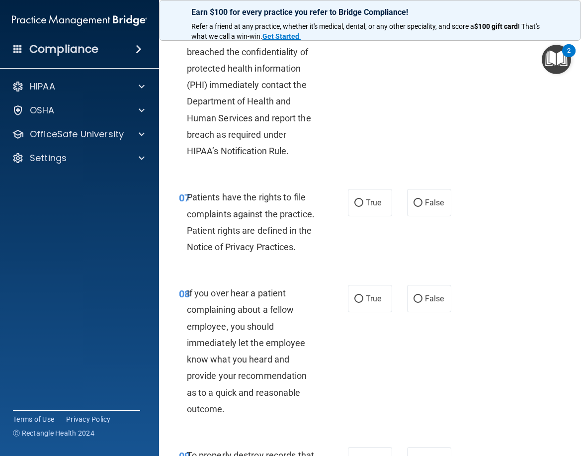
scroll to position [796, 0]
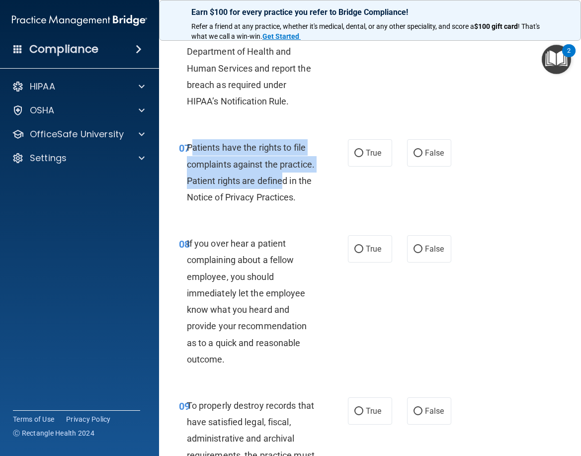
drag, startPoint x: 190, startPoint y: 195, endPoint x: 213, endPoint y: 250, distance: 59.5
click at [213, 202] on span "Patients have the rights to file complaints against the practice. Patient right…" at bounding box center [251, 172] width 128 height 60
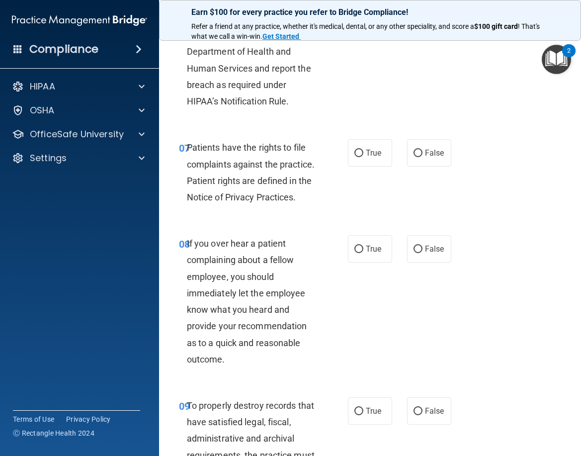
click at [233, 205] on div "Patients have the rights to file complaints against the practice. Patient right…" at bounding box center [256, 172] width 138 height 66
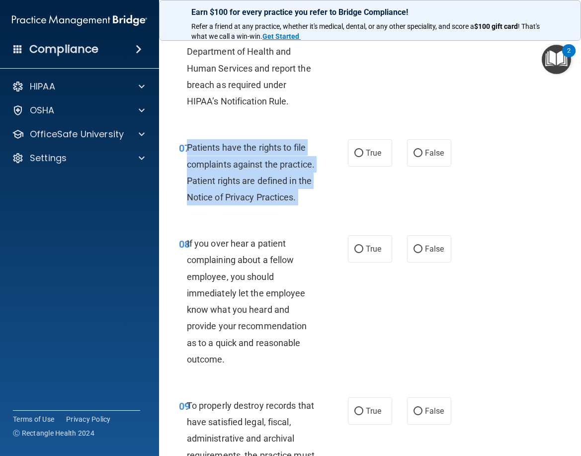
drag, startPoint x: 233, startPoint y: 268, endPoint x: 191, endPoint y: 199, distance: 81.3
click at [191, 199] on div "Patients have the rights to file complaints against the practice. Patient right…" at bounding box center [256, 172] width 138 height 66
click at [367, 158] on span "True" at bounding box center [373, 152] width 15 height 9
click at [364, 157] on input "True" at bounding box center [359, 153] width 9 height 7
radio input "true"
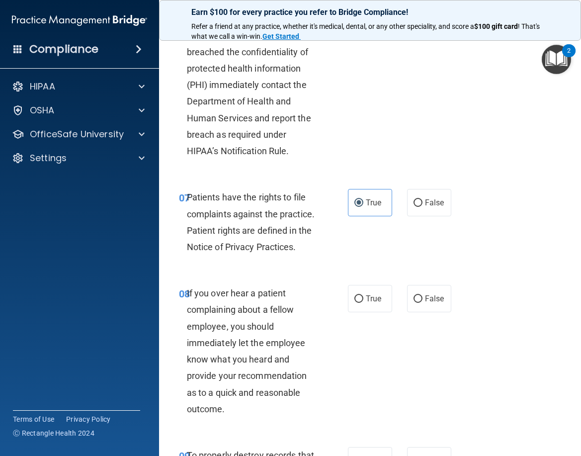
scroll to position [846, 0]
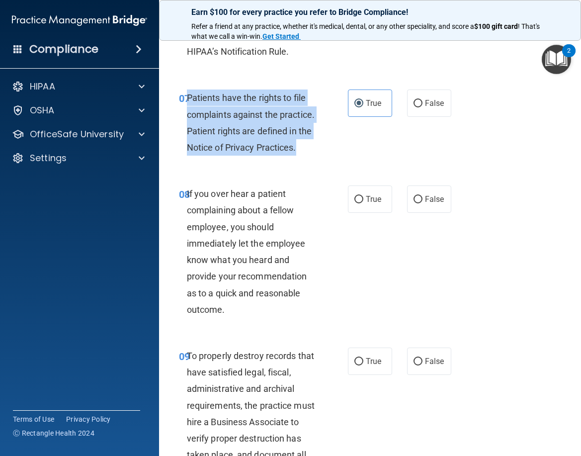
drag, startPoint x: 189, startPoint y: 147, endPoint x: 229, endPoint y: 223, distance: 86.1
click at [229, 161] on div "07 Patients have the rights to file complaints against the practice. Patient ri…" at bounding box center [263, 125] width 199 height 71
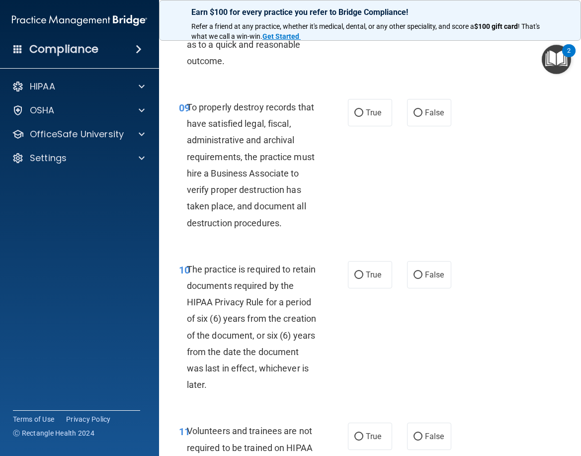
scroll to position [995, 0]
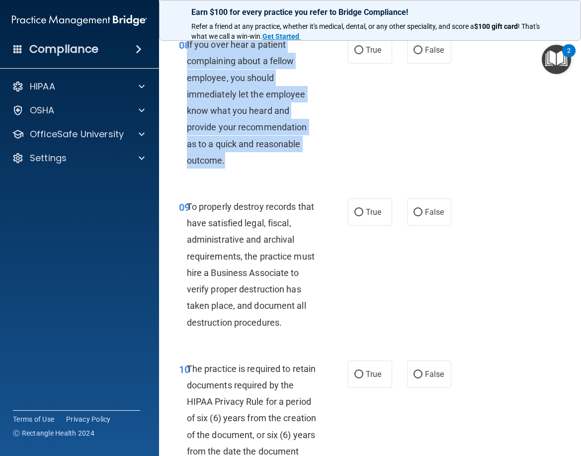
drag, startPoint x: 188, startPoint y: 109, endPoint x: 232, endPoint y: 228, distance: 127.5
click at [232, 169] on div "If you over hear a patient complaining about a fellow employee, you should imme…" at bounding box center [256, 102] width 138 height 132
drag, startPoint x: 240, startPoint y: 189, endPoint x: 249, endPoint y: 194, distance: 10.5
click at [249, 166] on span "If you over hear a patient complaining about a fellow employee, you should imme…" at bounding box center [247, 102] width 120 height 126
drag, startPoint x: 224, startPoint y: 225, endPoint x: 192, endPoint y: 126, distance: 104.3
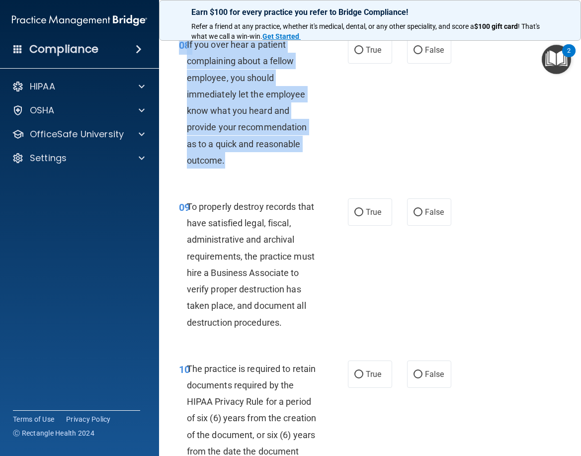
click at [192, 102] on div "If you over hear a patient complaining about a fellow employee, you should imme…" at bounding box center [256, 102] width 138 height 132
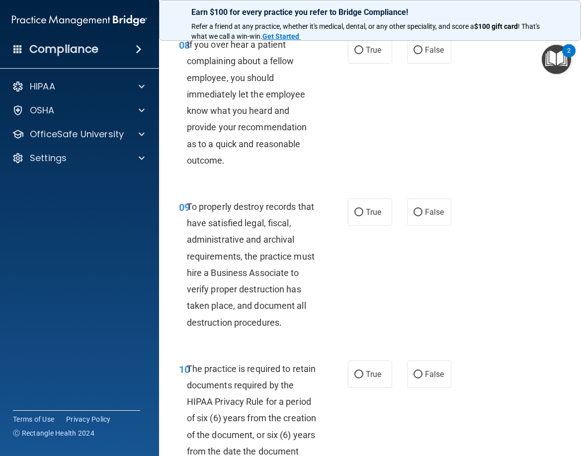
click at [189, 112] on span "If you over hear a patient complaining about a fellow employee, you should imme…" at bounding box center [247, 102] width 120 height 126
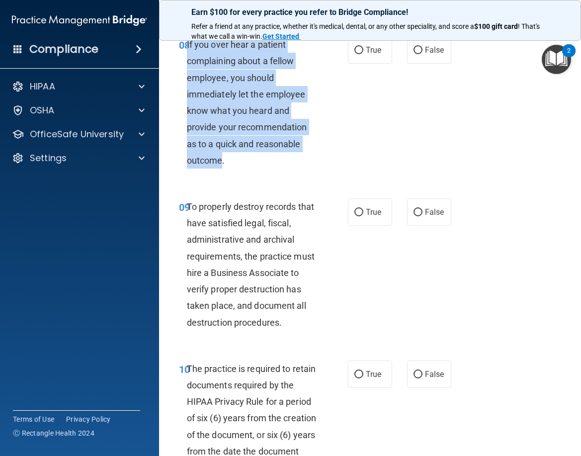
drag, startPoint x: 187, startPoint y: 112, endPoint x: 222, endPoint y: 231, distance: 124.0
click at [222, 166] on span "If you over hear a patient complaining about a fellow employee, you should imme…" at bounding box center [247, 102] width 120 height 126
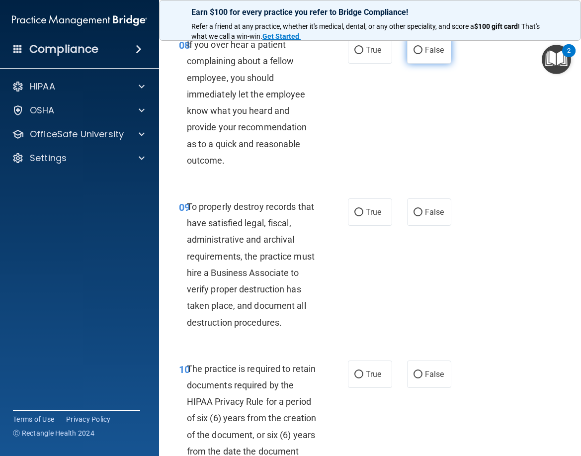
click at [420, 64] on label "False" at bounding box center [429, 49] width 44 height 27
click at [420, 54] on input "False" at bounding box center [418, 50] width 9 height 7
radio input "true"
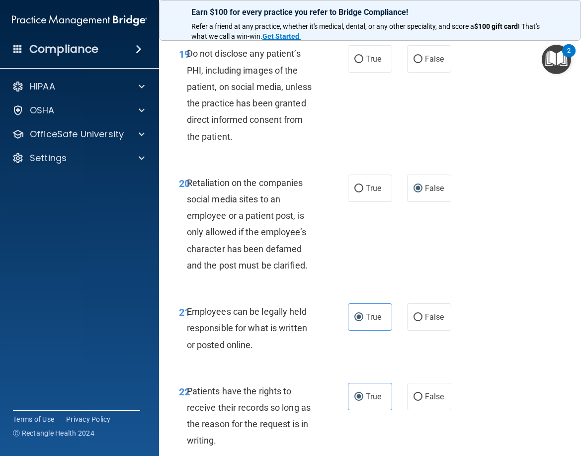
scroll to position [2388, 0]
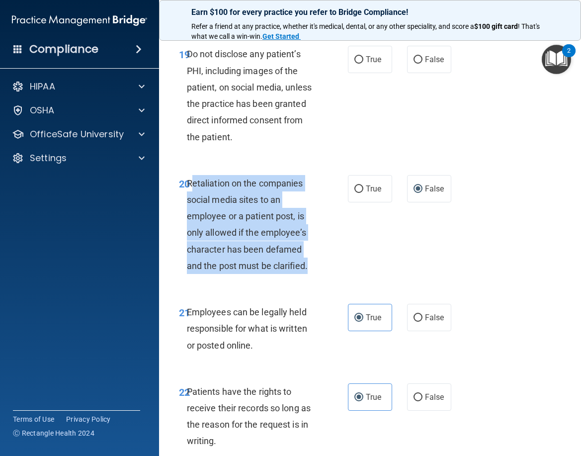
drag, startPoint x: 190, startPoint y: 247, endPoint x: 313, endPoint y: 343, distance: 156.6
click at [313, 279] on div "20 Retaliation on the companies social media sites to an employee or a patient …" at bounding box center [263, 227] width 199 height 104
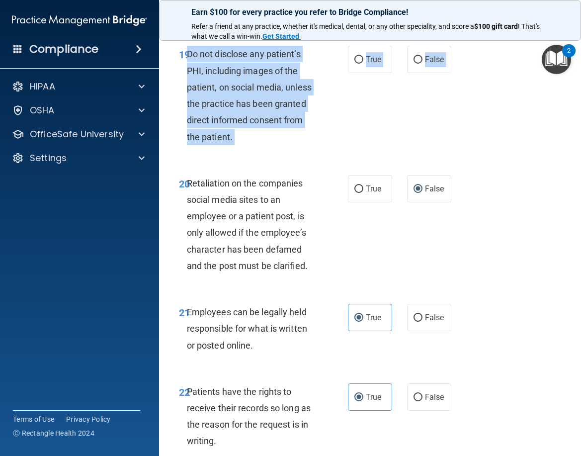
drag, startPoint x: 187, startPoint y: 119, endPoint x: 260, endPoint y: 217, distance: 123.0
click at [260, 162] on div "19 Do not disclose any patient’s PHI, including images of the patient, on socia…" at bounding box center [370, 97] width 397 height 129
click at [367, 64] on span "True" at bounding box center [373, 59] width 15 height 9
click at [364, 64] on input "True" at bounding box center [359, 59] width 9 height 7
radio input "true"
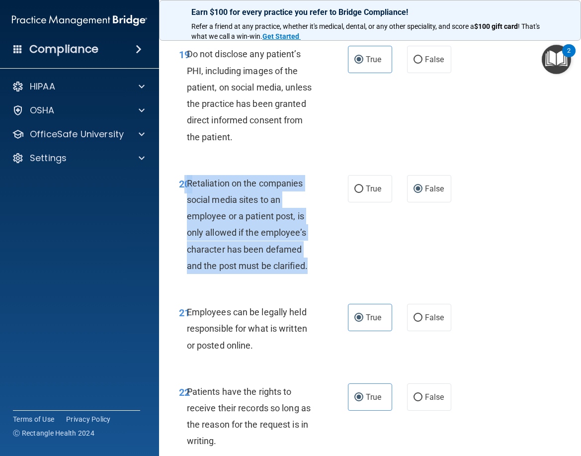
drag, startPoint x: 185, startPoint y: 250, endPoint x: 290, endPoint y: 306, distance: 119.1
click at [324, 279] on div "20 Retaliation on the companies social media sites to an employee or a patient …" at bounding box center [263, 227] width 199 height 104
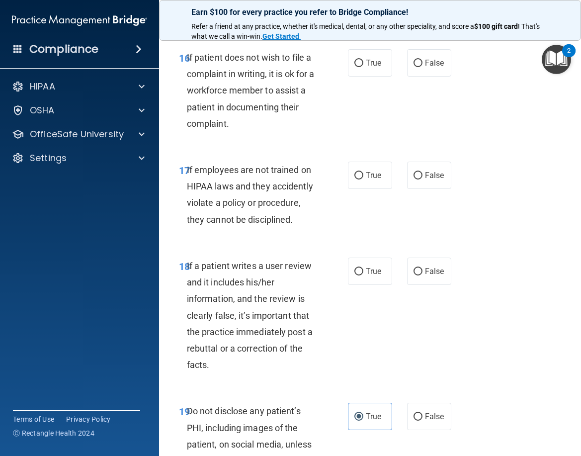
scroll to position [2119, 0]
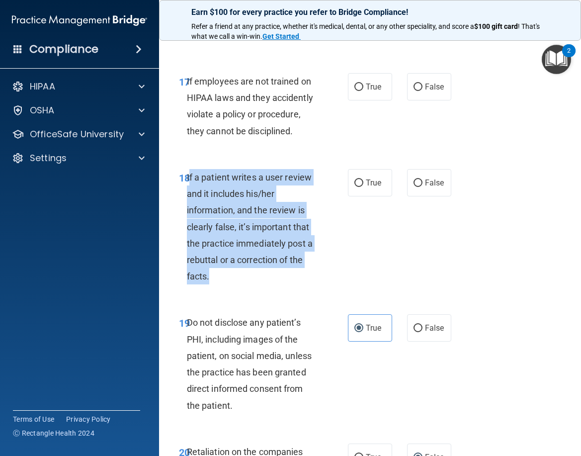
drag, startPoint x: 190, startPoint y: 246, endPoint x: 247, endPoint y: 338, distance: 108.1
click at [247, 285] on div "If a patient writes a user review and it includes his/her information, and the …" at bounding box center [256, 227] width 138 height 116
click at [414, 187] on input "False" at bounding box center [418, 183] width 9 height 7
radio input "true"
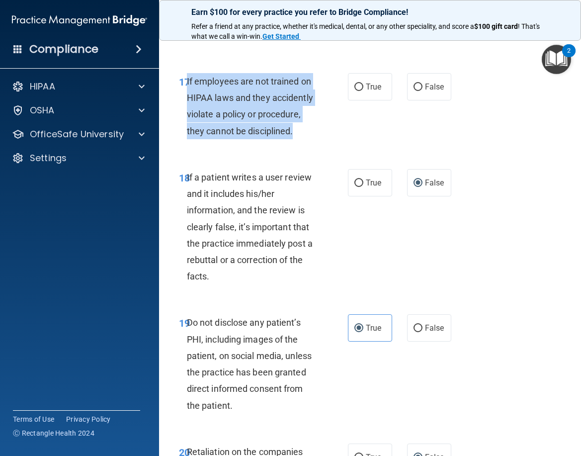
drag, startPoint x: 187, startPoint y: 147, endPoint x: 298, endPoint y: 202, distance: 124.8
click at [298, 139] on div "If employees are not trained on HIPAA laws and they accidently violate a policy…" at bounding box center [256, 106] width 138 height 66
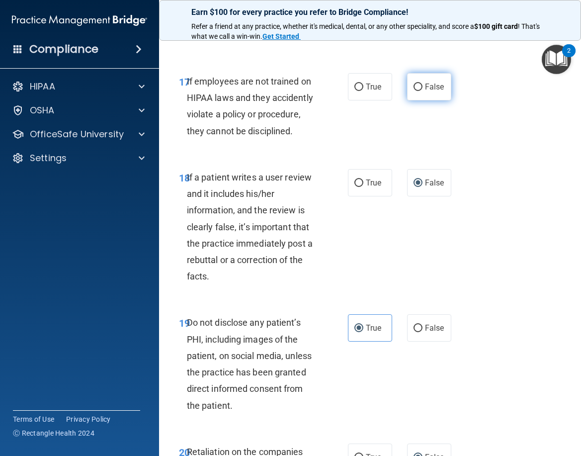
click at [431, 100] on label "False" at bounding box center [429, 86] width 44 height 27
click at [423, 91] on input "False" at bounding box center [418, 87] width 9 height 7
radio input "true"
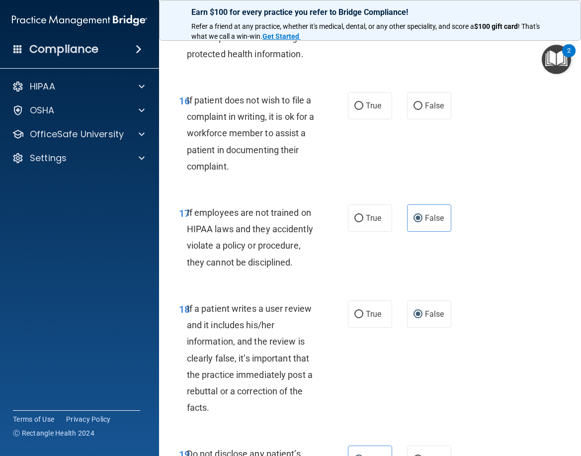
scroll to position [1970, 0]
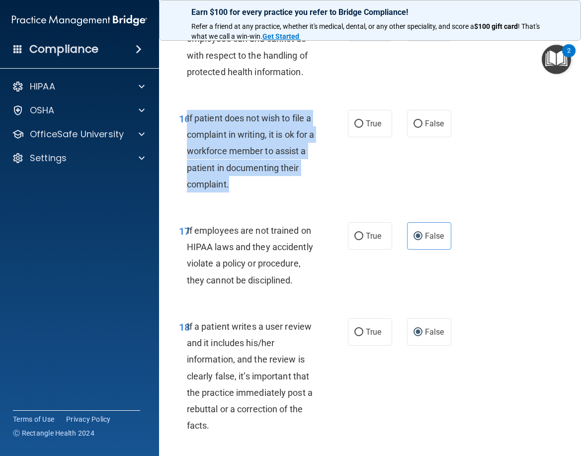
drag, startPoint x: 187, startPoint y: 180, endPoint x: 234, endPoint y: 257, distance: 90.7
click at [234, 192] on div "If patient does not wish to file a complaint in writing, it is ok for a workfor…" at bounding box center [256, 151] width 138 height 83
click at [359, 128] on input "True" at bounding box center [359, 123] width 9 height 7
radio input "true"
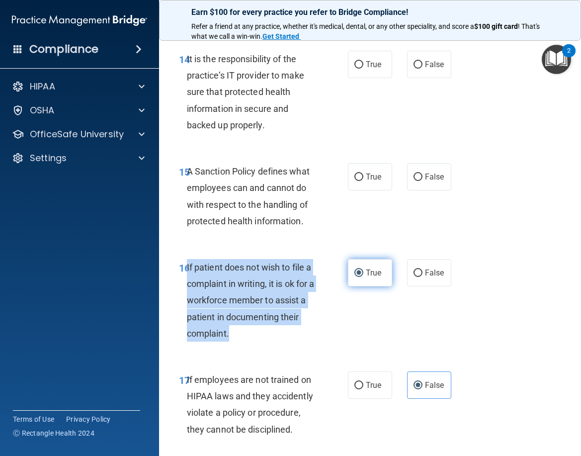
scroll to position [1771, 0]
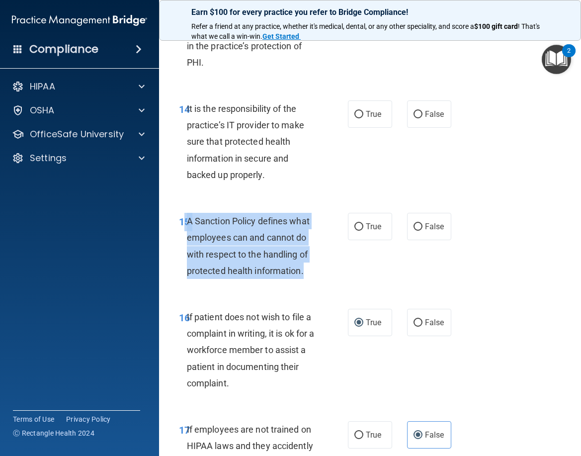
drag, startPoint x: 186, startPoint y: 283, endPoint x: 318, endPoint y: 329, distance: 140.5
click at [318, 284] on div "15 A Sanction Policy defines what employees can and cannot do with respect to t…" at bounding box center [263, 248] width 199 height 71
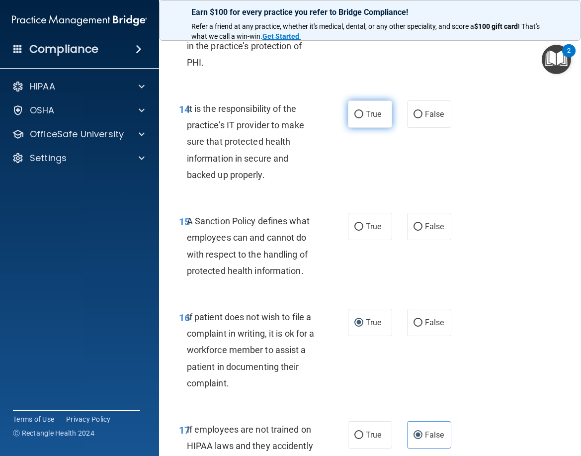
click at [373, 128] on label "True" at bounding box center [370, 113] width 44 height 27
click at [364, 118] on input "True" at bounding box center [359, 114] width 9 height 7
radio input "true"
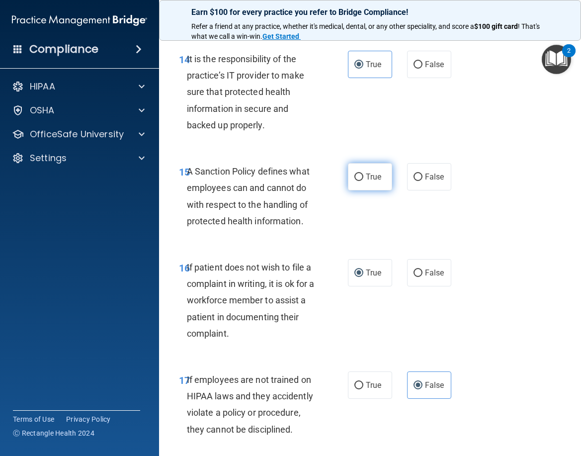
click at [369, 191] on label "True" at bounding box center [370, 176] width 44 height 27
click at [364, 181] on input "True" at bounding box center [359, 177] width 9 height 7
radio input "true"
click at [190, 124] on span "It is the responsibility of the practice’s IT provider to make sure that protec…" at bounding box center [245, 92] width 117 height 77
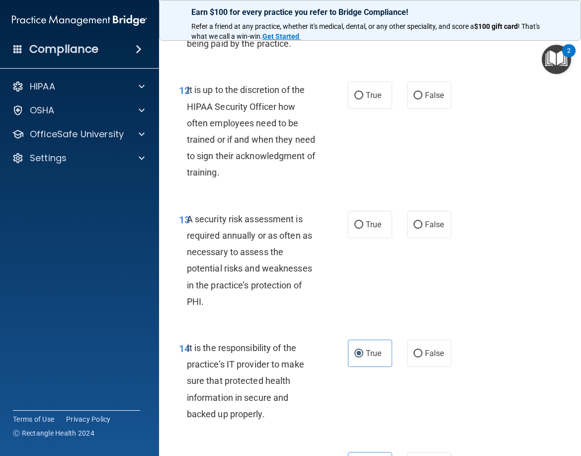
scroll to position [1572, 0]
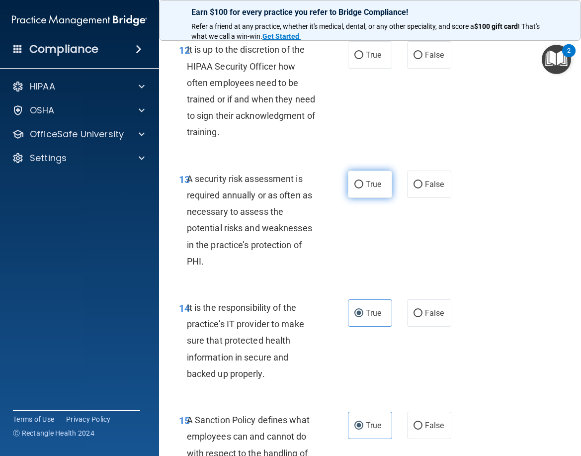
click at [375, 189] on span "True" at bounding box center [373, 184] width 15 height 9
click at [364, 189] on input "True" at bounding box center [359, 184] width 9 height 7
radio input "true"
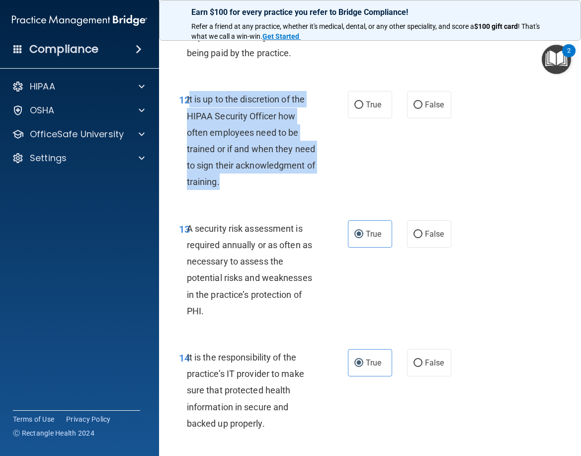
drag, startPoint x: 188, startPoint y: 167, endPoint x: 317, endPoint y: 248, distance: 152.2
click at [317, 190] on div "It is up to the discretion of the HIPAA Security Officer how often employees ne…" at bounding box center [256, 140] width 138 height 99
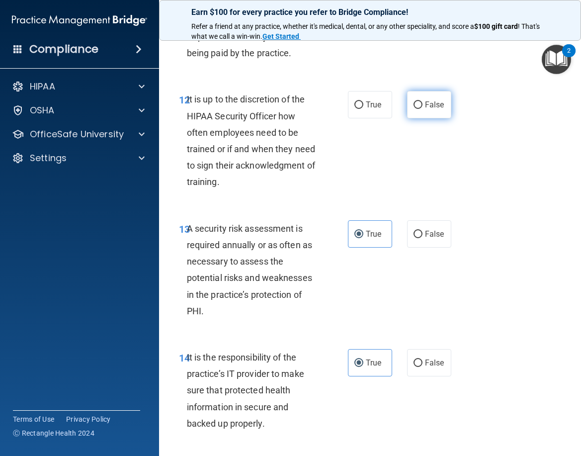
click at [422, 118] on label "False" at bounding box center [429, 104] width 44 height 27
click at [422, 109] on input "False" at bounding box center [418, 104] width 9 height 7
radio input "true"
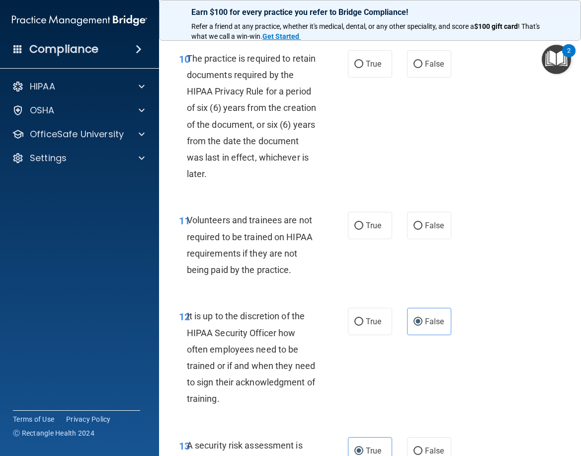
scroll to position [1323, 0]
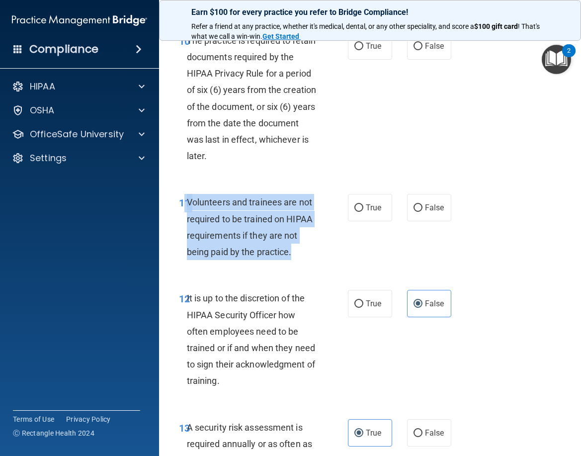
drag, startPoint x: 186, startPoint y: 263, endPoint x: 307, endPoint y: 320, distance: 134.0
click at [307, 265] on div "11 Volunteers and trainees are not required to be trained on HIPAA requirements…" at bounding box center [263, 229] width 199 height 71
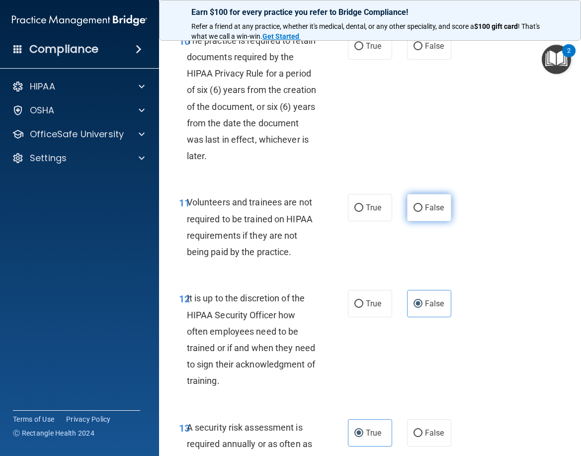
click at [424, 221] on label "False" at bounding box center [429, 207] width 44 height 27
click at [423, 212] on input "False" at bounding box center [418, 207] width 9 height 7
radio input "true"
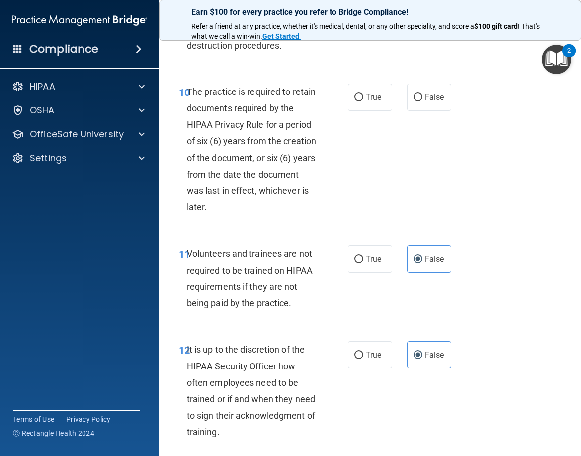
scroll to position [1174, 0]
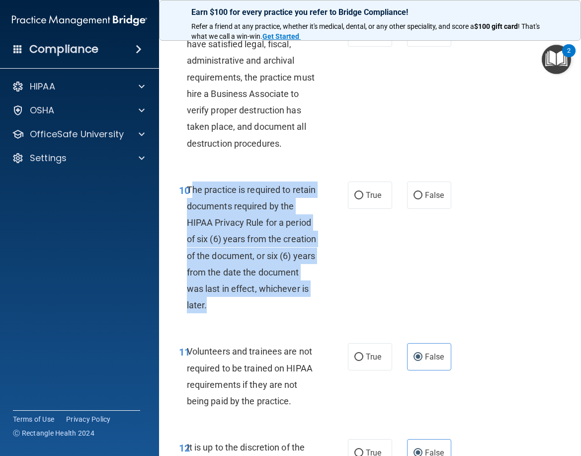
drag, startPoint x: 191, startPoint y: 253, endPoint x: 262, endPoint y: 374, distance: 140.2
click at [262, 314] on div "The practice is required to retain documents required by the HIPAA Privacy Rule…" at bounding box center [256, 248] width 138 height 132
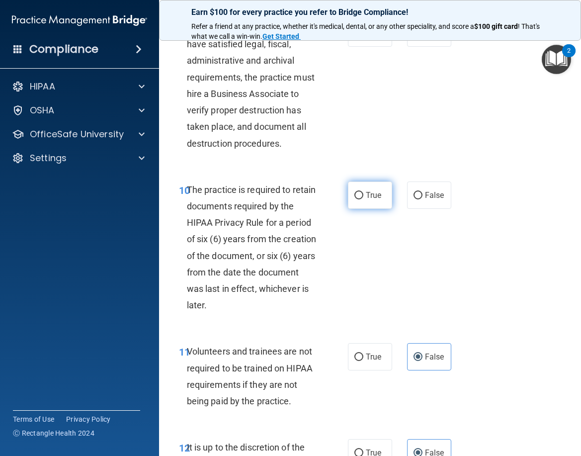
click at [378, 209] on label "True" at bounding box center [370, 195] width 44 height 27
click at [364, 199] on input "True" at bounding box center [359, 195] width 9 height 7
radio input "true"
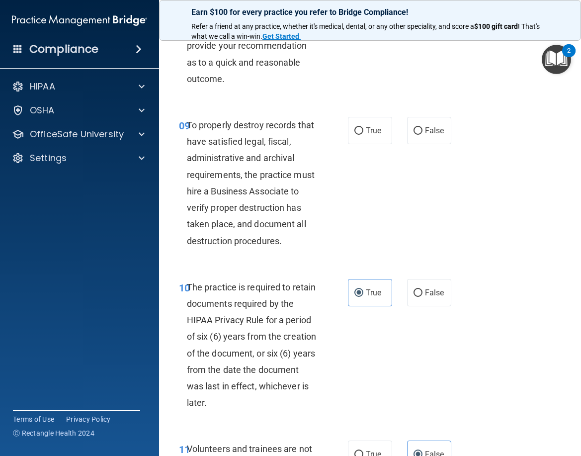
scroll to position [1074, 0]
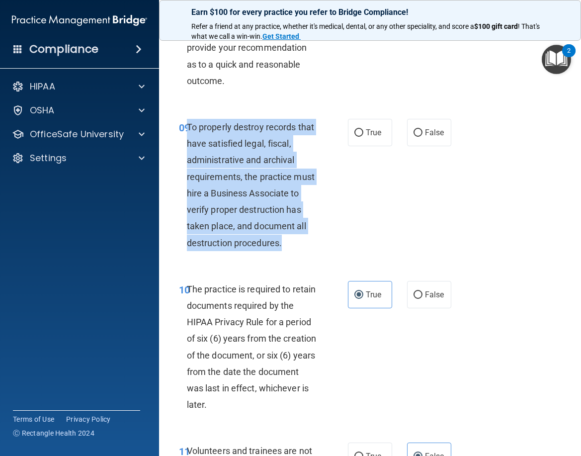
drag, startPoint x: 189, startPoint y: 190, endPoint x: 312, endPoint y: 312, distance: 173.4
click at [312, 251] on div "To properly destroy records that have satisfied legal, fiscal, administrative a…" at bounding box center [256, 185] width 138 height 132
click at [443, 146] on label "False" at bounding box center [429, 132] width 44 height 27
click at [423, 137] on input "False" at bounding box center [418, 132] width 9 height 7
radio input "true"
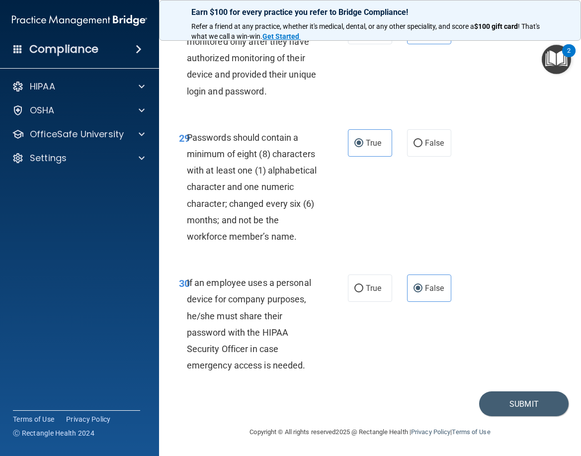
scroll to position [3462, 0]
click at [509, 398] on button "Submit" at bounding box center [525, 403] width 90 height 25
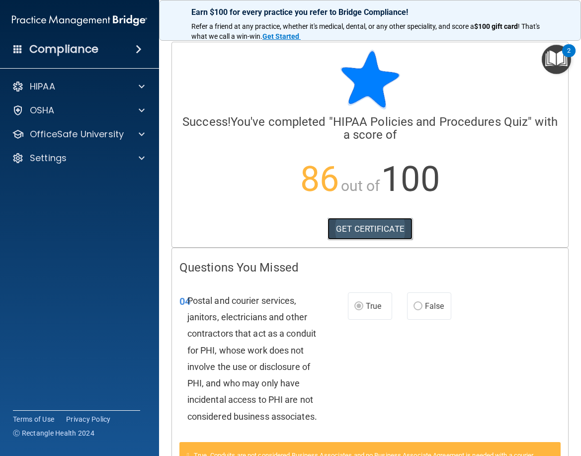
click at [361, 230] on link "GET CERTIFICATE" at bounding box center [370, 229] width 85 height 22
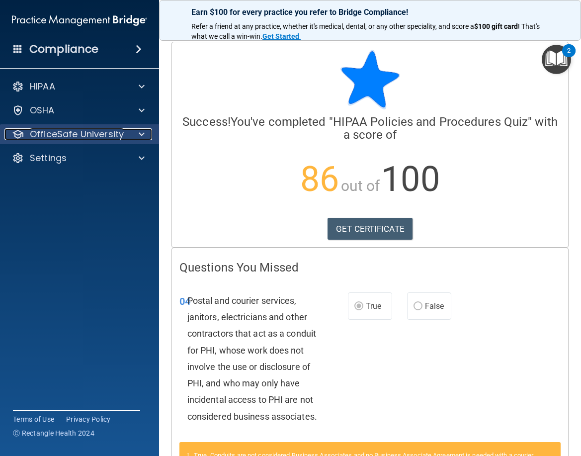
click at [61, 128] on p "OfficeSafe University" at bounding box center [77, 134] width 94 height 12
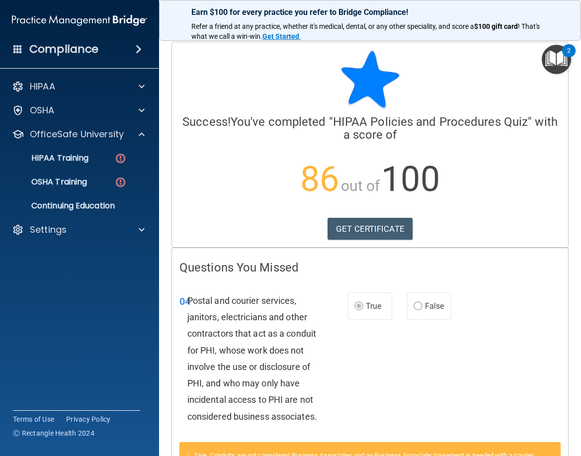
click at [76, 168] on ul "HIPAA Training OSHA Training Continuing Education" at bounding box center [80, 180] width 180 height 72
click at [87, 158] on p "HIPAA Training" at bounding box center [47, 158] width 82 height 10
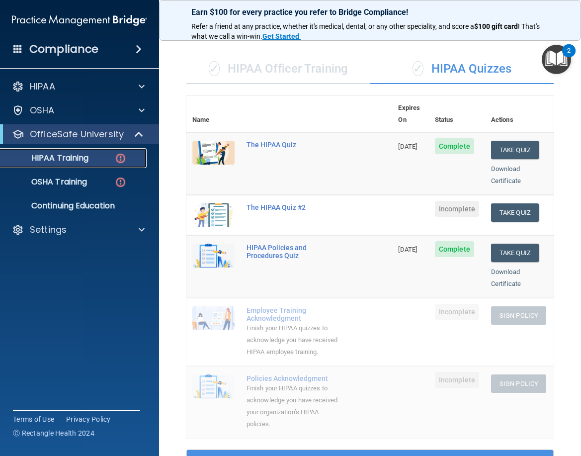
scroll to position [50, 0]
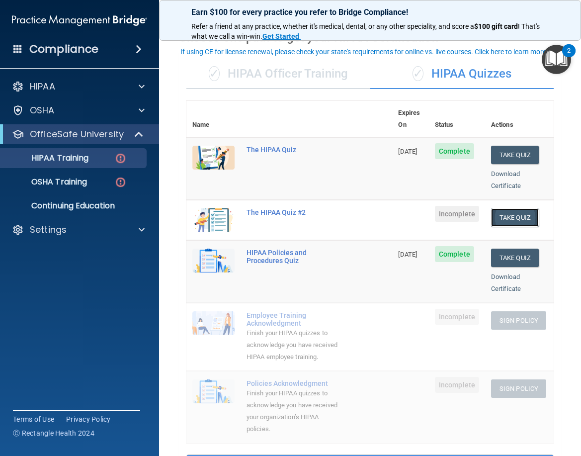
click at [516, 208] on button "Take Quiz" at bounding box center [515, 217] width 48 height 18
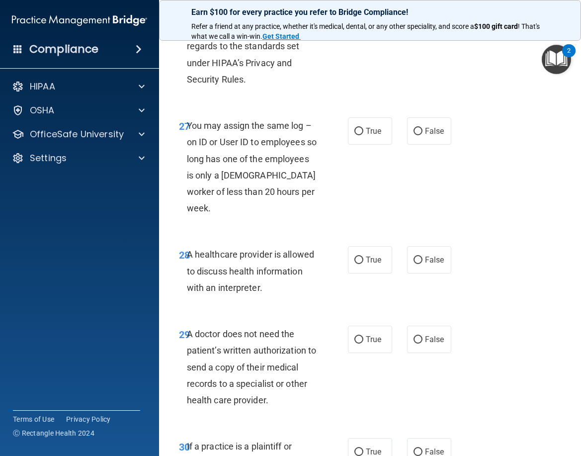
scroll to position [3198, 0]
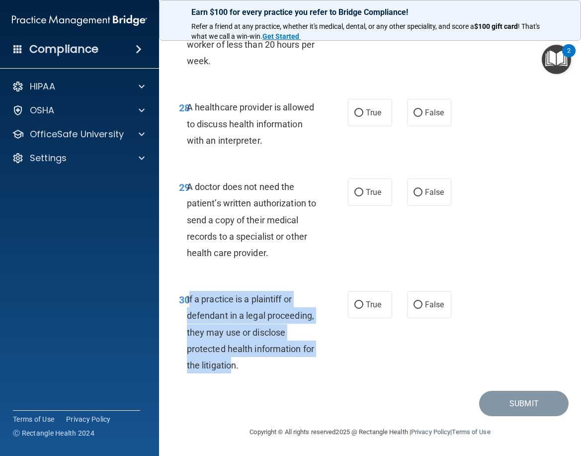
drag, startPoint x: 190, startPoint y: 298, endPoint x: 292, endPoint y: 370, distance: 124.7
click at [292, 370] on span "If a practice is a plaintiff or defendant in a legal proceeding, they may use o…" at bounding box center [250, 332] width 127 height 77
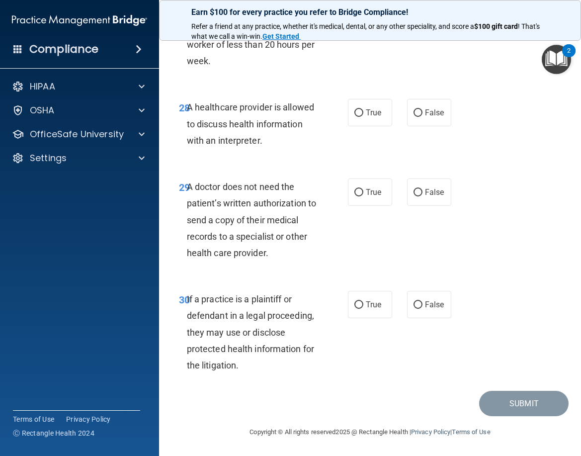
click at [311, 367] on div "If a practice is a plaintiff or defendant in a legal proceeding, they may use o…" at bounding box center [256, 332] width 138 height 83
drag, startPoint x: 190, startPoint y: 295, endPoint x: 337, endPoint y: 383, distance: 170.6
click at [337, 383] on div "30 If a practice is a plaintiff or defendant in a legal proceeding, they may us…" at bounding box center [370, 335] width 397 height 112
drag, startPoint x: 337, startPoint y: 383, endPoint x: 316, endPoint y: 380, distance: 21.1
click at [316, 380] on div "30 If a practice is a plaintiff or defendant in a legal proceeding, they may us…" at bounding box center [370, 335] width 397 height 112
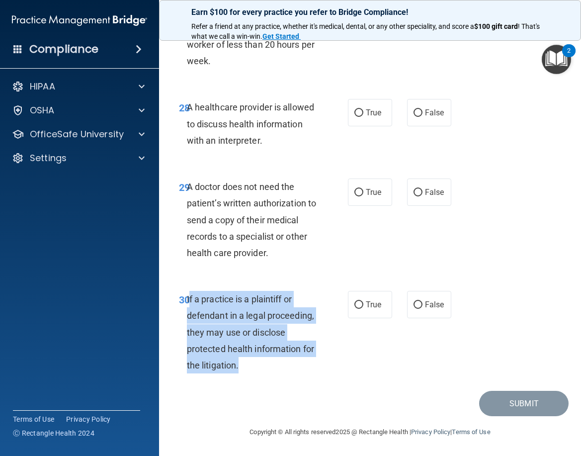
drag, startPoint x: 303, startPoint y: 367, endPoint x: 190, endPoint y: 295, distance: 134.0
click at [190, 295] on div "If a practice is a plaintiff or defendant in a legal proceeding, they may use o…" at bounding box center [256, 332] width 138 height 83
click at [355, 307] on input "True" at bounding box center [359, 304] width 9 height 7
radio input "true"
drag, startPoint x: 189, startPoint y: 188, endPoint x: 279, endPoint y: 259, distance: 114.7
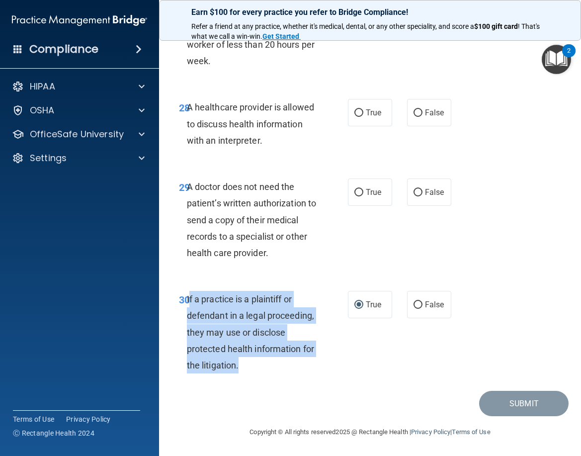
click at [279, 259] on div "A doctor does not need the patient’s written authorization to send a copy of th…" at bounding box center [256, 220] width 138 height 83
click at [416, 179] on label "False" at bounding box center [429, 192] width 44 height 27
click at [416, 189] on input "False" at bounding box center [418, 192] width 9 height 7
radio input "true"
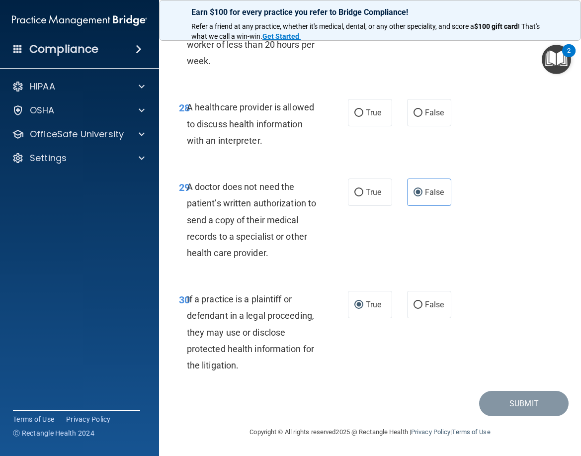
scroll to position [3148, 0]
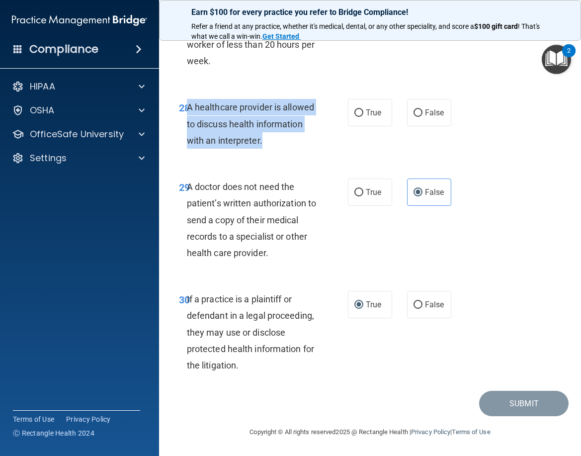
drag, startPoint x: 187, startPoint y: 158, endPoint x: 313, endPoint y: 190, distance: 130.8
click at [313, 149] on div "A healthcare provider is allowed to discuss health information with an interpre…" at bounding box center [256, 124] width 138 height 50
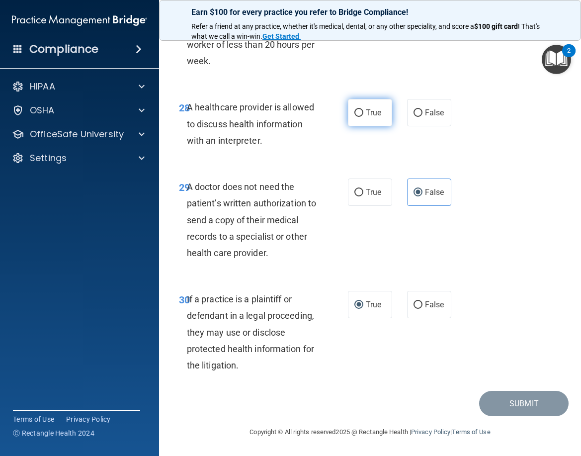
click at [361, 126] on label "True" at bounding box center [370, 112] width 44 height 27
click at [361, 117] on input "True" at bounding box center [359, 112] width 9 height 7
radio input "true"
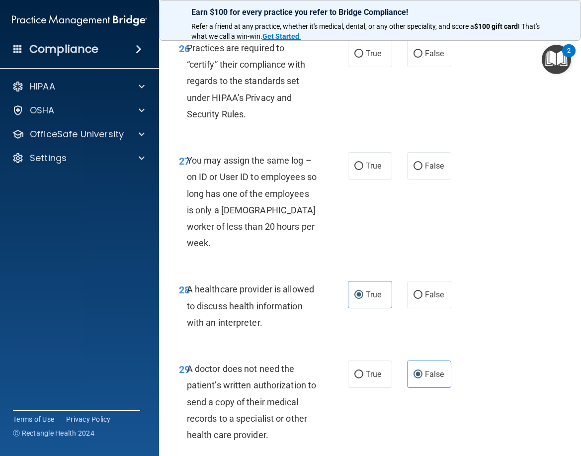
scroll to position [2949, 0]
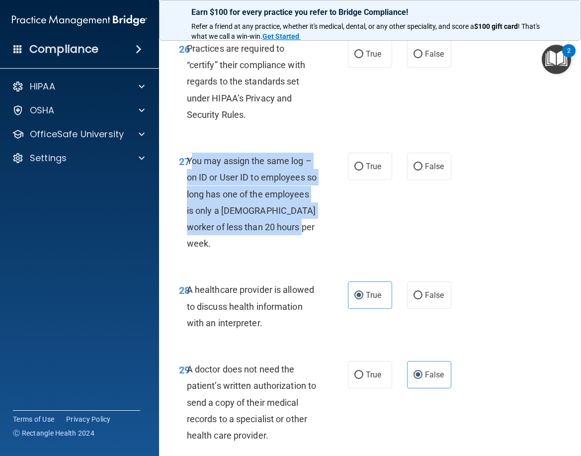
drag, startPoint x: 190, startPoint y: 226, endPoint x: 277, endPoint y: 307, distance: 118.9
click at [277, 252] on div "You may assign the same log – on ID or User ID to employees so long has one of …" at bounding box center [256, 202] width 138 height 99
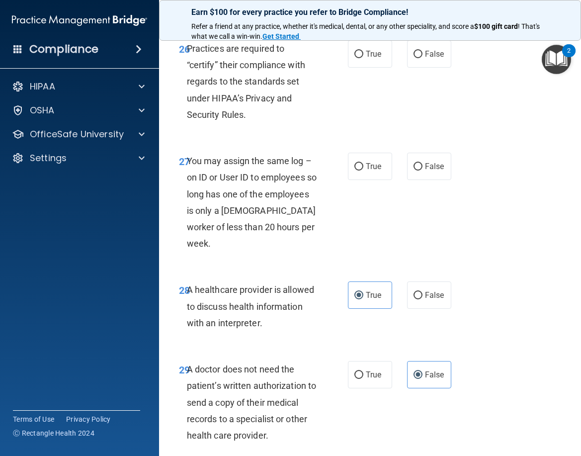
click at [165, 233] on div "27 You may assign the same log – on ID or User ID to employees so long has one …" at bounding box center [263, 205] width 199 height 104
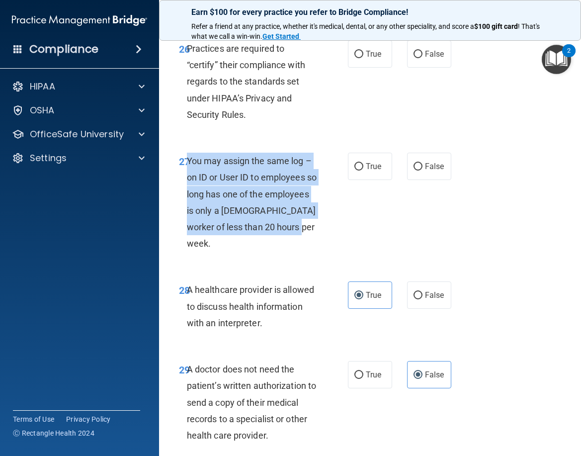
drag, startPoint x: 188, startPoint y: 224, endPoint x: 245, endPoint y: 289, distance: 86.7
click at [248, 252] on div "You may assign the same log – on ID or User ID to employees so long has one of …" at bounding box center [256, 202] width 138 height 99
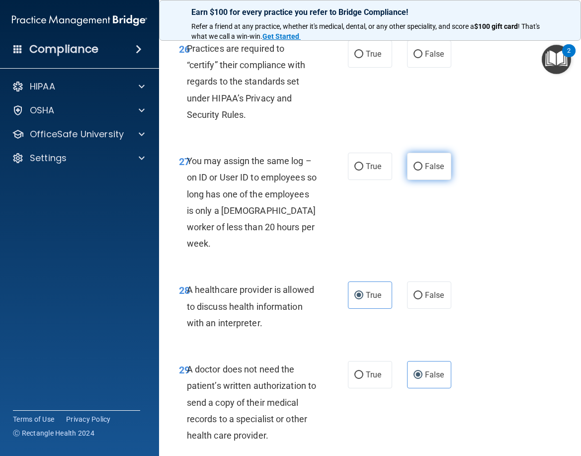
click at [425, 180] on label "False" at bounding box center [429, 166] width 44 height 27
click at [423, 171] on input "False" at bounding box center [418, 166] width 9 height 7
radio input "true"
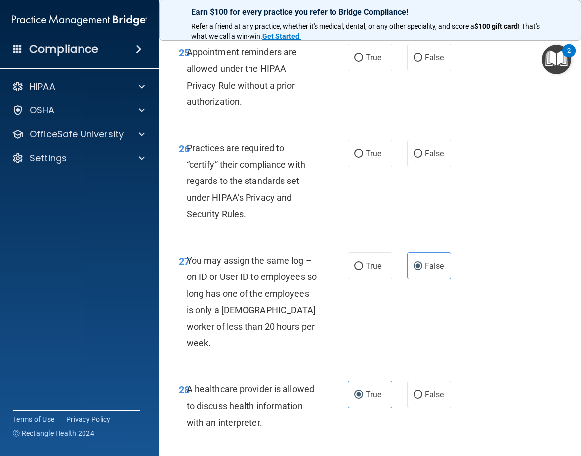
drag, startPoint x: 187, startPoint y: 212, endPoint x: 200, endPoint y: 213, distance: 13.9
click at [199, 212] on span "Practices are required to “certify” their compliance with regards to the standa…" at bounding box center [246, 181] width 118 height 77
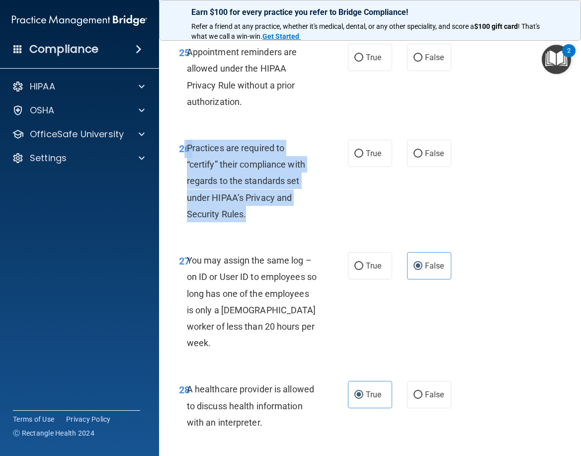
drag, startPoint x: 250, startPoint y: 283, endPoint x: 186, endPoint y: 209, distance: 97.7
click at [186, 209] on div "26 Practices are required to “certify” their compliance with regards to the sta…" at bounding box center [263, 184] width 199 height 88
click at [419, 167] on label "False" at bounding box center [429, 153] width 44 height 27
click at [419, 158] on input "False" at bounding box center [418, 153] width 9 height 7
radio input "true"
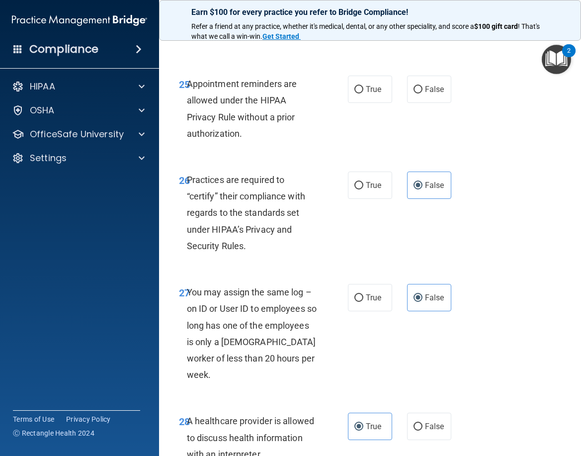
scroll to position [2800, 0]
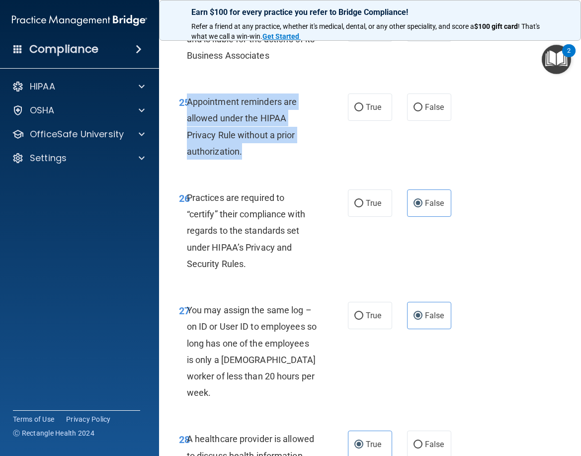
drag, startPoint x: 188, startPoint y: 167, endPoint x: 251, endPoint y: 218, distance: 82.0
click at [251, 160] on div "Appointment reminders are allowed under the HIPAA Privacy Rule without a prior …" at bounding box center [256, 127] width 138 height 66
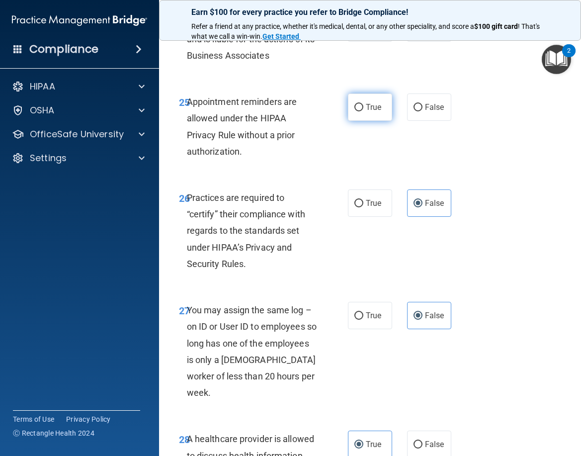
click at [375, 121] on label "True" at bounding box center [370, 107] width 44 height 27
click at [364, 111] on input "True" at bounding box center [359, 107] width 9 height 7
radio input "true"
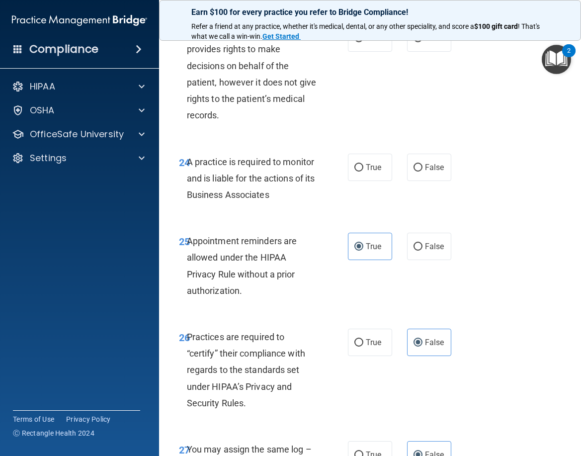
scroll to position [2651, 0]
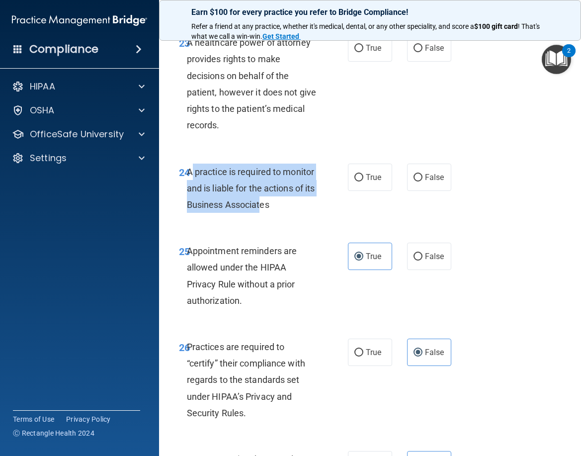
drag, startPoint x: 190, startPoint y: 220, endPoint x: 223, endPoint y: 279, distance: 66.8
click at [223, 213] on div "A practice is required to monitor and is liable for the actions of its Business…" at bounding box center [256, 189] width 138 height 50
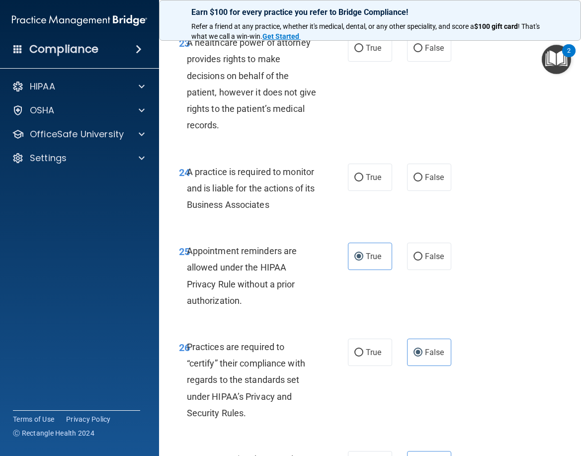
click at [227, 213] on div "A practice is required to monitor and is liable for the actions of its Business…" at bounding box center [256, 189] width 138 height 50
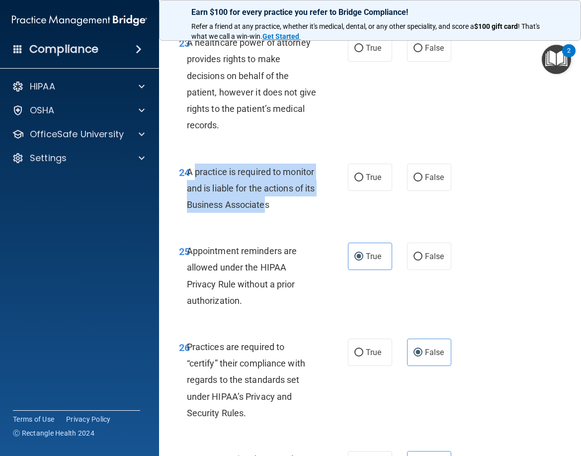
drag, startPoint x: 228, startPoint y: 268, endPoint x: 195, endPoint y: 223, distance: 54.8
click at [195, 210] on span "A practice is required to monitor and is liable for the actions of its Business…" at bounding box center [251, 188] width 128 height 43
click at [214, 210] on span "A practice is required to monitor and is liable for the actions of its Business…" at bounding box center [251, 188] width 128 height 43
drag, startPoint x: 237, startPoint y: 276, endPoint x: 192, endPoint y: 220, distance: 71.5
click at [192, 213] on div "A practice is required to monitor and is liable for the actions of its Business…" at bounding box center [256, 189] width 138 height 50
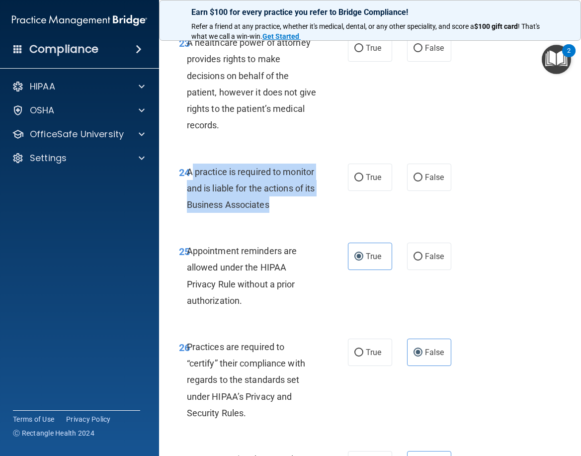
click at [192, 210] on span "A practice is required to monitor and is liable for the actions of its Business…" at bounding box center [251, 188] width 128 height 43
drag, startPoint x: 189, startPoint y: 220, endPoint x: 234, endPoint y: 276, distance: 71.7
click at [234, 213] on div "A practice is required to monitor and is liable for the actions of its Business…" at bounding box center [256, 189] width 138 height 50
click at [436, 182] on span "False" at bounding box center [434, 177] width 19 height 9
click at [423, 182] on input "False" at bounding box center [418, 177] width 9 height 7
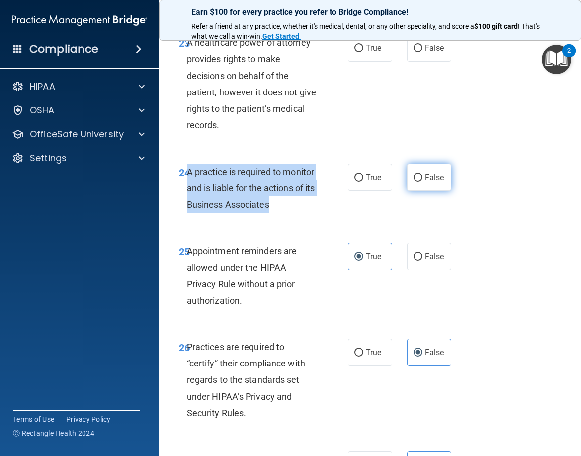
radio input "true"
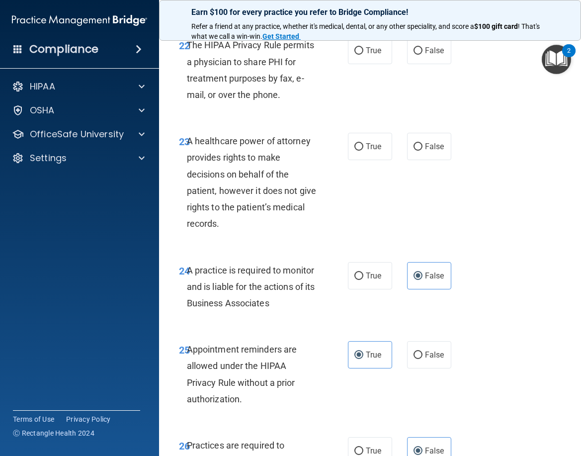
scroll to position [2551, 0]
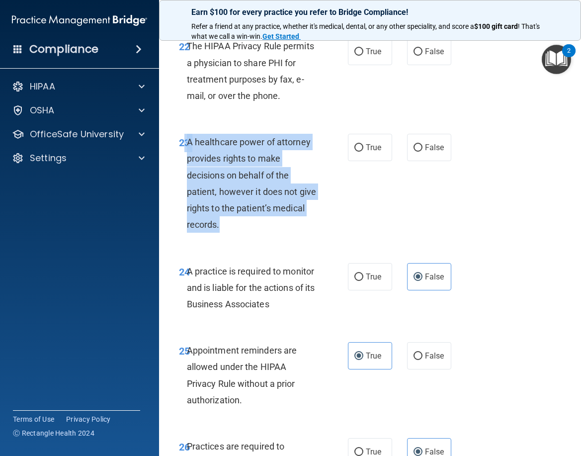
drag, startPoint x: 186, startPoint y: 192, endPoint x: 254, endPoint y: 275, distance: 107.4
click at [261, 238] on div "23 A healthcare power of attorney provides rights to make decisions on behalf o…" at bounding box center [263, 186] width 199 height 104
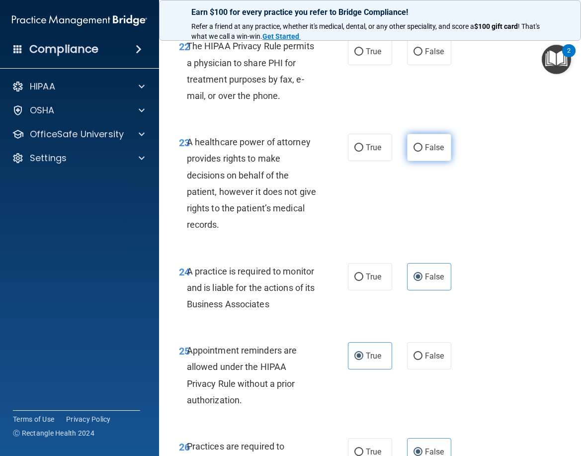
click at [425, 152] on span "False" at bounding box center [434, 147] width 19 height 9
click at [423, 152] on input "False" at bounding box center [418, 147] width 9 height 7
radio input "true"
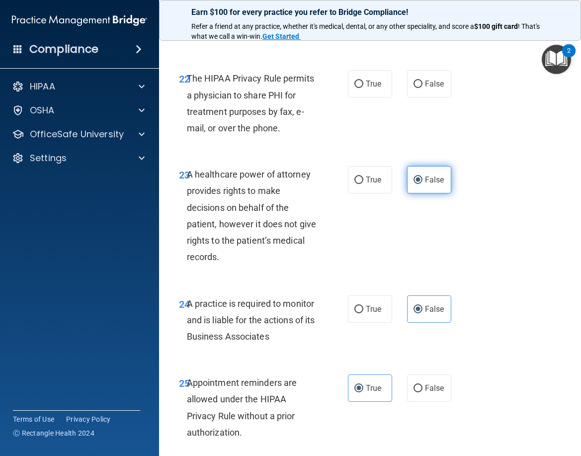
scroll to position [2501, 0]
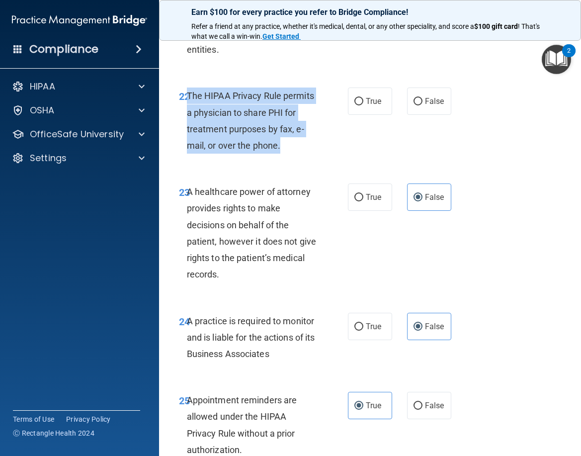
drag, startPoint x: 189, startPoint y: 145, endPoint x: 334, endPoint y: 198, distance: 154.5
click at [334, 159] on div "22 The HIPAA Privacy Rule permits a physician to share PHI for treatment purpos…" at bounding box center [263, 123] width 199 height 71
click at [354, 159] on div "22 The HIPAA Privacy Rule permits a physician to share PHI for treatment purpos…" at bounding box center [263, 123] width 199 height 71
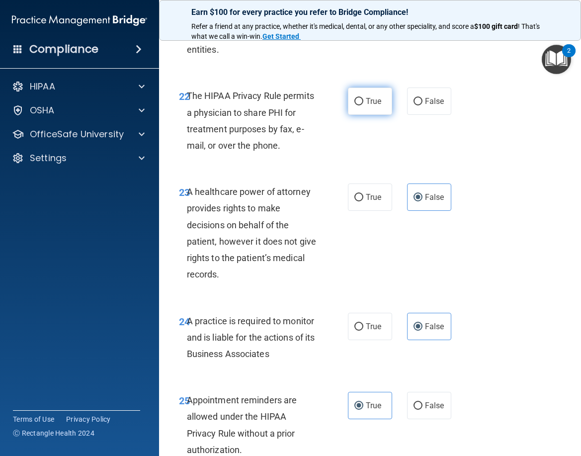
click at [357, 115] on label "True" at bounding box center [370, 101] width 44 height 27
click at [357, 105] on input "True" at bounding box center [359, 101] width 9 height 7
radio input "true"
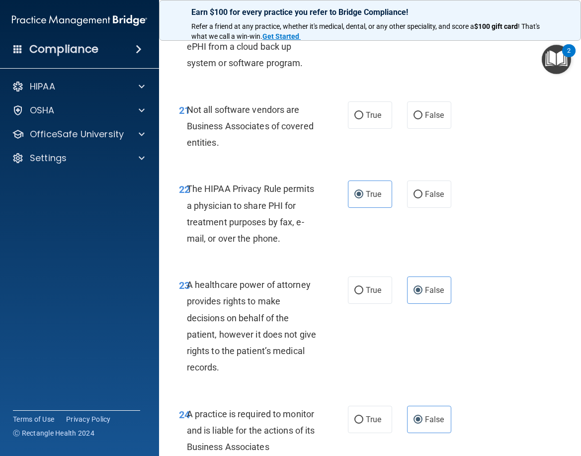
scroll to position [2402, 0]
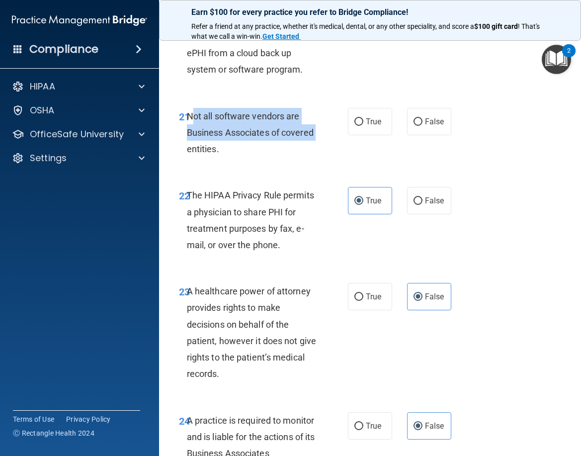
drag, startPoint x: 190, startPoint y: 164, endPoint x: 241, endPoint y: 201, distance: 62.7
click at [233, 154] on span "Not all software vendors are Business Associates of covered entities." at bounding box center [250, 132] width 127 height 43
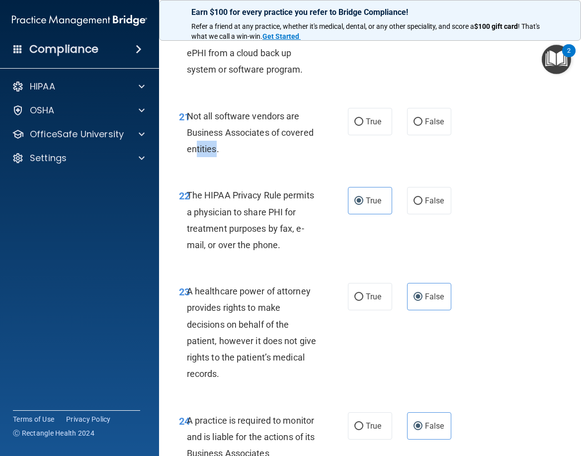
drag, startPoint x: 250, startPoint y: 196, endPoint x: 211, endPoint y: 185, distance: 40.9
click at [218, 158] on div "Not all software vendors are Business Associates of covered entities." at bounding box center [256, 133] width 138 height 50
drag, startPoint x: 211, startPoint y: 185, endPoint x: 193, endPoint y: 175, distance: 20.3
click at [193, 158] on div "Not all software vendors are Business Associates of covered entities." at bounding box center [256, 133] width 138 height 50
click at [191, 154] on span "Not all software vendors are Business Associates of covered entities." at bounding box center [250, 132] width 127 height 43
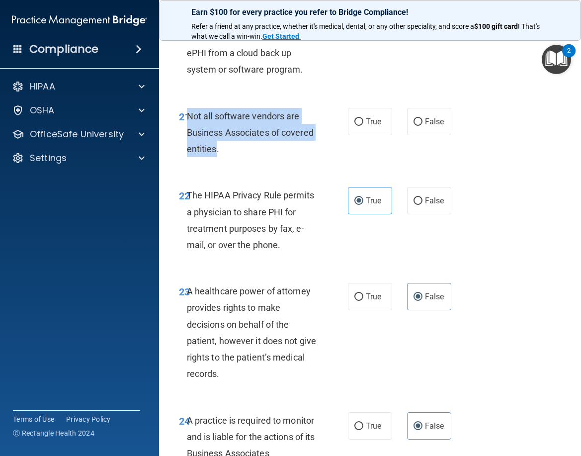
drag, startPoint x: 188, startPoint y: 164, endPoint x: 249, endPoint y: 196, distance: 69.9
click at [249, 154] on span "Not all software vendors are Business Associates of covered entities." at bounding box center [250, 132] width 127 height 43
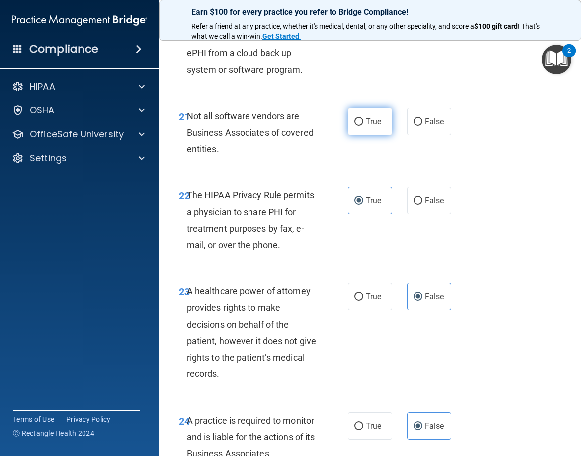
click at [366, 126] on span "True" at bounding box center [373, 121] width 15 height 9
click at [363, 126] on input "True" at bounding box center [359, 121] width 9 height 7
radio input "true"
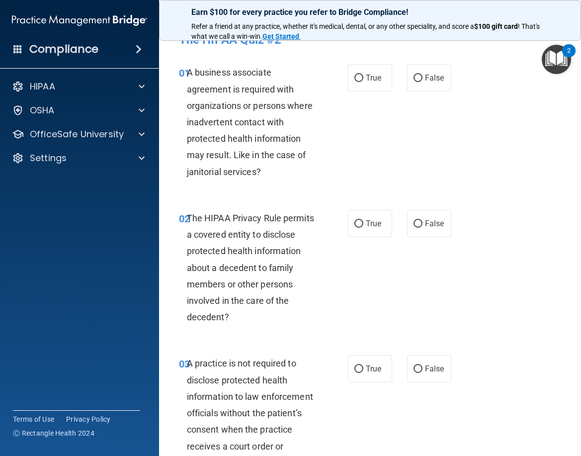
scroll to position [0, 0]
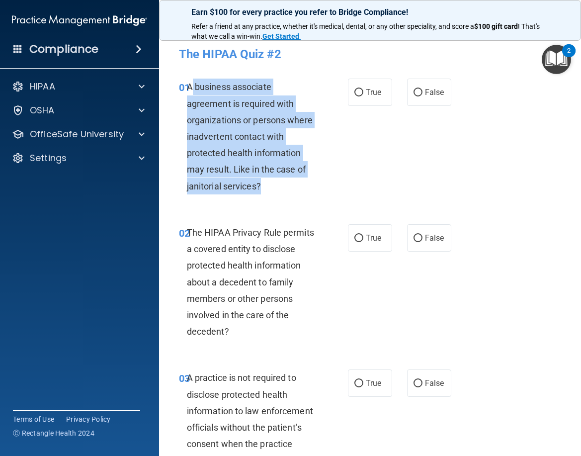
drag, startPoint x: 190, startPoint y: 88, endPoint x: 283, endPoint y: 198, distance: 144.8
click at [283, 198] on div "01 A business associate agreement is required with organizations or persons whe…" at bounding box center [263, 139] width 199 height 121
click at [189, 103] on span "A business associate agreement is required with organizations or persons where …" at bounding box center [250, 136] width 126 height 109
drag, startPoint x: 188, startPoint y: 89, endPoint x: 263, endPoint y: 189, distance: 125.4
click at [263, 189] on div "A business associate agreement is required with organizations or persons where …" at bounding box center [256, 137] width 138 height 116
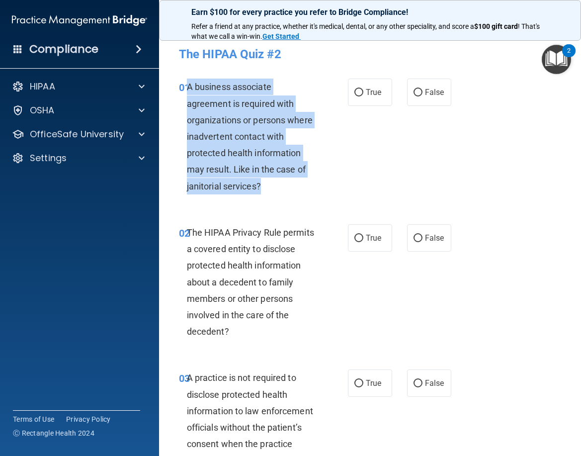
drag, startPoint x: 256, startPoint y: 173, endPoint x: 264, endPoint y: 176, distance: 8.0
click at [264, 176] on div "A business associate agreement is required with organizations or persons where …" at bounding box center [256, 137] width 138 height 116
drag, startPoint x: 187, startPoint y: 88, endPoint x: 276, endPoint y: 188, distance: 133.9
click at [243, 146] on div "A business associate agreement is required with organizations or persons where …" at bounding box center [256, 137] width 138 height 116
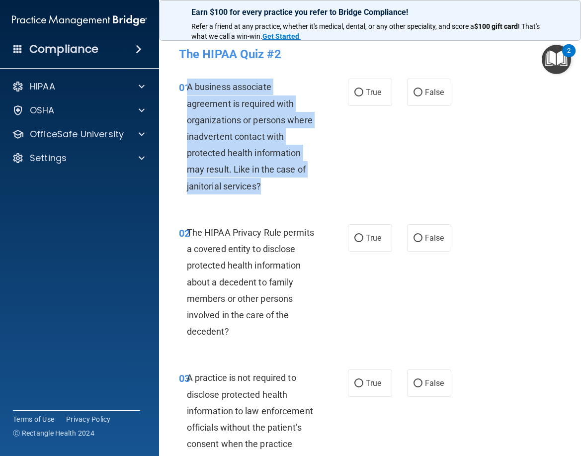
drag, startPoint x: 187, startPoint y: 85, endPoint x: 263, endPoint y: 184, distance: 124.9
click at [263, 184] on div "A business associate agreement is required with organizations or persons where …" at bounding box center [256, 137] width 138 height 116
click at [356, 91] on input "True" at bounding box center [359, 92] width 9 height 7
radio input "true"
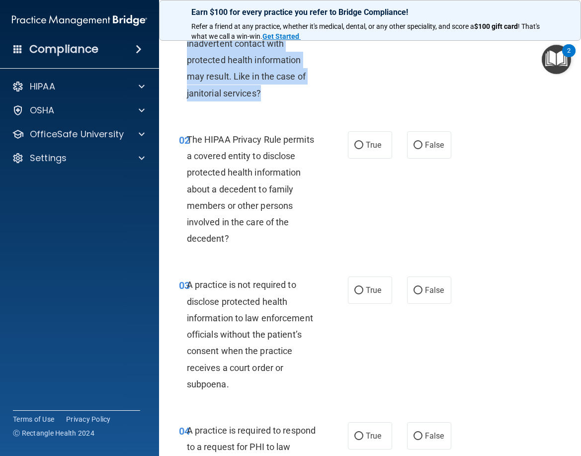
scroll to position [99, 0]
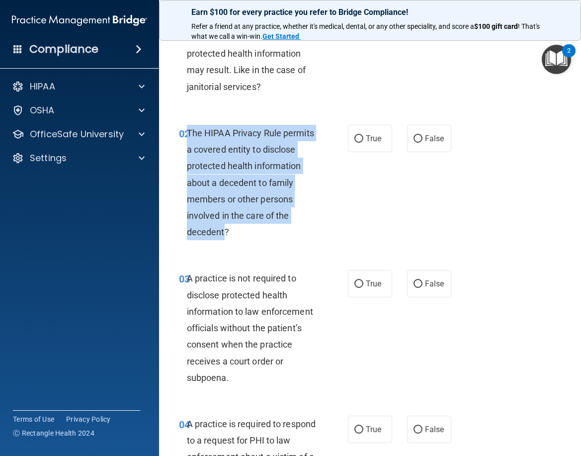
drag, startPoint x: 189, startPoint y: 132, endPoint x: 238, endPoint y: 226, distance: 106.8
click at [238, 226] on span "The HIPAA Privacy Rule permits a covered entity to disclose protected health in…" at bounding box center [250, 182] width 127 height 109
drag, startPoint x: 241, startPoint y: 234, endPoint x: 189, endPoint y: 130, distance: 116.6
click at [189, 130] on span "The HIPAA Privacy Rule permits a covered entity to disclose protected health in…" at bounding box center [250, 182] width 127 height 109
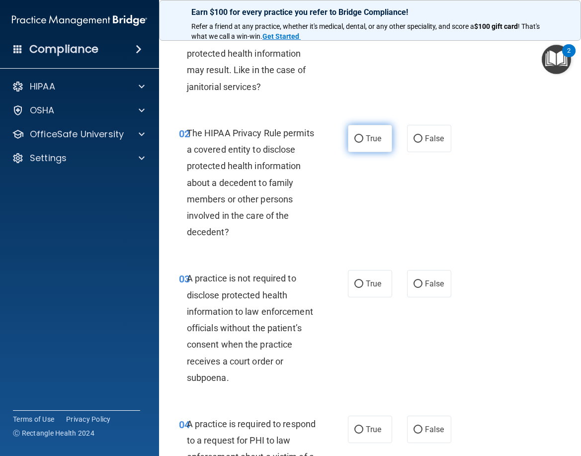
click at [377, 140] on span "True" at bounding box center [373, 138] width 15 height 9
click at [364, 140] on input "True" at bounding box center [359, 138] width 9 height 7
radio input "true"
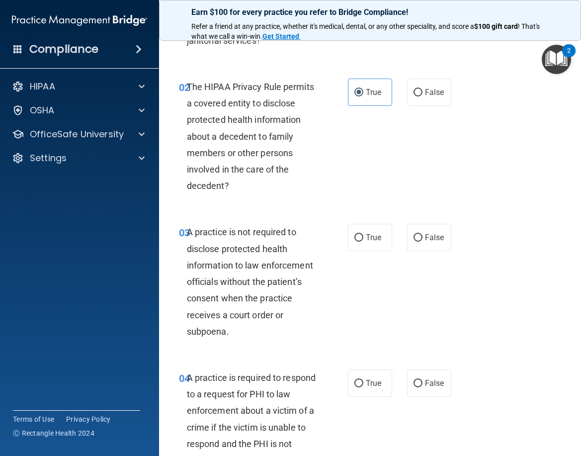
scroll to position [149, 0]
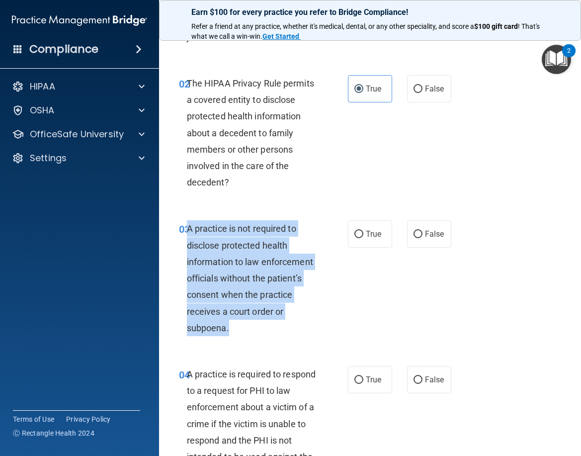
drag, startPoint x: 189, startPoint y: 229, endPoint x: 229, endPoint y: 332, distance: 110.4
click at [229, 332] on div "A practice is not required to disclose protected health information to law enfo…" at bounding box center [256, 278] width 138 height 116
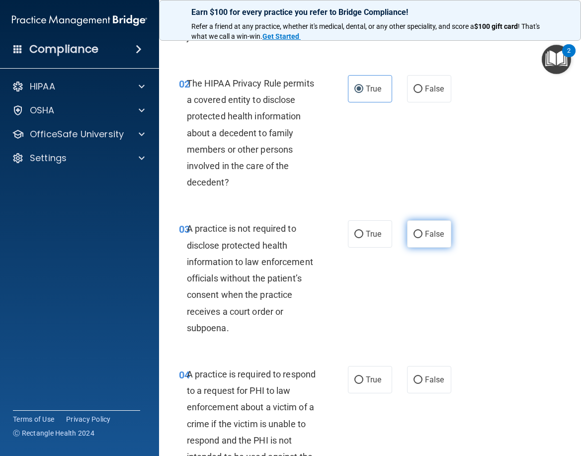
click at [419, 242] on label "False" at bounding box center [429, 233] width 44 height 27
click at [419, 238] on input "False" at bounding box center [418, 234] width 9 height 7
radio input "true"
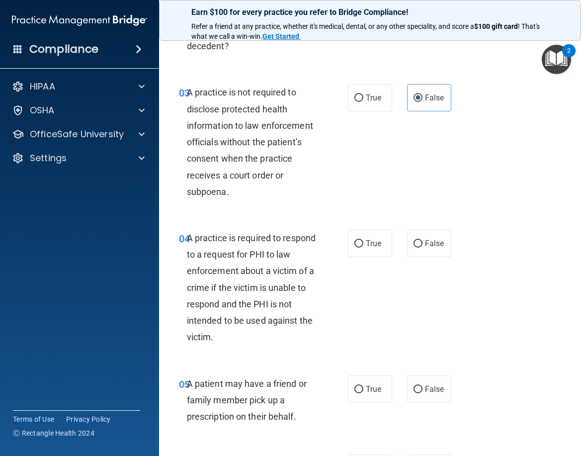
scroll to position [398, 0]
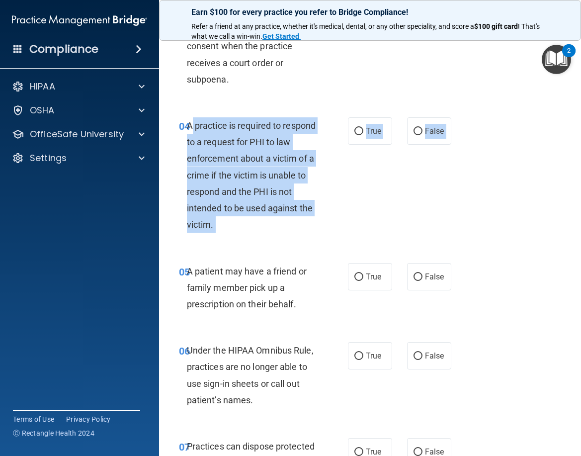
drag, startPoint x: 191, startPoint y: 124, endPoint x: 263, endPoint y: 232, distance: 129.8
click at [263, 233] on div "A practice is required to respond to a request for PHI to law enforcement about…" at bounding box center [256, 175] width 138 height 116
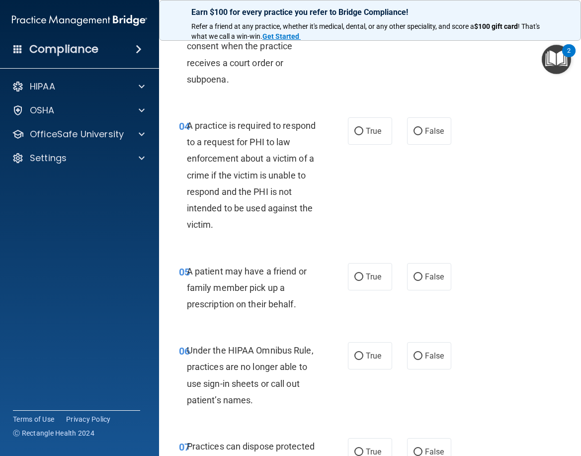
click at [179, 138] on div "04 A practice is required to respond to a request for PHI to law enforcement ab…" at bounding box center [263, 177] width 199 height 121
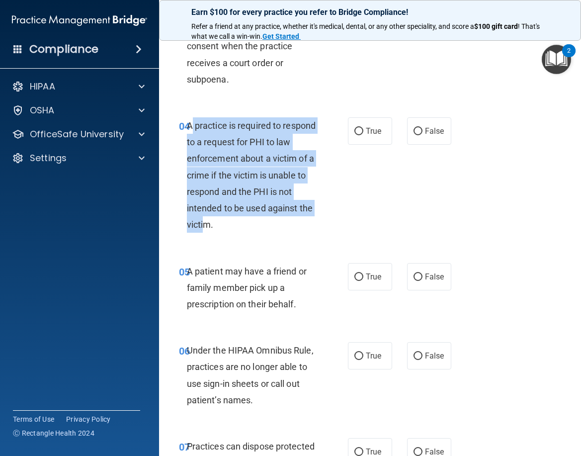
drag, startPoint x: 190, startPoint y: 125, endPoint x: 210, endPoint y: 187, distance: 65.0
click at [252, 226] on span "A practice is required to respond to a request for PHI to law enforcement about…" at bounding box center [251, 174] width 129 height 109
click at [192, 154] on span "A practice is required to respond to a request for PHI to law enforcement about…" at bounding box center [251, 174] width 129 height 109
drag, startPoint x: 189, startPoint y: 122, endPoint x: 278, endPoint y: 227, distance: 137.3
click at [278, 227] on div "A practice is required to respond to a request for PHI to law enforcement about…" at bounding box center [256, 175] width 138 height 116
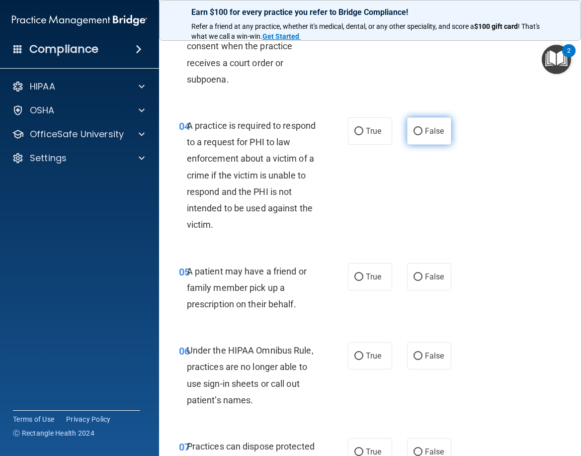
click at [425, 134] on span "False" at bounding box center [434, 130] width 19 height 9
click at [422, 134] on input "False" at bounding box center [418, 131] width 9 height 7
radio input "true"
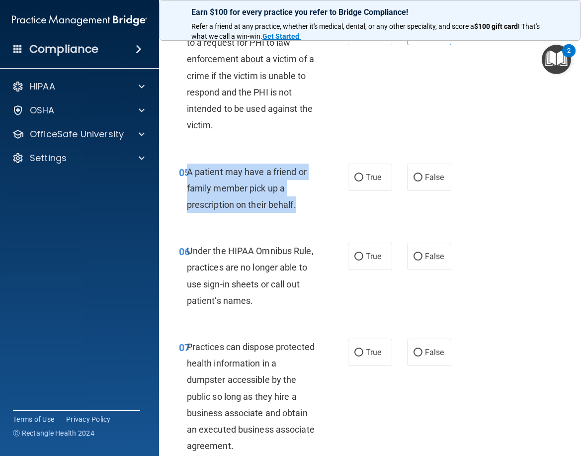
drag, startPoint x: 188, startPoint y: 171, endPoint x: 300, endPoint y: 209, distance: 118.6
click at [300, 209] on div "A patient may have a friend or family member pick up a prescription on their be…" at bounding box center [256, 189] width 138 height 50
click at [350, 172] on label "True" at bounding box center [370, 177] width 44 height 27
click at [355, 174] on input "True" at bounding box center [359, 177] width 9 height 7
radio input "true"
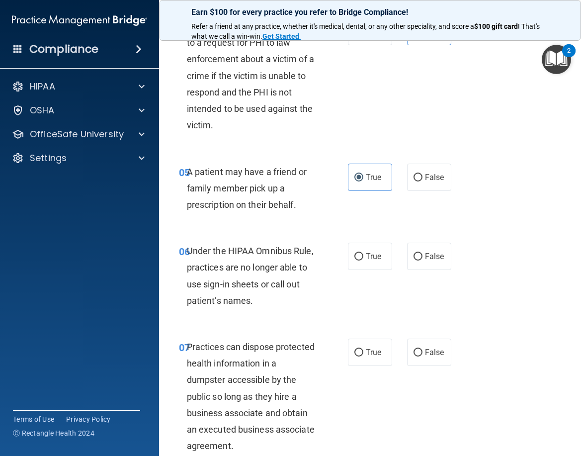
scroll to position [597, 0]
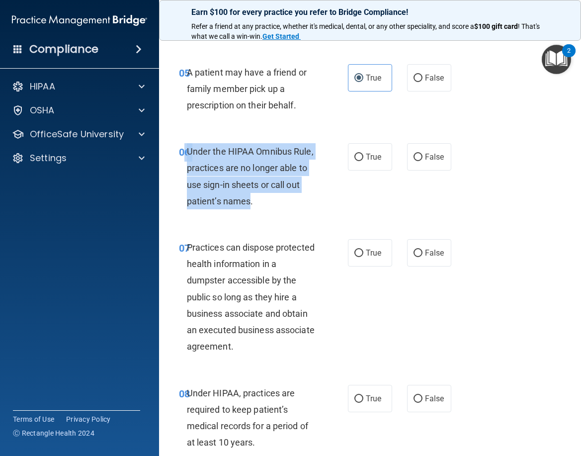
drag, startPoint x: 186, startPoint y: 147, endPoint x: 248, endPoint y: 202, distance: 83.2
click at [248, 202] on div "06 Under the HIPAA Omnibus Rule, practices are no longer able to use sign-in sh…" at bounding box center [263, 178] width 199 height 71
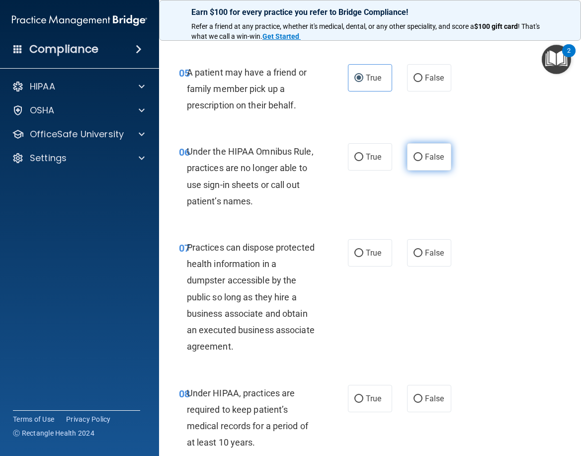
click at [437, 162] on label "False" at bounding box center [429, 156] width 44 height 27
click at [423, 161] on input "False" at bounding box center [418, 157] width 9 height 7
radio input "true"
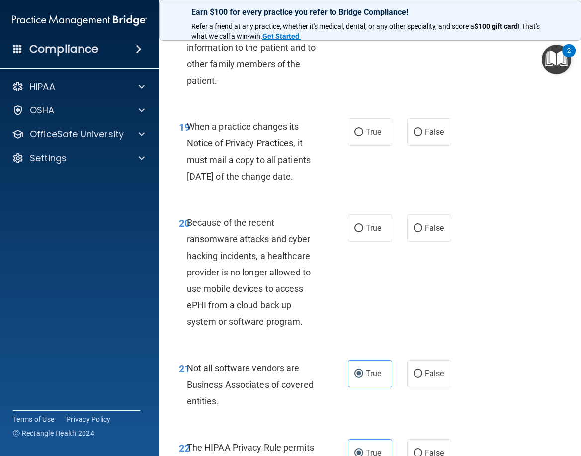
scroll to position [2139, 0]
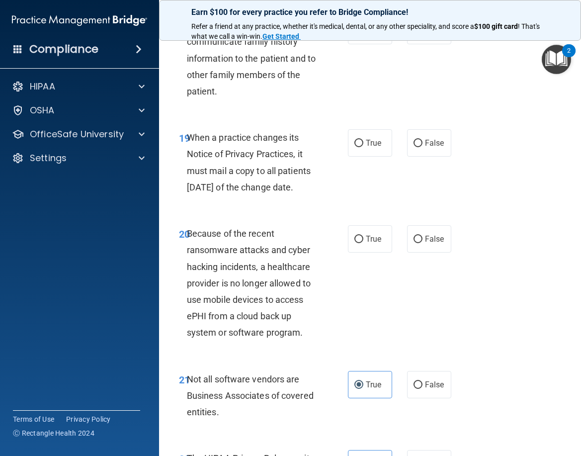
drag, startPoint x: 188, startPoint y: 172, endPoint x: 233, endPoint y: 237, distance: 79.7
click at [226, 195] on div "When a practice changes its Notice of Privacy Practices, it must mail a copy to…" at bounding box center [256, 162] width 138 height 66
click at [425, 148] on span "False" at bounding box center [434, 142] width 19 height 9
click at [423, 147] on input "False" at bounding box center [418, 143] width 9 height 7
radio input "true"
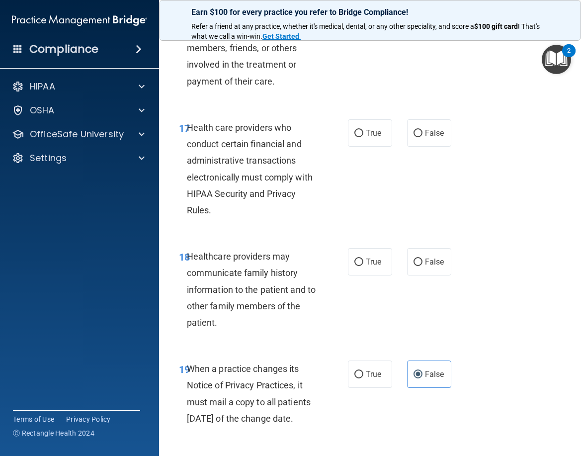
scroll to position [1890, 0]
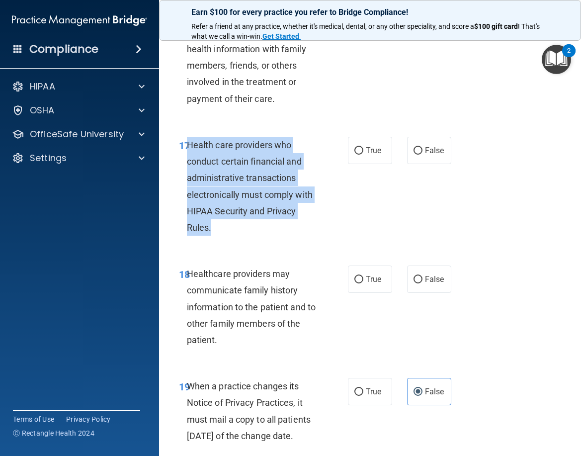
drag, startPoint x: 187, startPoint y: 177, endPoint x: 226, endPoint y: 261, distance: 93.2
click at [226, 236] on div "Health care providers who conduct certain financial and administrative transact…" at bounding box center [256, 186] width 138 height 99
click at [377, 164] on label "True" at bounding box center [370, 150] width 44 height 27
click at [364, 155] on input "True" at bounding box center [359, 150] width 9 height 7
radio input "true"
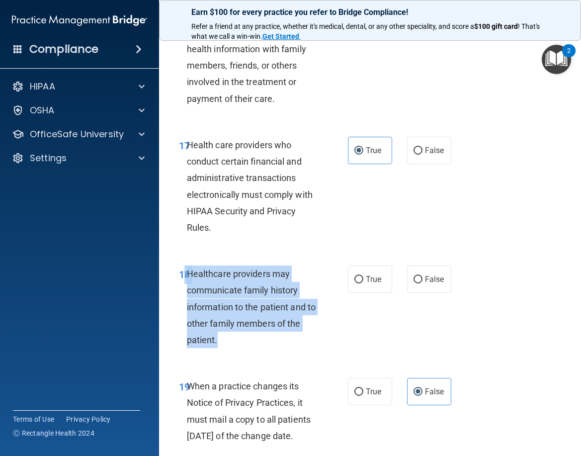
drag, startPoint x: 186, startPoint y: 309, endPoint x: 231, endPoint y: 379, distance: 82.8
click at [231, 353] on div "18 Healthcare providers may communicate family history information to the patie…" at bounding box center [263, 310] width 199 height 88
click at [355, 284] on input "True" at bounding box center [359, 279] width 9 height 7
radio input "true"
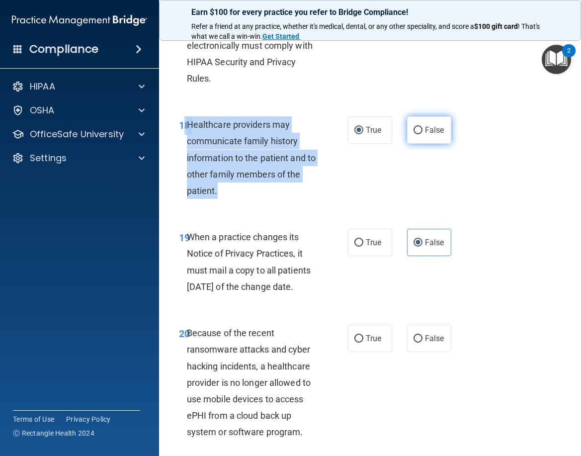
scroll to position [2238, 0]
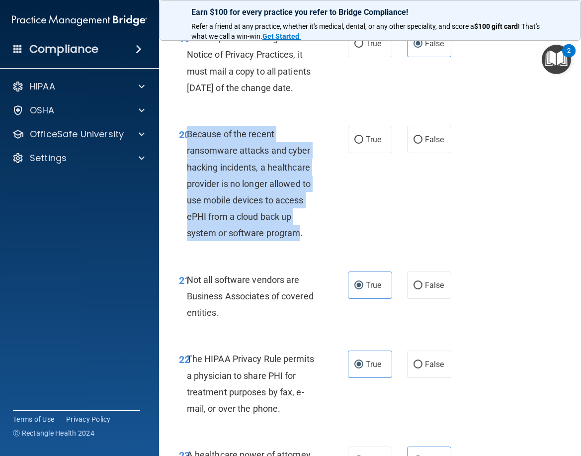
drag, startPoint x: 189, startPoint y: 184, endPoint x: 300, endPoint y: 290, distance: 153.7
click at [300, 242] on div "Because of the recent ransomware attacks and cyber hacking incidents, a healthc…" at bounding box center [256, 184] width 138 height 116
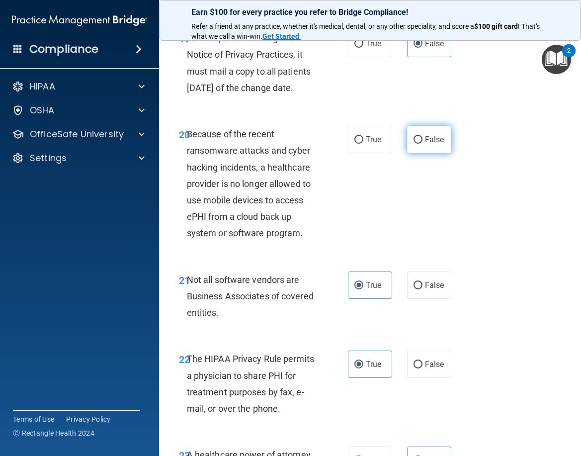
click at [425, 144] on span "False" at bounding box center [434, 139] width 19 height 9
click at [422, 144] on input "False" at bounding box center [418, 139] width 9 height 7
radio input "true"
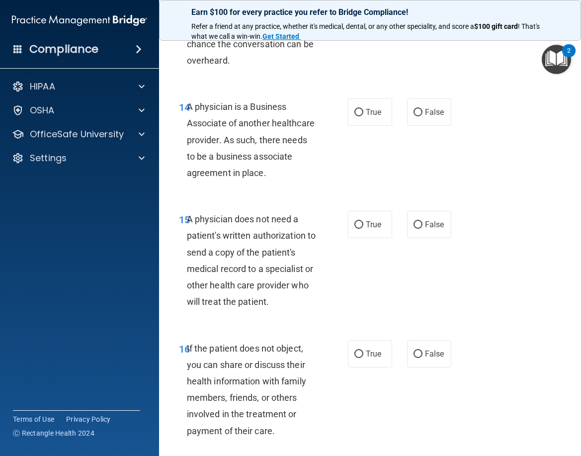
scroll to position [1556, 0]
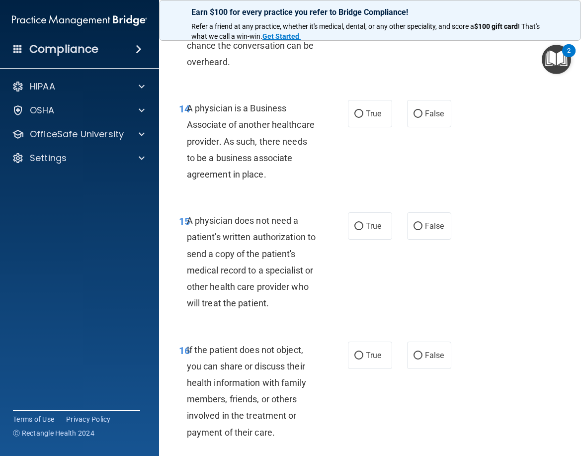
drag, startPoint x: 188, startPoint y: 138, endPoint x: 310, endPoint y: 215, distance: 144.2
click at [310, 183] on div "A physician is a Business Associate of another healthcare provider. As such, th…" at bounding box center [256, 141] width 138 height 83
click at [442, 127] on label "False" at bounding box center [429, 113] width 44 height 27
click at [423, 118] on input "False" at bounding box center [418, 113] width 9 height 7
radio input "true"
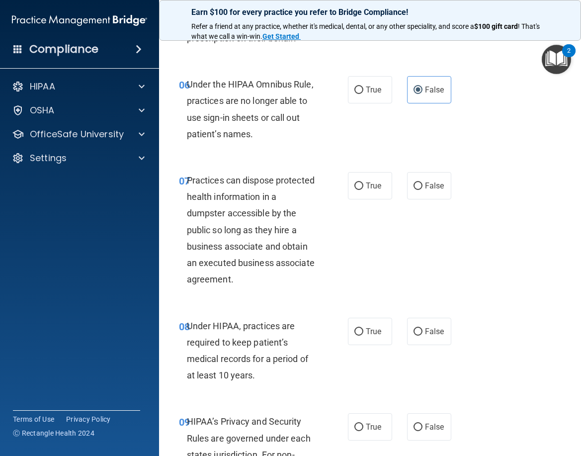
scroll to position [647, 0]
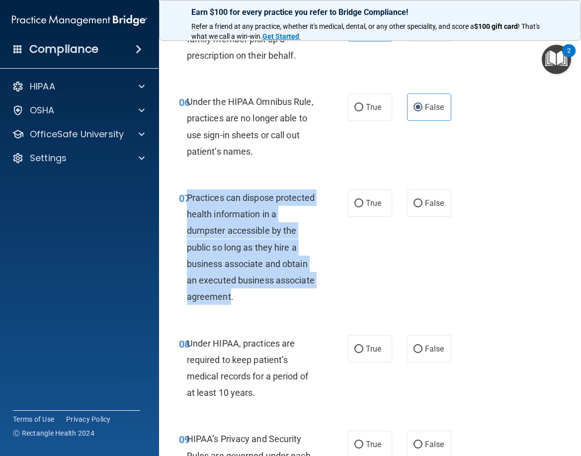
drag, startPoint x: 188, startPoint y: 194, endPoint x: 271, endPoint y: 295, distance: 131.1
click at [271, 295] on span "Practices can dispose protected health information in a dumpster accessible by …" at bounding box center [251, 246] width 128 height 109
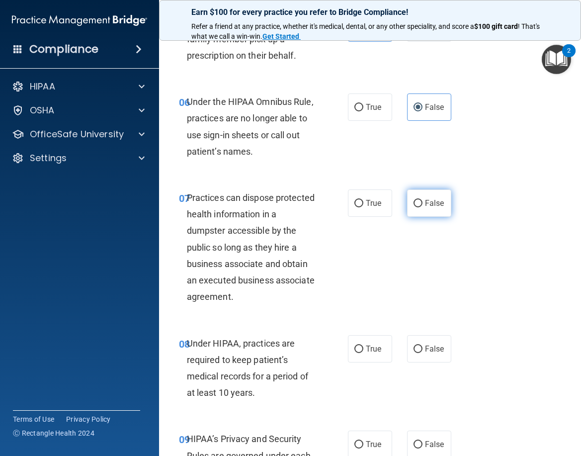
click at [429, 194] on label "False" at bounding box center [429, 203] width 44 height 27
click at [423, 200] on input "False" at bounding box center [418, 203] width 9 height 7
radio input "true"
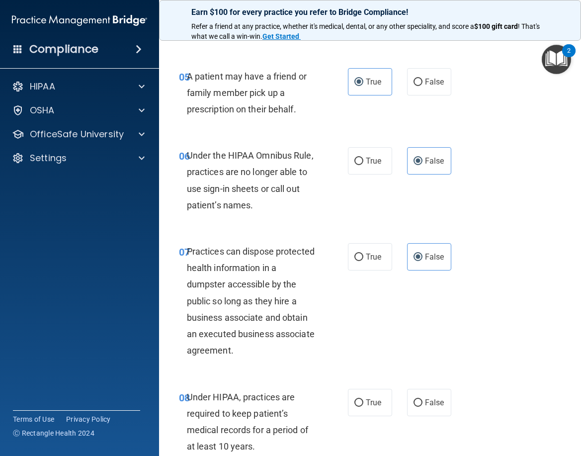
scroll to position [746, 0]
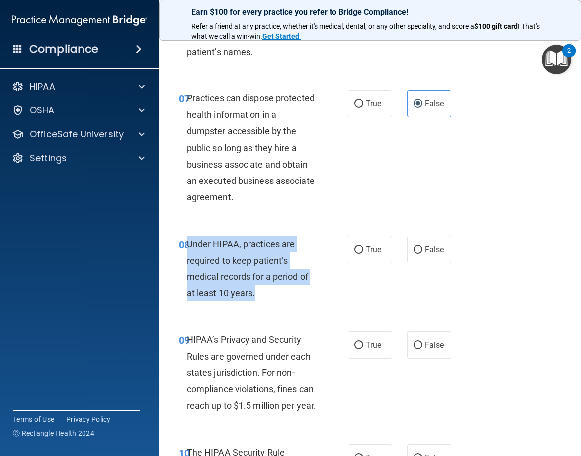
drag, startPoint x: 188, startPoint y: 242, endPoint x: 258, endPoint y: 293, distance: 86.9
click at [258, 293] on div "Under HIPAA, practices are required to keep patient’s medical records for a per…" at bounding box center [256, 269] width 138 height 66
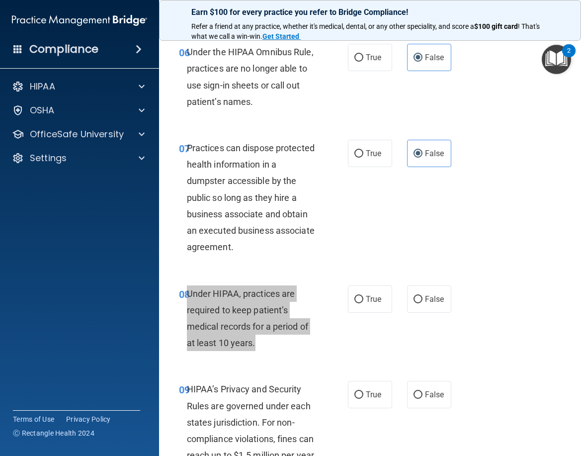
scroll to position [846, 0]
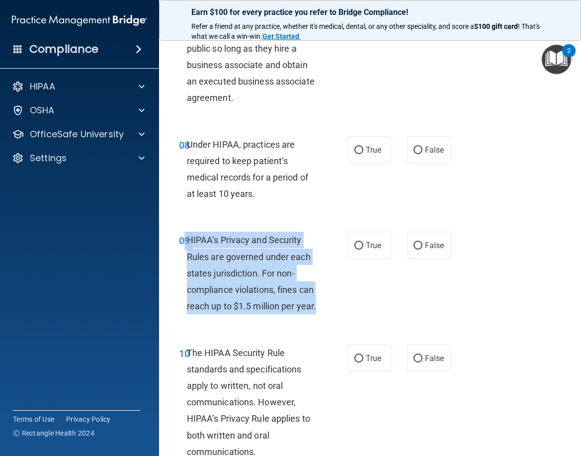
drag, startPoint x: 186, startPoint y: 237, endPoint x: 236, endPoint y: 327, distance: 103.3
click at [236, 319] on div "09 HIPAA’s Privacy and Security Rules are governed under each states jurisdicti…" at bounding box center [263, 276] width 199 height 88
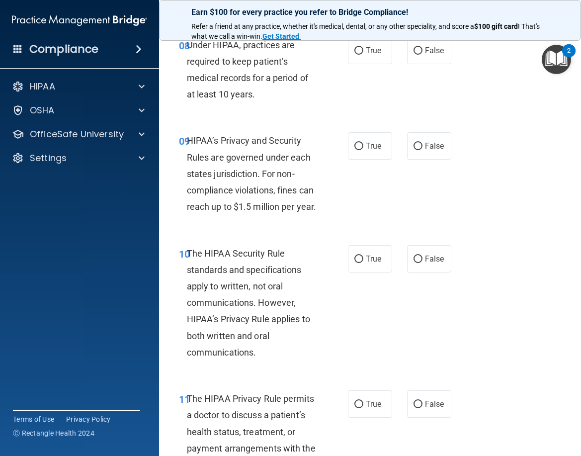
click at [227, 318] on span "The HIPAA Security Rule standards and specifications apply to written, not oral…" at bounding box center [248, 302] width 123 height 109
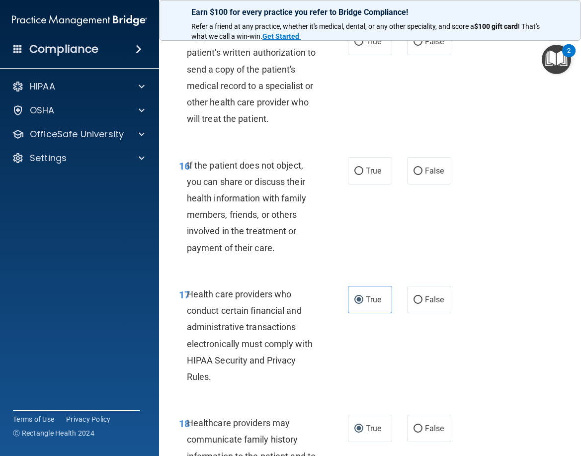
scroll to position [1691, 0]
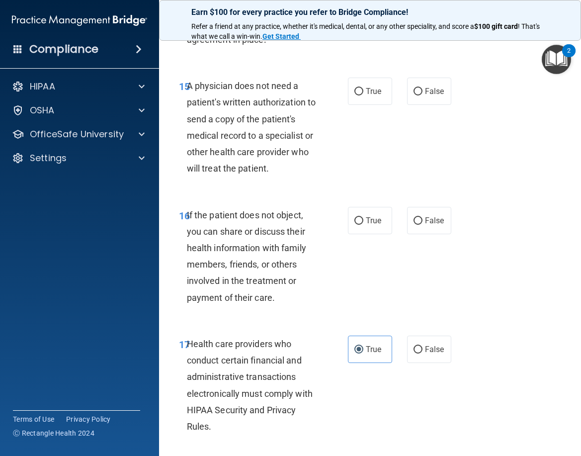
click at [184, 222] on span "16" at bounding box center [184, 216] width 11 height 12
click at [435, 225] on span "False" at bounding box center [434, 220] width 19 height 9
click at [423, 225] on input "False" at bounding box center [418, 220] width 9 height 7
radio input "true"
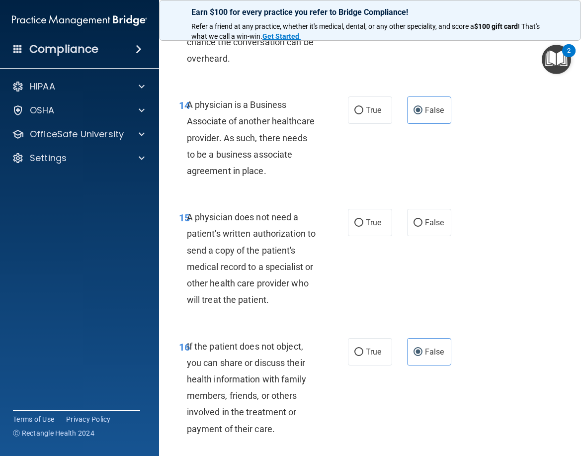
scroll to position [1542, 0]
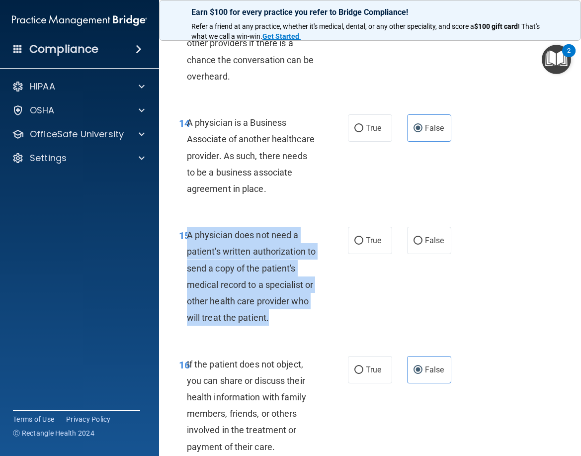
drag, startPoint x: 188, startPoint y: 266, endPoint x: 293, endPoint y: 358, distance: 140.3
click at [293, 326] on div "A physician does not need a patient's written authorization to send a copy of t…" at bounding box center [256, 276] width 138 height 99
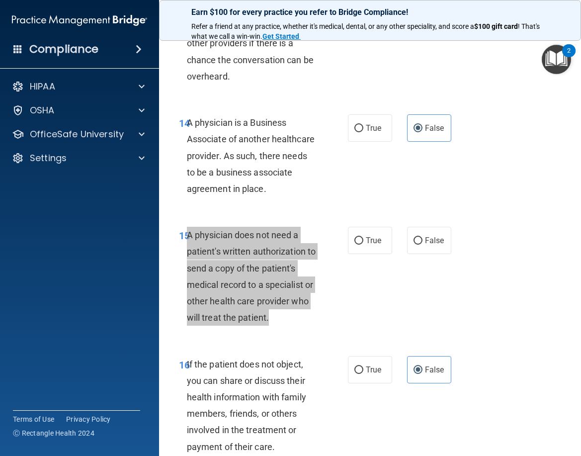
scroll to position [1592, 0]
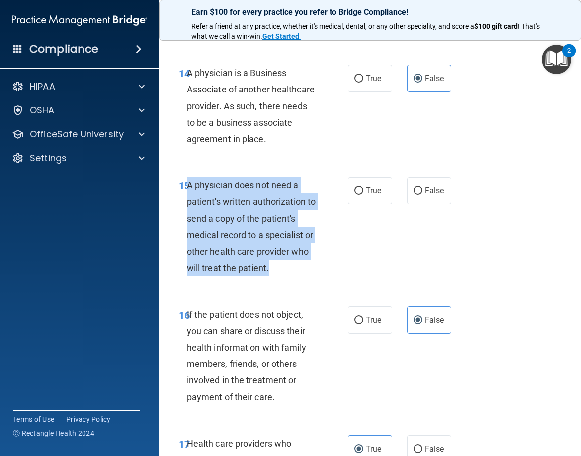
click at [318, 249] on div "A physician does not need a patient's written authorization to send a copy of t…" at bounding box center [256, 226] width 138 height 99
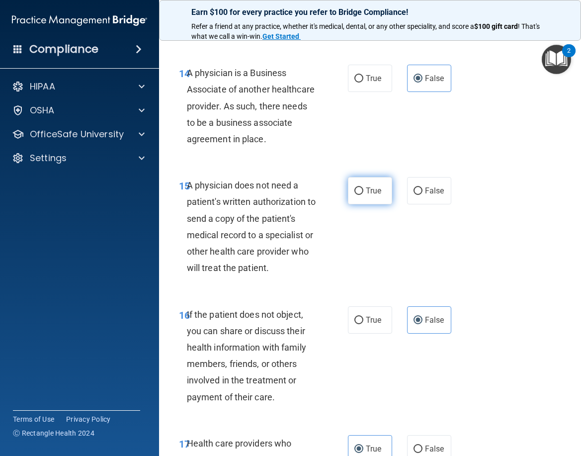
click at [362, 204] on label "True" at bounding box center [370, 190] width 44 height 27
click at [362, 195] on input "True" at bounding box center [359, 191] width 9 height 7
radio input "true"
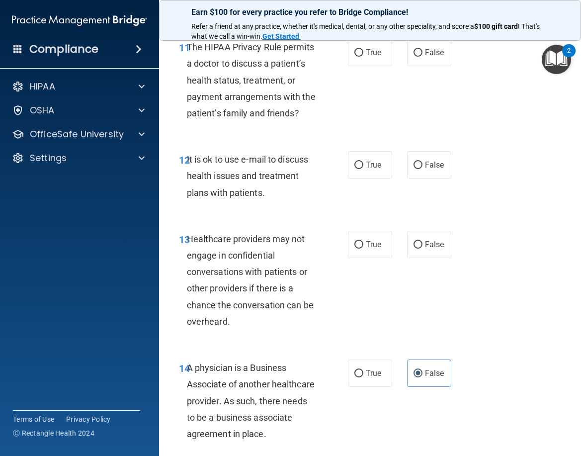
scroll to position [1293, 0]
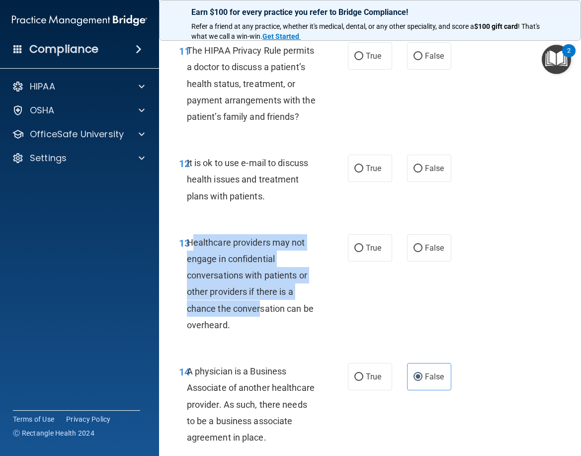
drag, startPoint x: 190, startPoint y: 270, endPoint x: 261, endPoint y: 347, distance: 104.9
click at [261, 333] on div "Healthcare providers may not engage in confidential conversations with patients…" at bounding box center [256, 283] width 138 height 99
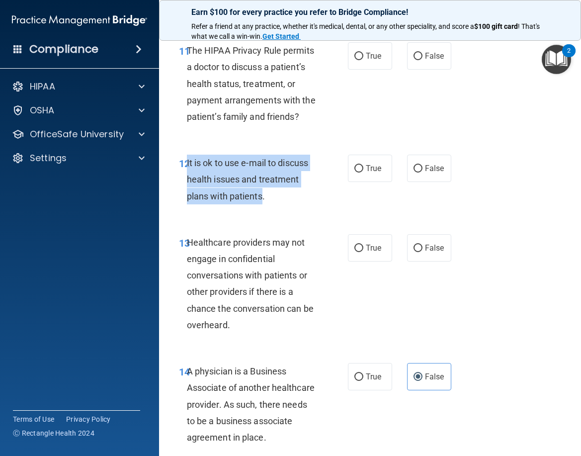
drag, startPoint x: 188, startPoint y: 196, endPoint x: 263, endPoint y: 240, distance: 86.7
click at [263, 209] on div "12 It is ok to use e-mail to discuss health issues and treatment plans with pat…" at bounding box center [263, 182] width 199 height 55
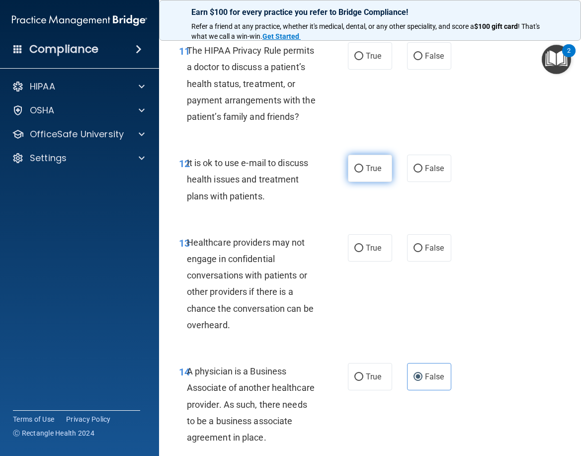
click at [372, 173] on span "True" at bounding box center [373, 168] width 15 height 9
click at [364, 173] on input "True" at bounding box center [359, 168] width 9 height 7
radio input "true"
click at [284, 209] on div "12 It is ok to use e-mail to discuss health issues and treatment plans with pat…" at bounding box center [263, 182] width 199 height 55
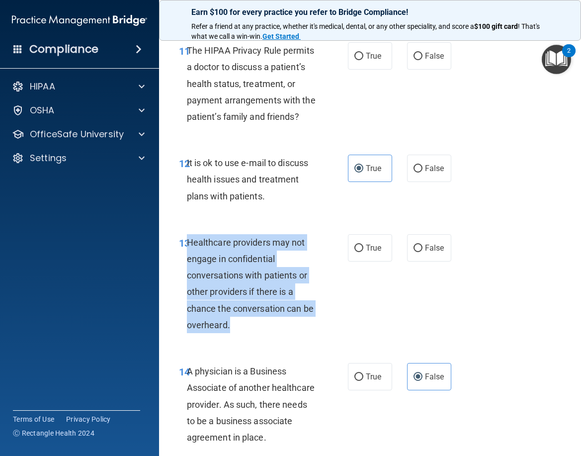
drag, startPoint x: 187, startPoint y: 273, endPoint x: 246, endPoint y: 320, distance: 76.4
click at [248, 333] on div "Healthcare providers may not engage in confidential conversations with patients…" at bounding box center [256, 283] width 138 height 99
click at [326, 338] on div "13 Healthcare providers may not engage in confidential conversations with patie…" at bounding box center [263, 286] width 199 height 104
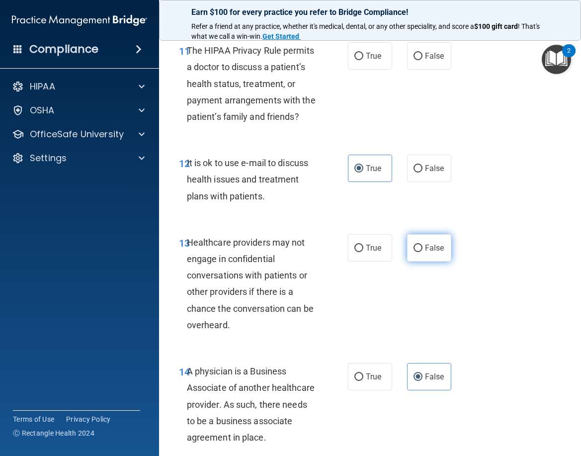
click at [425, 253] on span "False" at bounding box center [434, 247] width 19 height 9
click at [423, 252] on input "False" at bounding box center [418, 248] width 9 height 7
radio input "true"
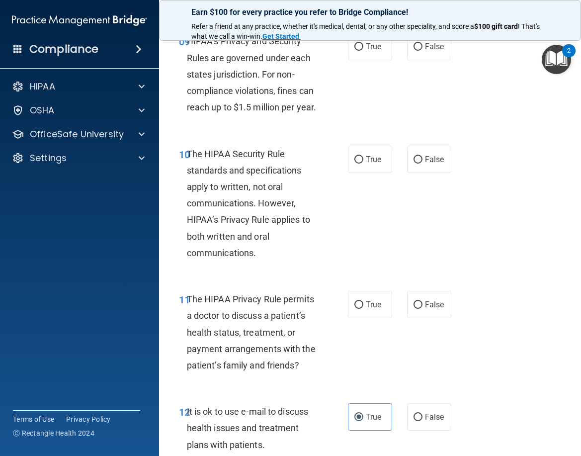
scroll to position [1144, 0]
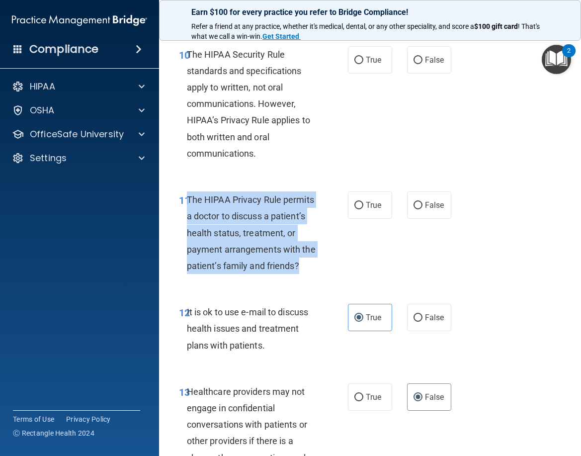
drag, startPoint x: 187, startPoint y: 211, endPoint x: 285, endPoint y: 305, distance: 135.8
click at [285, 274] on div "The HIPAA Privacy Rule permits a doctor to discuss a patient’s health status, t…" at bounding box center [256, 233] width 138 height 83
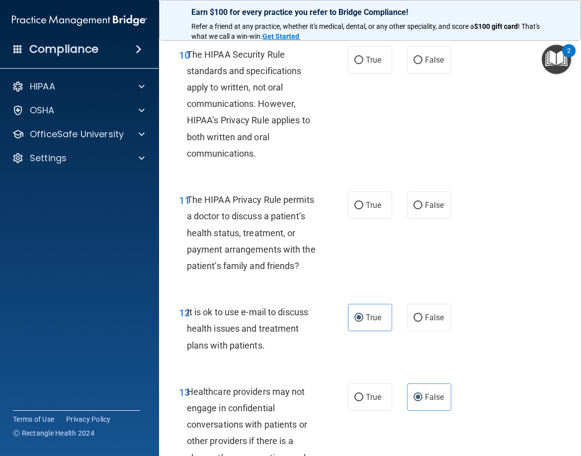
click at [343, 167] on div "10 The HIPAA Security Rule standards and specifications apply to written, not o…" at bounding box center [263, 106] width 199 height 121
click at [358, 209] on input "True" at bounding box center [359, 205] width 9 height 7
radio input "true"
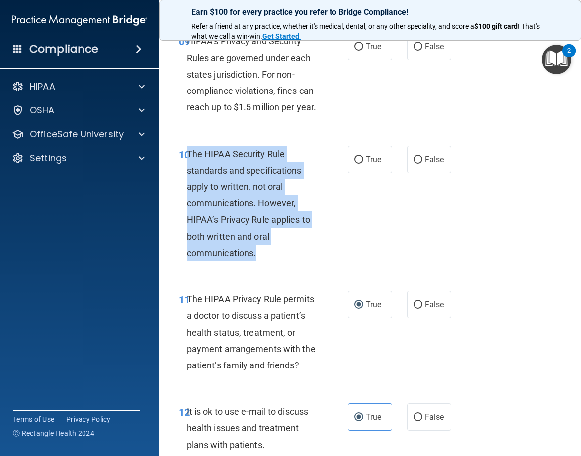
drag, startPoint x: 188, startPoint y: 168, endPoint x: 290, endPoint y: 274, distance: 147.4
click at [290, 262] on div "The HIPAA Security Rule standards and specifications apply to written, not oral…" at bounding box center [256, 204] width 138 height 116
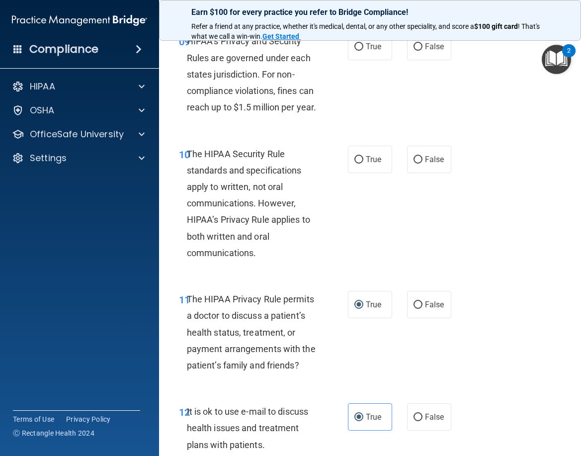
click at [336, 133] on div "09 HIPAA’s Privacy and Security Rules are governed under each states jurisdicti…" at bounding box center [370, 76] width 397 height 112
click at [425, 173] on label "False" at bounding box center [429, 159] width 44 height 27
click at [423, 164] on input "False" at bounding box center [418, 159] width 9 height 7
radio input "true"
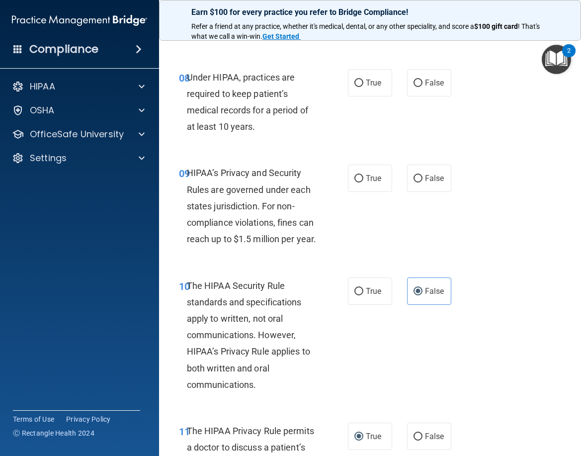
scroll to position [895, 0]
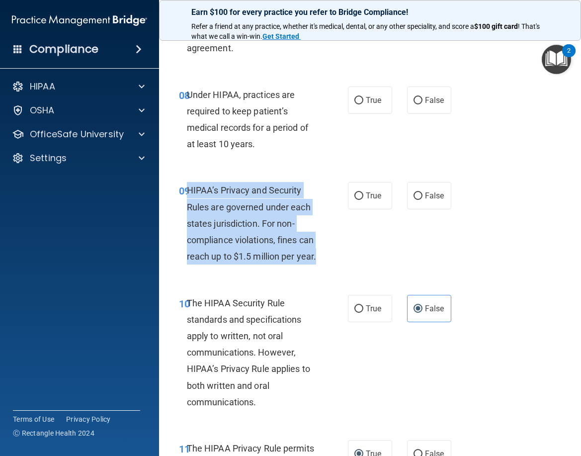
drag, startPoint x: 187, startPoint y: 188, endPoint x: 251, endPoint y: 264, distance: 99.2
click at [248, 265] on div "HIPAA’s Privacy and Security Rules are governed under each states jurisdiction.…" at bounding box center [256, 223] width 138 height 83
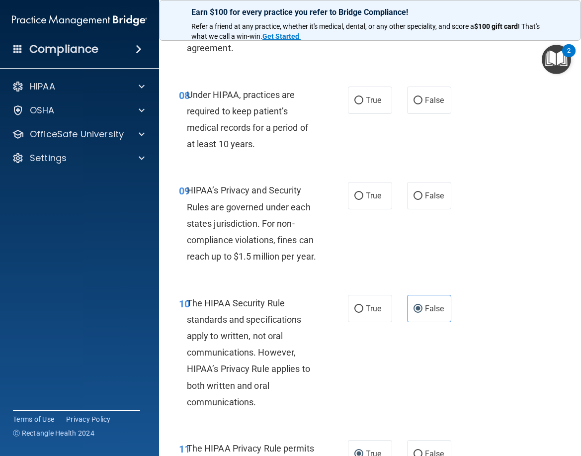
click at [308, 162] on div "08 Under HIPAA, practices are required to keep patient’s medical records for a …" at bounding box center [370, 122] width 397 height 96
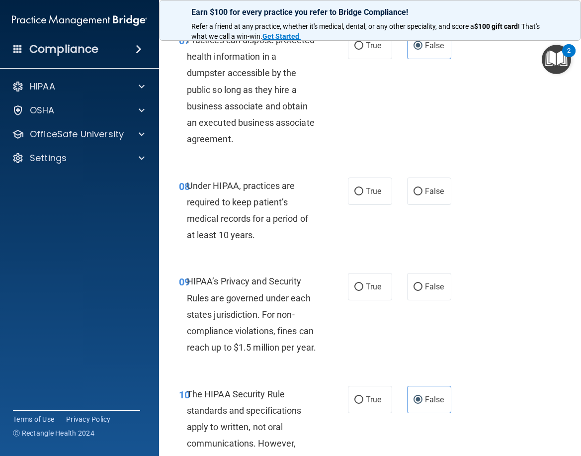
scroll to position [846, 0]
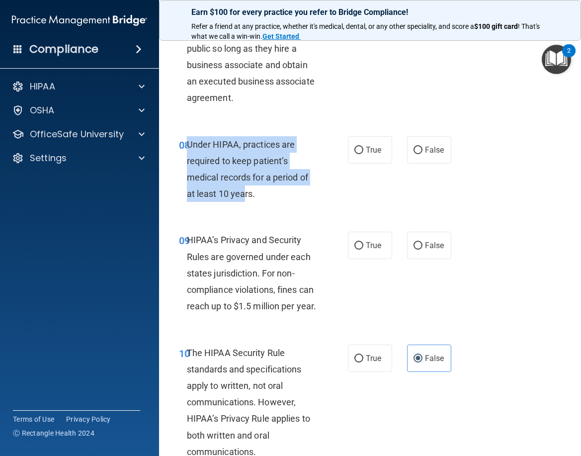
drag, startPoint x: 188, startPoint y: 145, endPoint x: 243, endPoint y: 198, distance: 76.3
click at [243, 198] on span "Under HIPAA, practices are required to keep patient’s medical records for a per…" at bounding box center [247, 169] width 121 height 60
drag, startPoint x: 250, startPoint y: 194, endPoint x: 207, endPoint y: 171, distance: 49.2
click at [202, 169] on div "Under HIPAA, practices are required to keep patient’s medical records for a per…" at bounding box center [256, 169] width 138 height 66
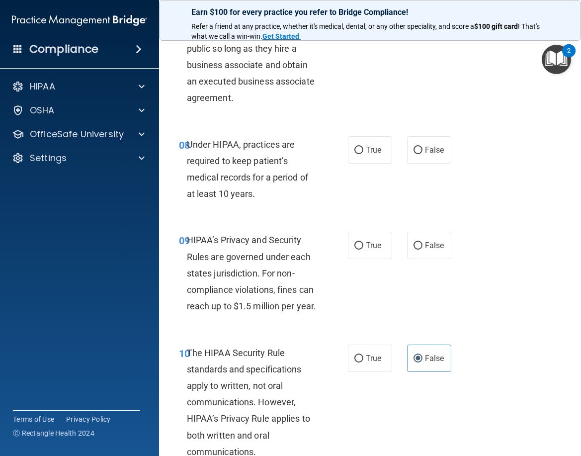
click at [260, 192] on div "Under HIPAA, practices are required to keep patient’s medical records for a per…" at bounding box center [256, 169] width 138 height 66
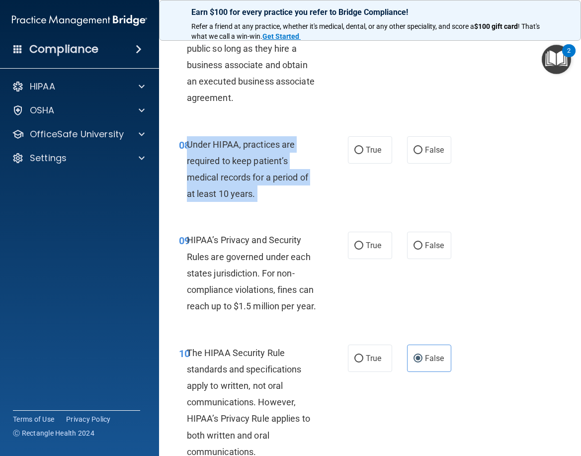
drag, startPoint x: 260, startPoint y: 192, endPoint x: 194, endPoint y: 146, distance: 80.6
click at [194, 146] on div "Under HIPAA, practices are required to keep patient’s medical records for a per…" at bounding box center [256, 169] width 138 height 66
click at [324, 188] on div "08 Under HIPAA, practices are required to keep patient’s medical records for a …" at bounding box center [263, 171] width 199 height 71
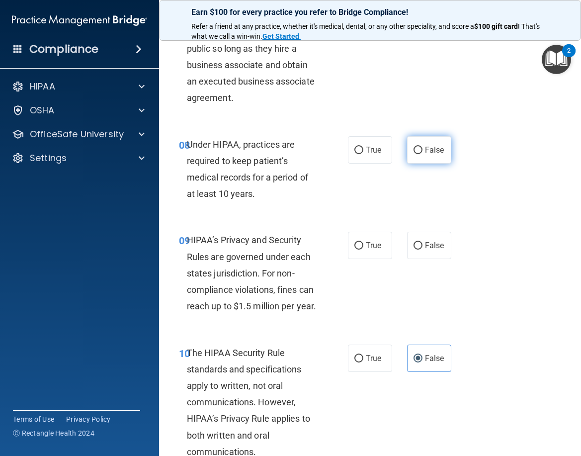
click at [412, 157] on label "False" at bounding box center [429, 149] width 44 height 27
click at [414, 154] on input "False" at bounding box center [418, 150] width 9 height 7
radio input "true"
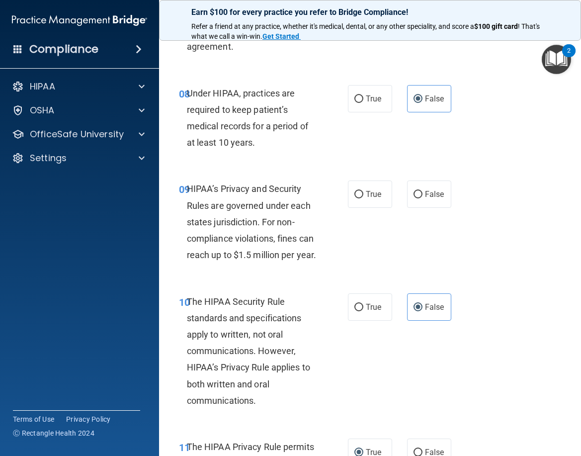
scroll to position [945, 0]
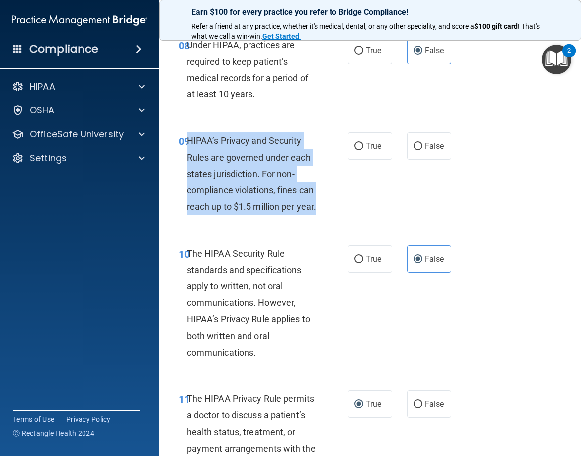
drag, startPoint x: 188, startPoint y: 139, endPoint x: 242, endPoint y: 219, distance: 97.0
click at [242, 215] on div "HIPAA’s Privacy and Security Rules are governed under each states jurisdiction.…" at bounding box center [256, 173] width 138 height 83
drag, startPoint x: 312, startPoint y: 195, endPoint x: 354, endPoint y: 189, distance: 42.8
click at [312, 195] on div "HIPAA’s Privacy and Security Rules are governed under each states jurisdiction.…" at bounding box center [256, 173] width 138 height 83
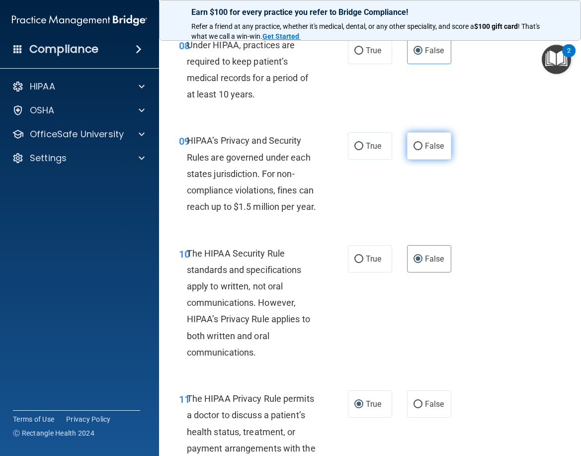
click at [417, 152] on label "False" at bounding box center [429, 145] width 44 height 27
click at [417, 150] on input "False" at bounding box center [418, 146] width 9 height 7
radio input "true"
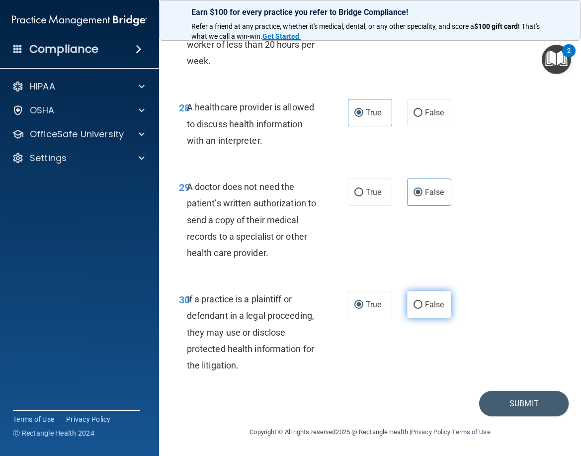
scroll to position [3198, 0]
click at [506, 406] on button "Submit" at bounding box center [525, 403] width 90 height 25
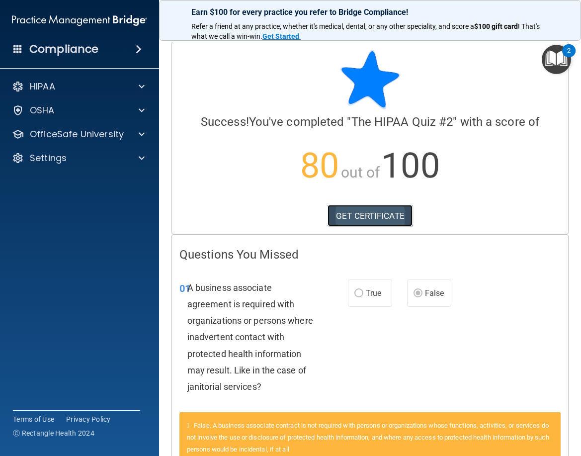
click at [345, 224] on link "GET CERTIFICATE" at bounding box center [370, 216] width 85 height 22
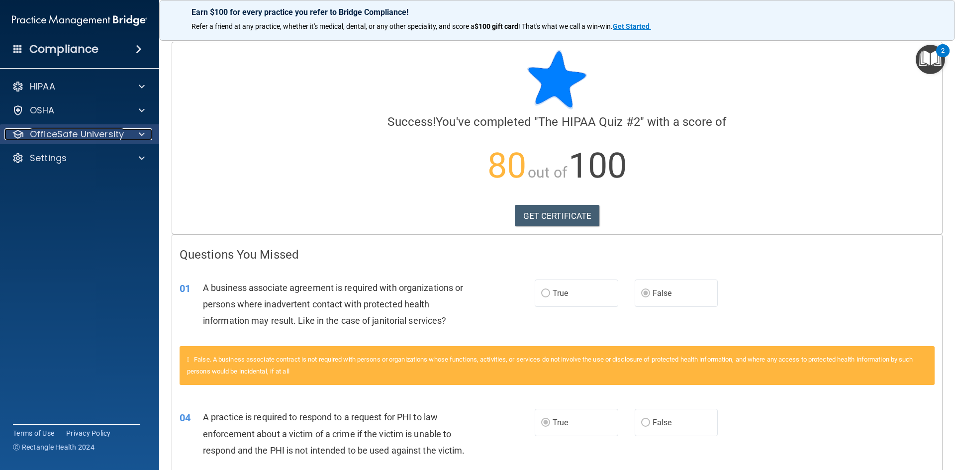
click at [57, 135] on p "OfficeSafe University" at bounding box center [77, 134] width 94 height 12
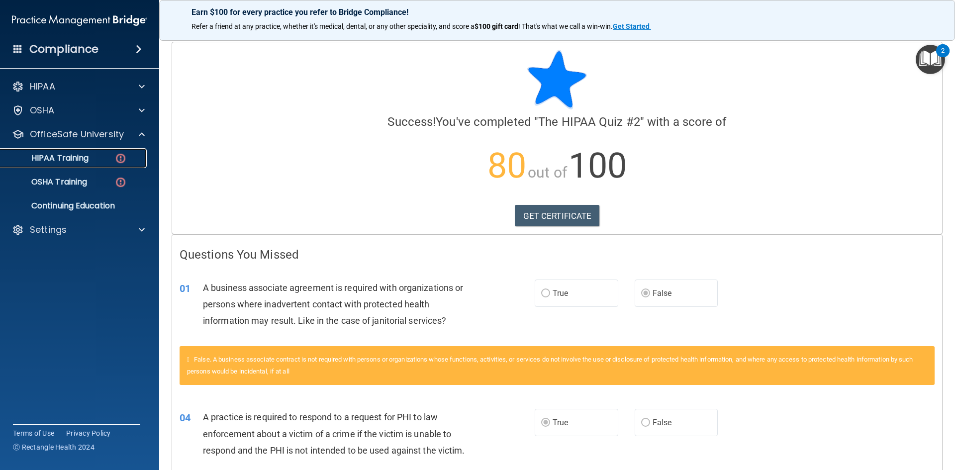
click at [76, 160] on p "HIPAA Training" at bounding box center [47, 158] width 82 height 10
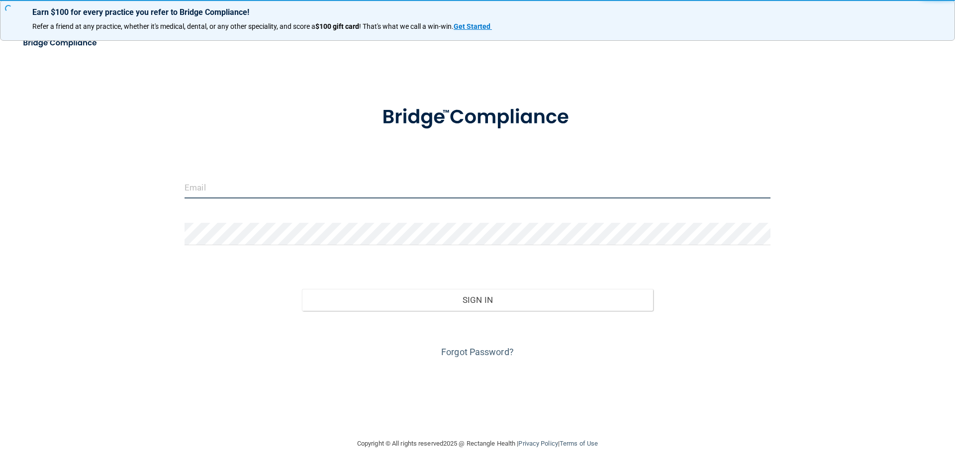
type input "[EMAIL_ADDRESS][DOMAIN_NAME]"
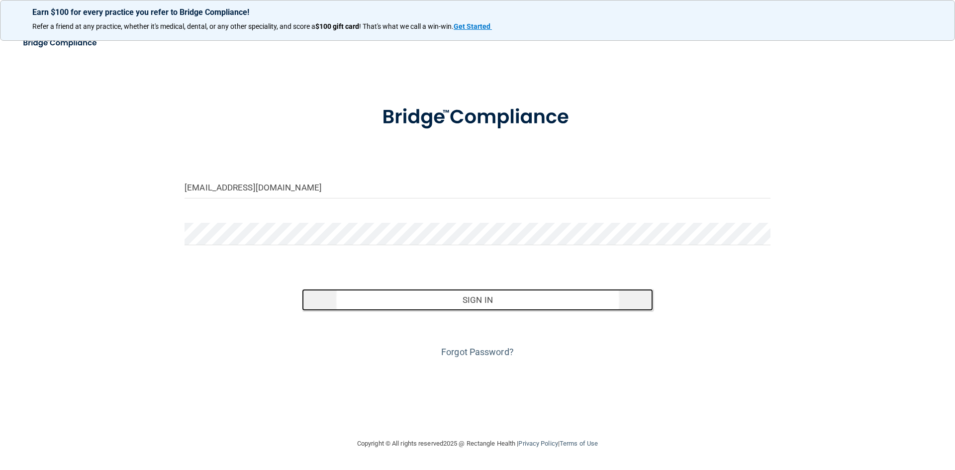
click at [582, 297] on button "Sign In" at bounding box center [478, 300] width 352 height 22
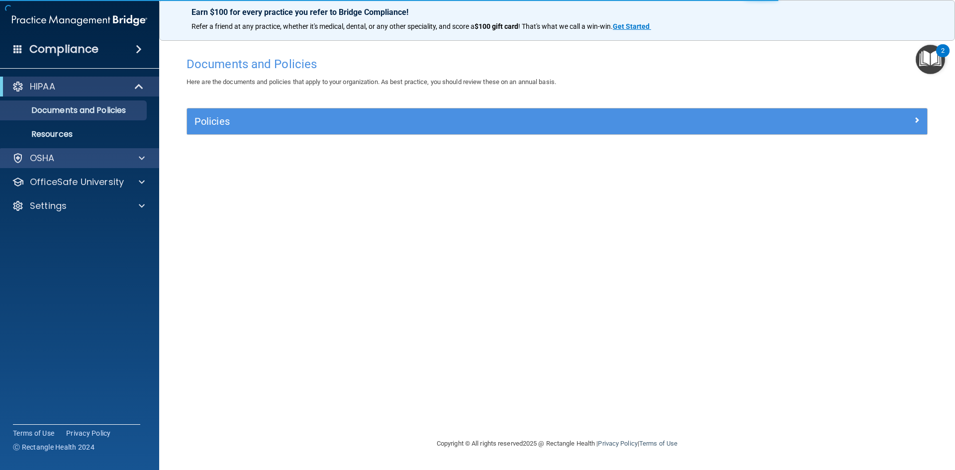
click at [64, 150] on div "OSHA" at bounding box center [80, 158] width 160 height 20
click at [39, 165] on div "OSHA" at bounding box center [80, 158] width 160 height 20
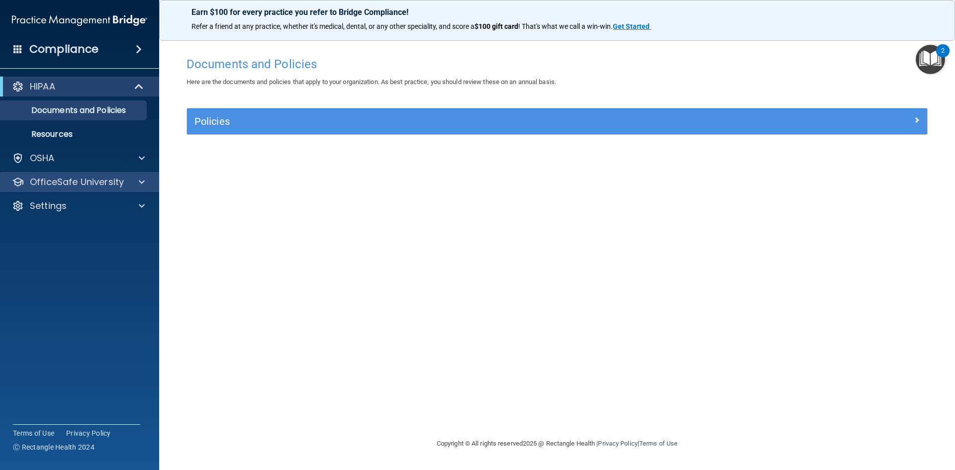
click at [44, 192] on div "OfficeSafe University" at bounding box center [80, 182] width 160 height 20
click at [112, 189] on div "OfficeSafe University" at bounding box center [80, 182] width 160 height 20
click at [67, 177] on p "OfficeSafe University" at bounding box center [77, 182] width 94 height 12
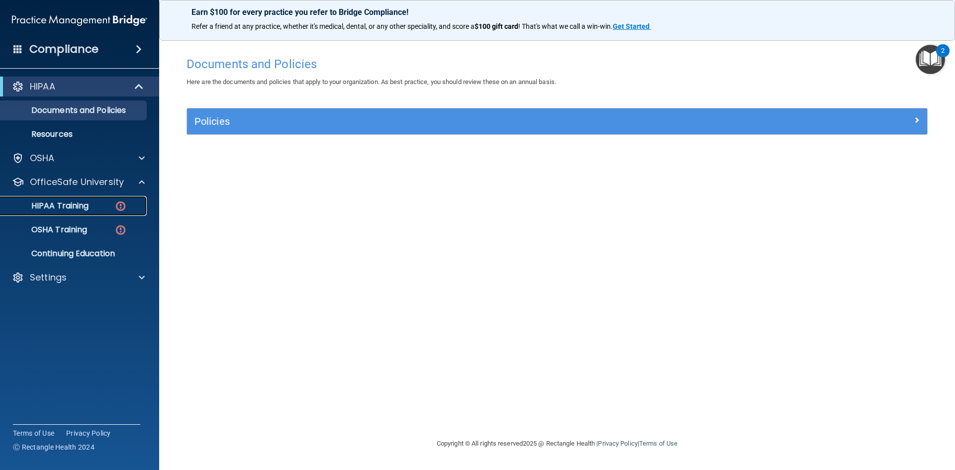
click at [81, 203] on p "HIPAA Training" at bounding box center [47, 206] width 82 height 10
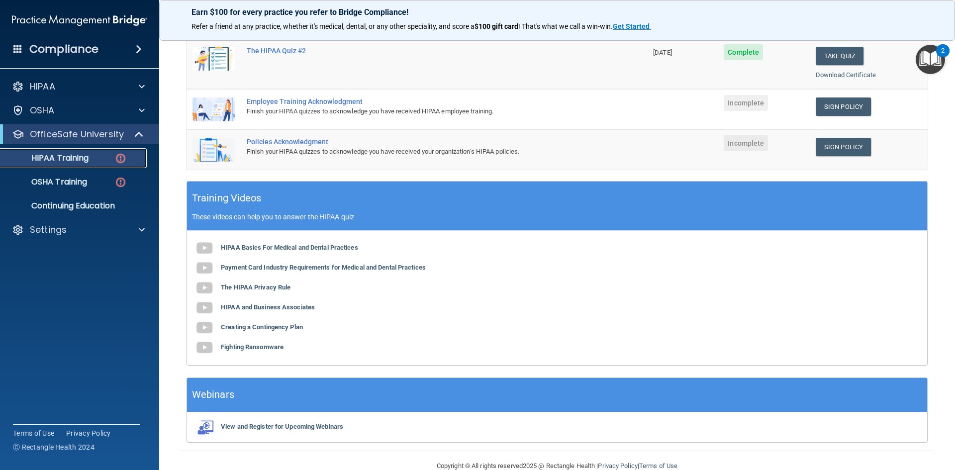
scroll to position [258, 0]
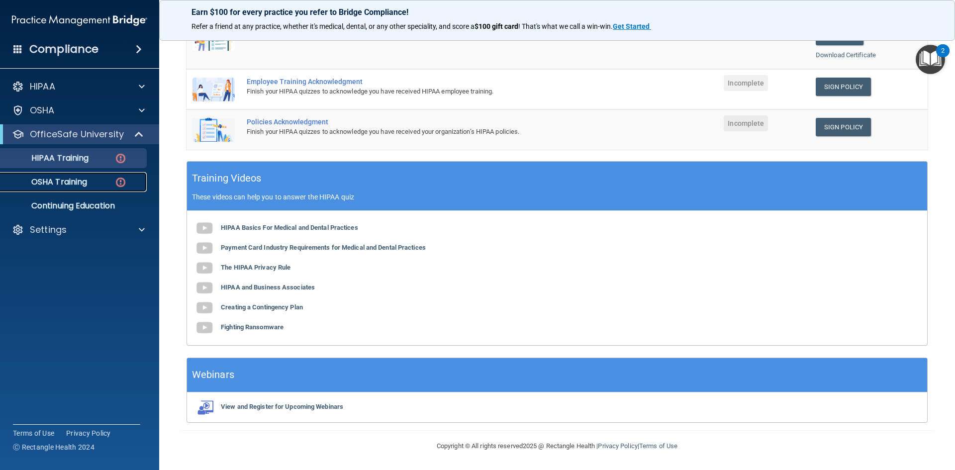
click at [73, 183] on p "OSHA Training" at bounding box center [46, 182] width 81 height 10
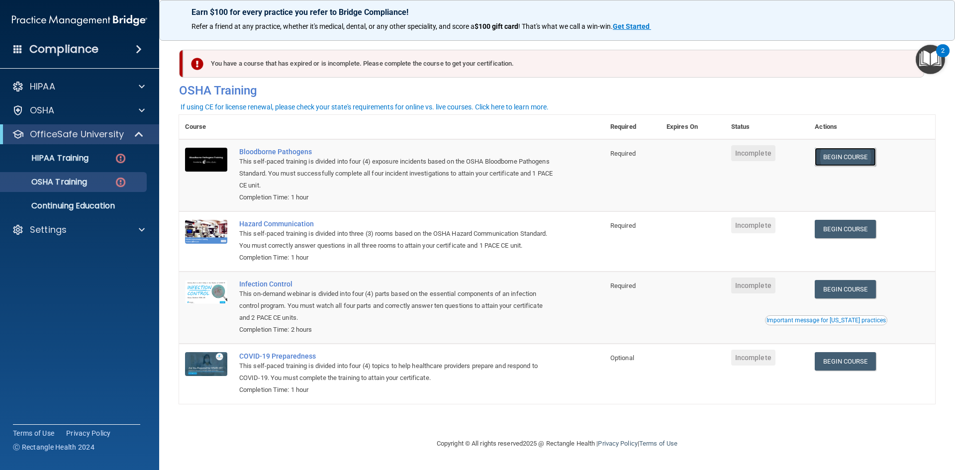
click at [866, 161] on link "Begin Course" at bounding box center [845, 157] width 61 height 18
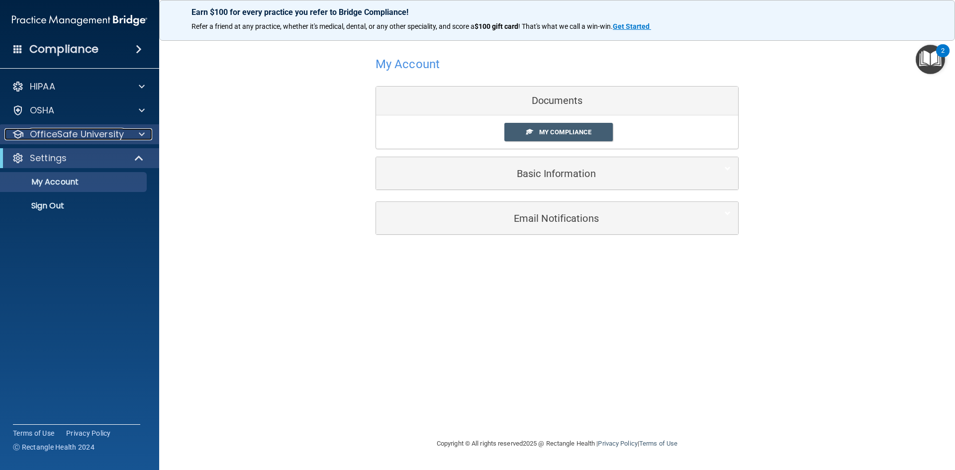
click at [129, 132] on div at bounding box center [140, 134] width 25 height 12
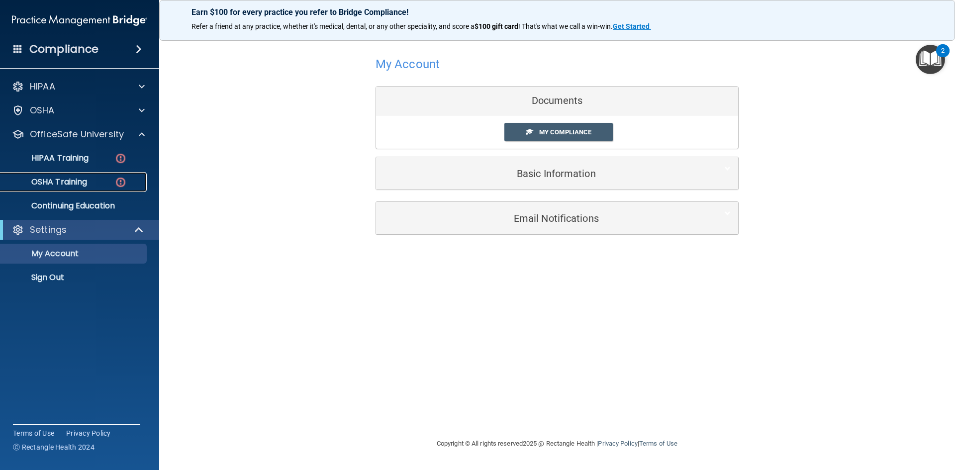
click at [107, 192] on link "OSHA Training" at bounding box center [68, 182] width 157 height 20
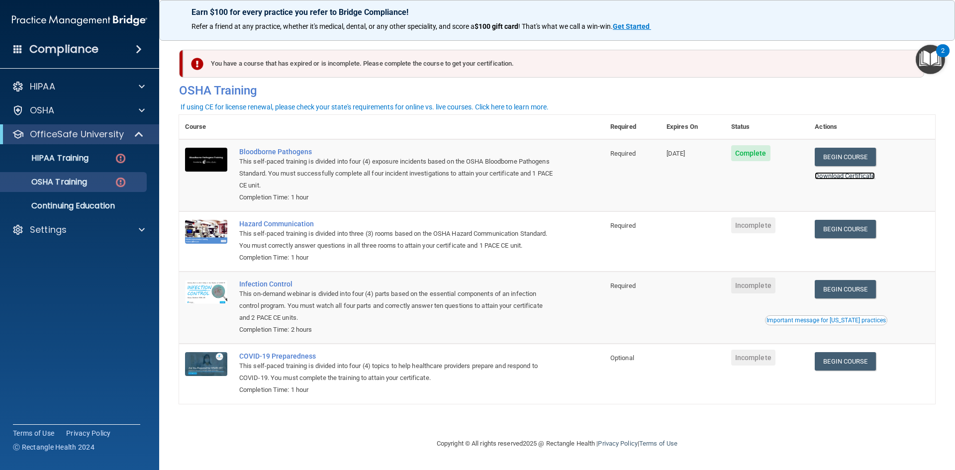
click at [837, 177] on link "Download Certificate" at bounding box center [845, 175] width 60 height 7
click at [875, 227] on link "Begin Course" at bounding box center [845, 229] width 61 height 18
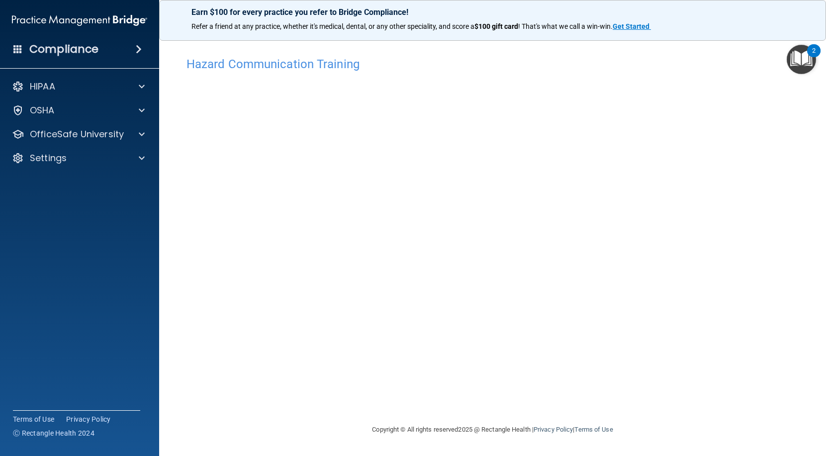
click at [792, 50] on img "Open Resource Center, 2 new notifications" at bounding box center [801, 59] width 29 height 29
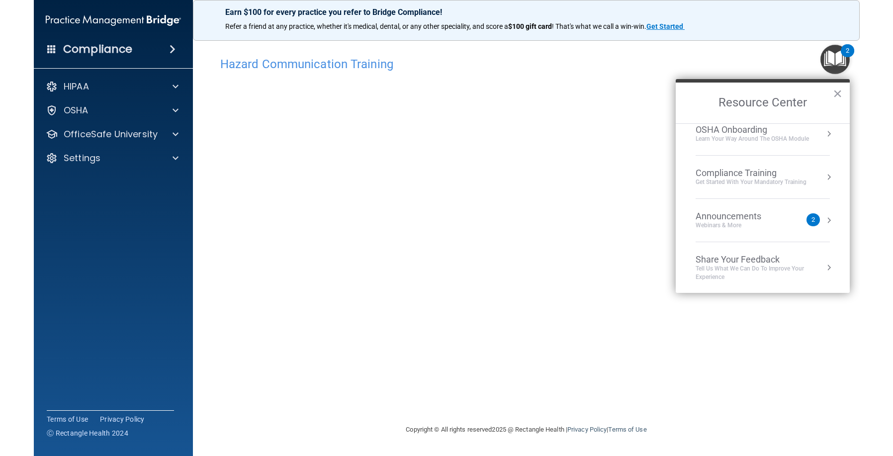
scroll to position [56, 0]
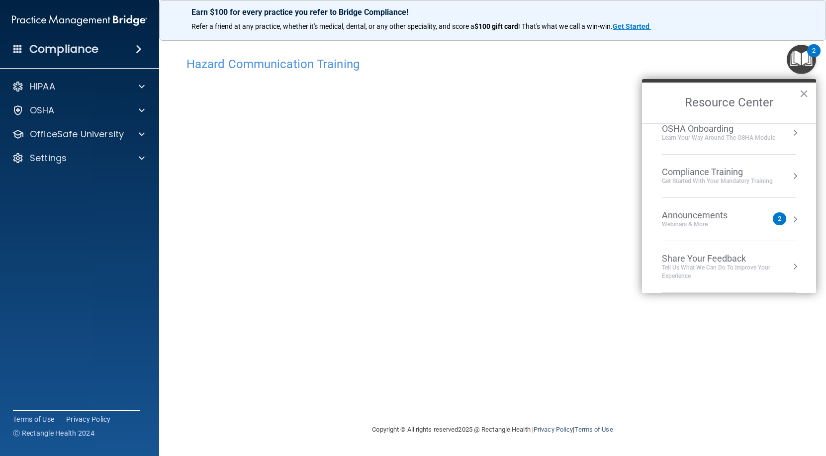
click at [797, 65] on img "Open Resource Center, 2 new notifications" at bounding box center [801, 59] width 29 height 29
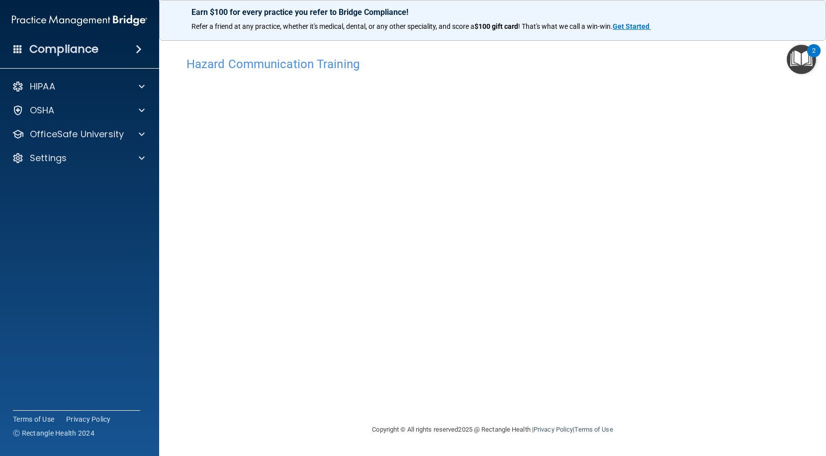
click at [174, 387] on main "Hazard Communication Training This course doesn’t expire until . Are you sure y…" at bounding box center [492, 244] width 667 height 424
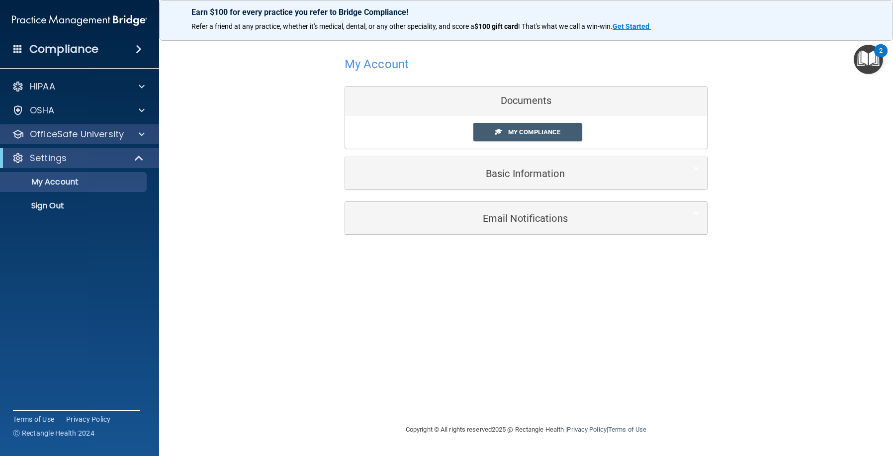
click at [120, 143] on div "OfficeSafe University" at bounding box center [80, 134] width 160 height 20
click at [118, 126] on div "OfficeSafe University" at bounding box center [80, 134] width 160 height 20
click at [109, 121] on div "HIPAA Documents and Policies Report an Incident Business Associates Emergency P…" at bounding box center [80, 148] width 160 height 151
click at [104, 132] on p "OfficeSafe University" at bounding box center [77, 134] width 94 height 12
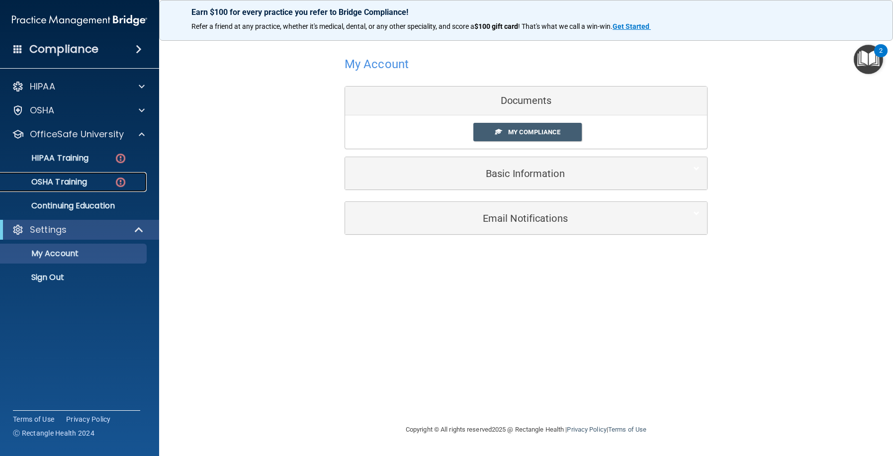
click at [86, 185] on p "OSHA Training" at bounding box center [46, 182] width 81 height 10
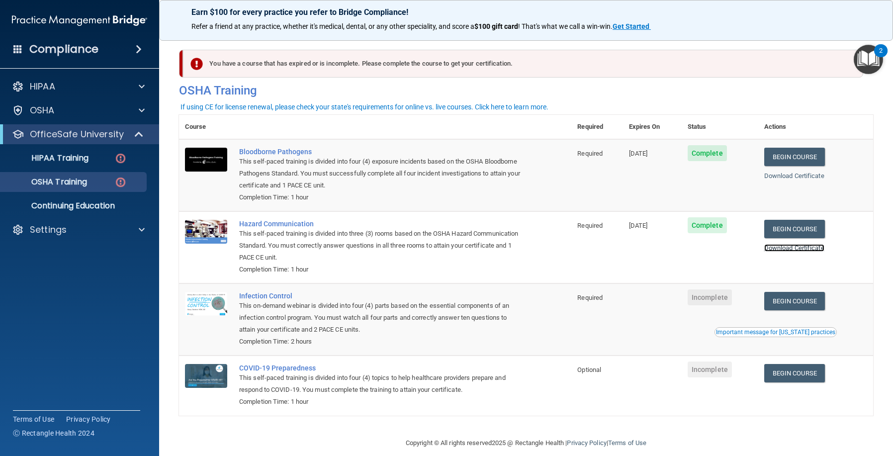
click at [786, 252] on link "Download Certificate" at bounding box center [795, 247] width 60 height 7
click at [795, 298] on link "Begin Course" at bounding box center [795, 301] width 61 height 18
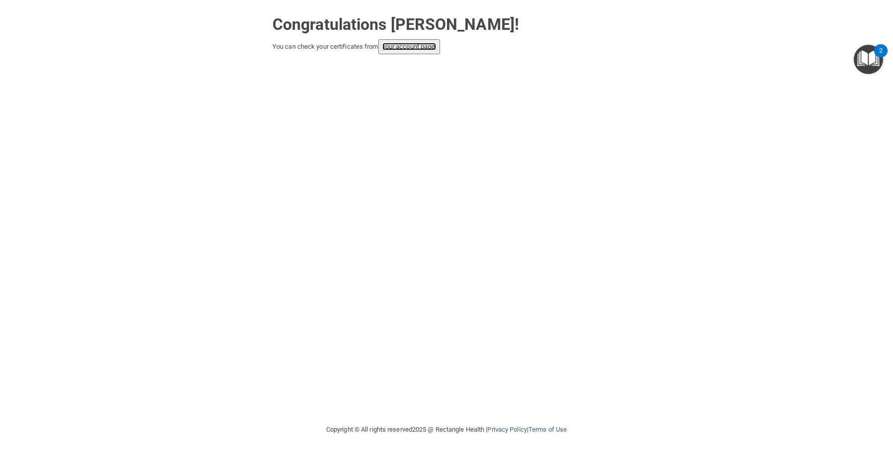
click at [409, 43] on link "your account page!" at bounding box center [410, 46] width 54 height 7
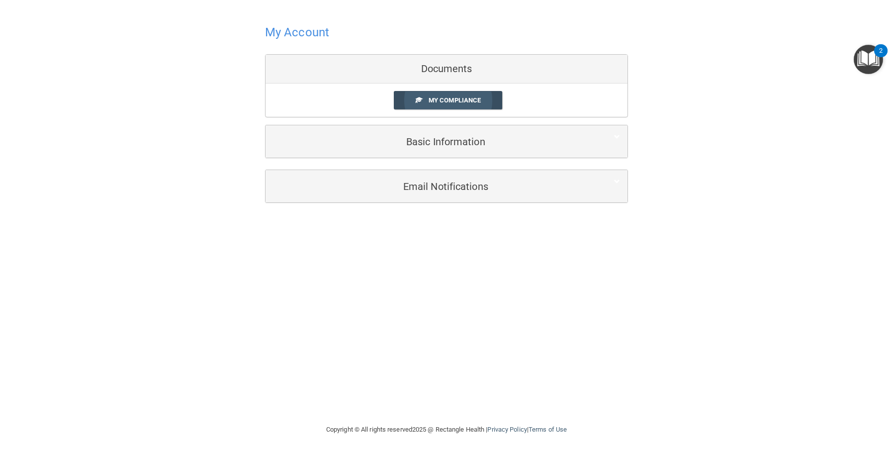
click at [454, 104] on span "My Compliance" at bounding box center [455, 99] width 52 height 7
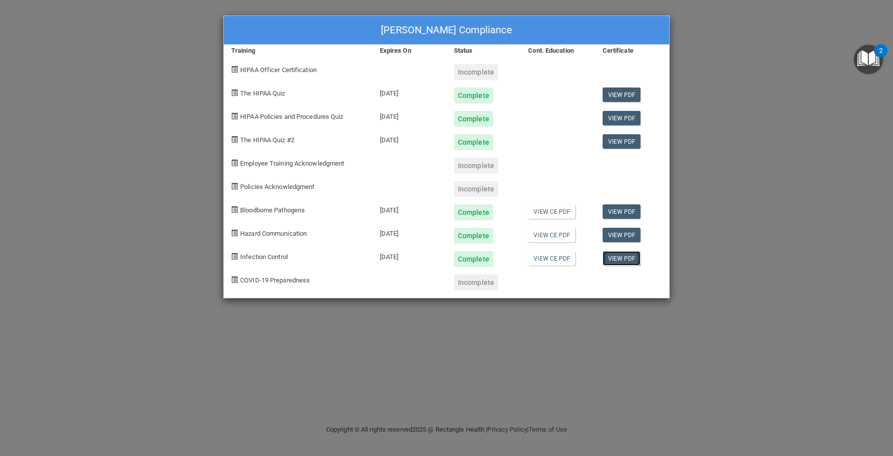
click at [636, 263] on link "View PDF" at bounding box center [622, 258] width 38 height 14
